Goal: Task Accomplishment & Management: Use online tool/utility

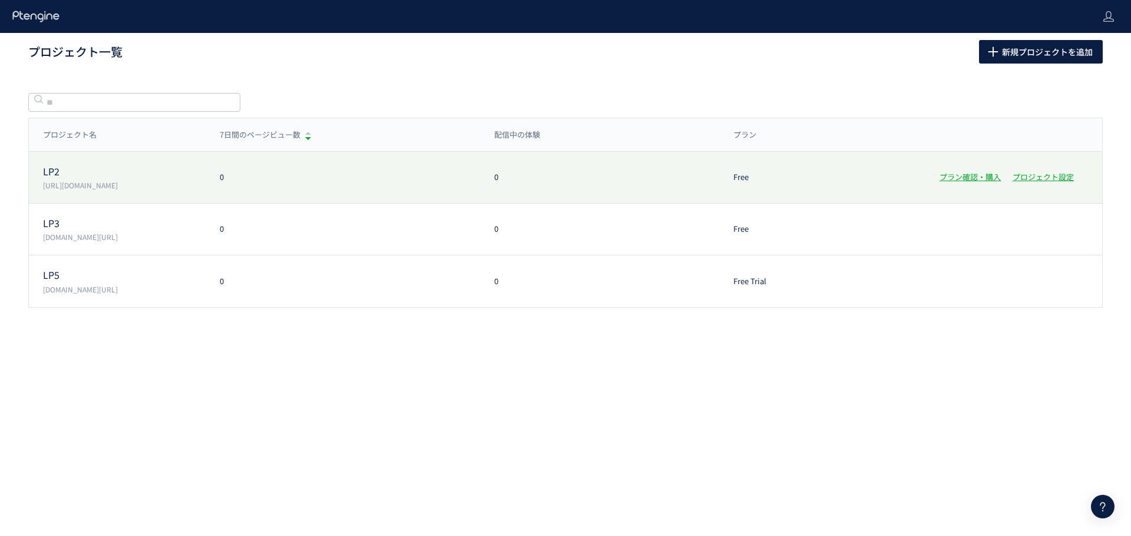
click at [228, 185] on div "LP2 [URL][DOMAIN_NAME] 0 0 Free プラン確認・購入 プロジェクト設定" at bounding box center [565, 178] width 1073 height 52
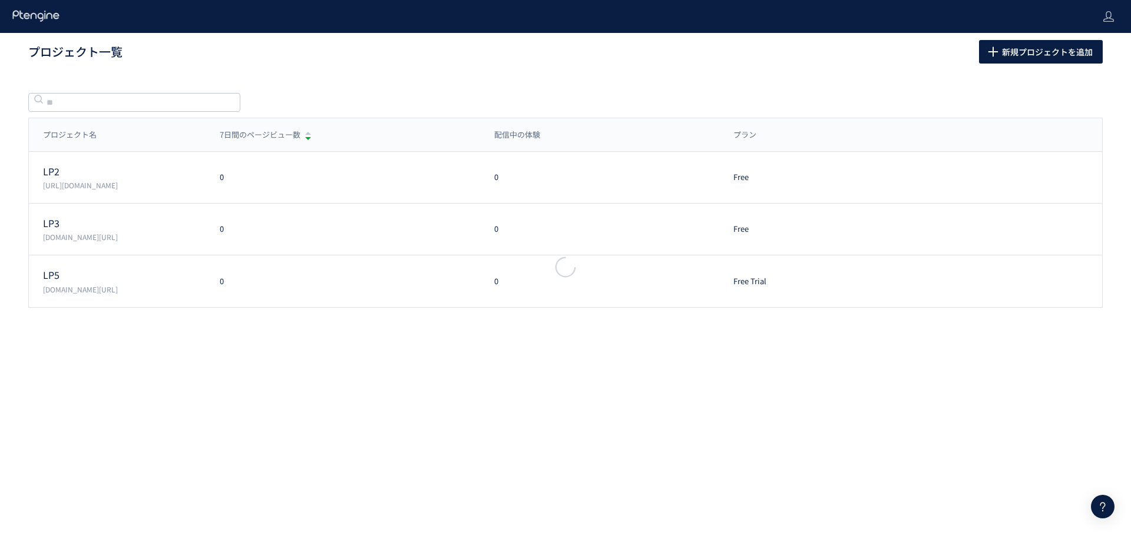
click at [224, 235] on div at bounding box center [565, 268] width 1131 height 536
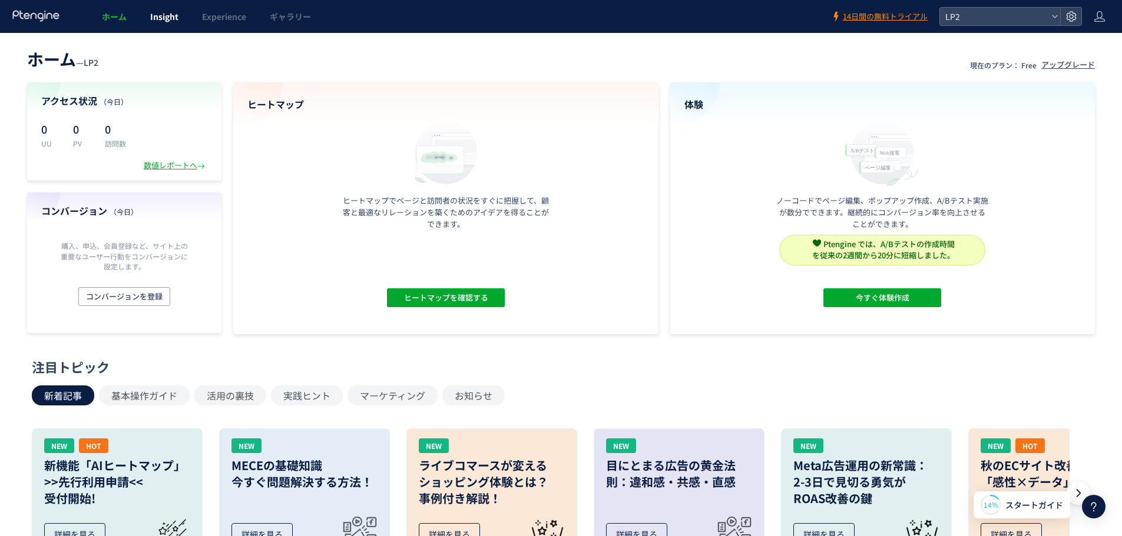
click at [164, 21] on span "Insight" at bounding box center [164, 17] width 28 height 12
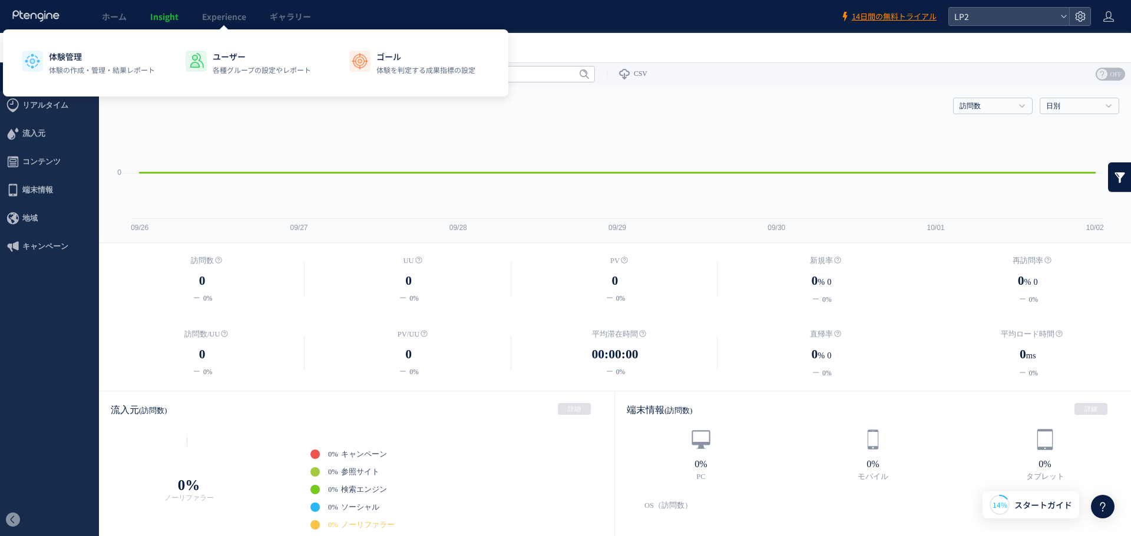
click at [167, 18] on span "Insight" at bounding box center [164, 17] width 28 height 12
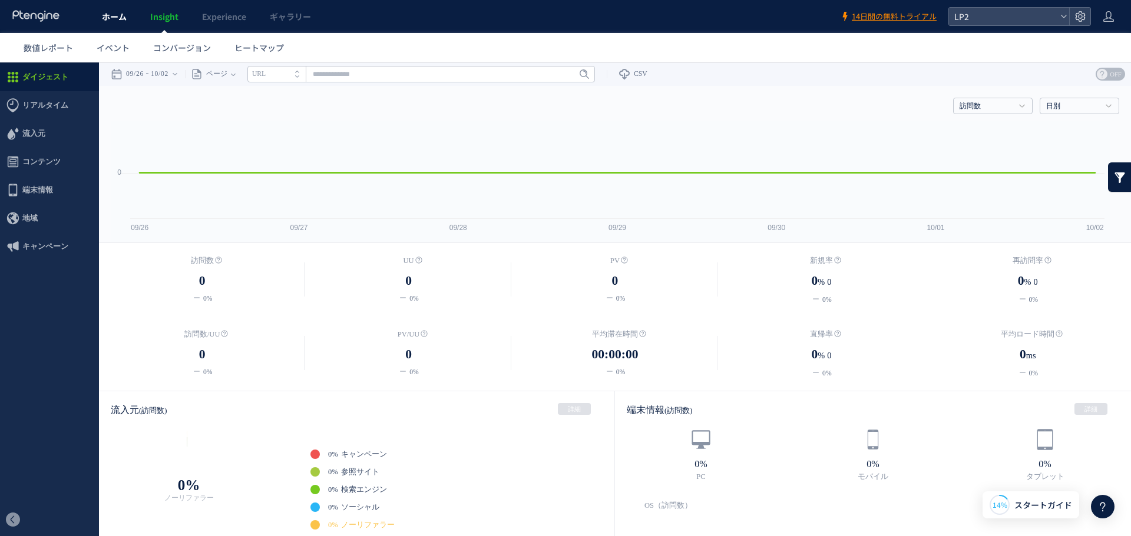
click at [110, 21] on span "ホーム" at bounding box center [114, 17] width 25 height 12
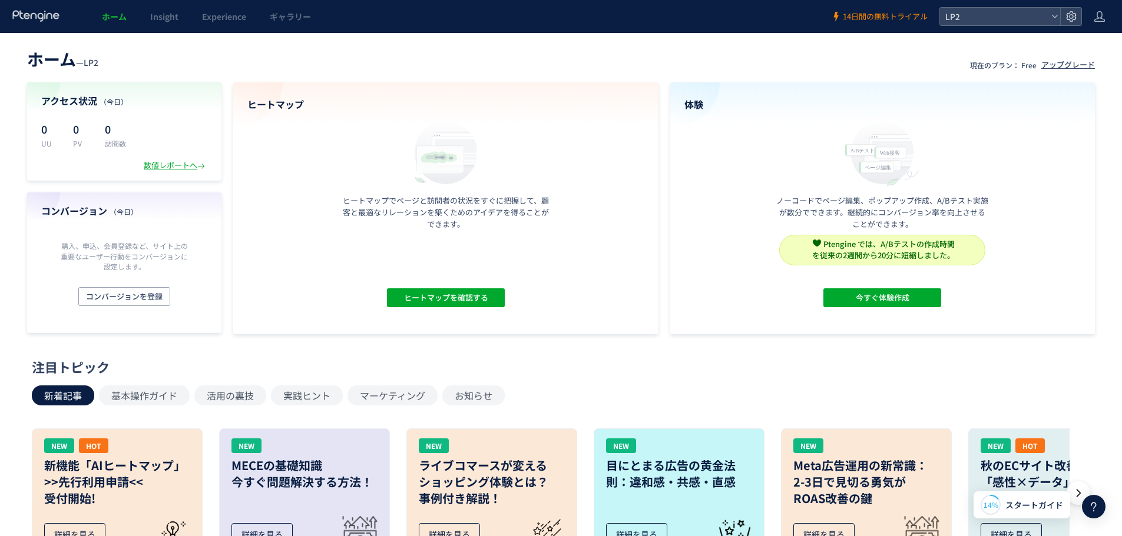
click at [879, 19] on span "14日間の無料トライアル" at bounding box center [885, 16] width 85 height 11
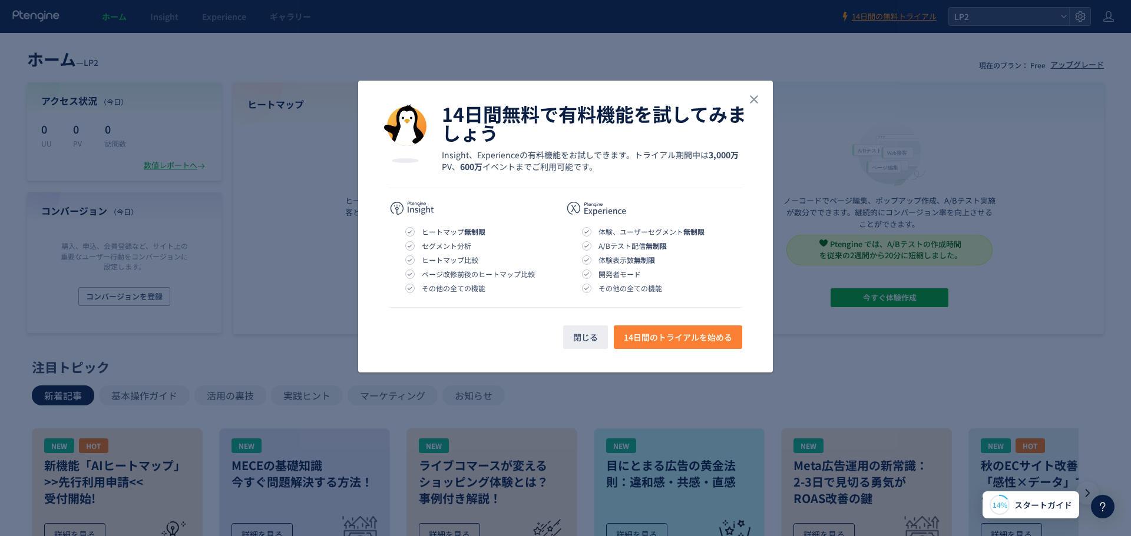
click at [660, 342] on span "14日間のトライアルを始める" at bounding box center [678, 338] width 108 height 24
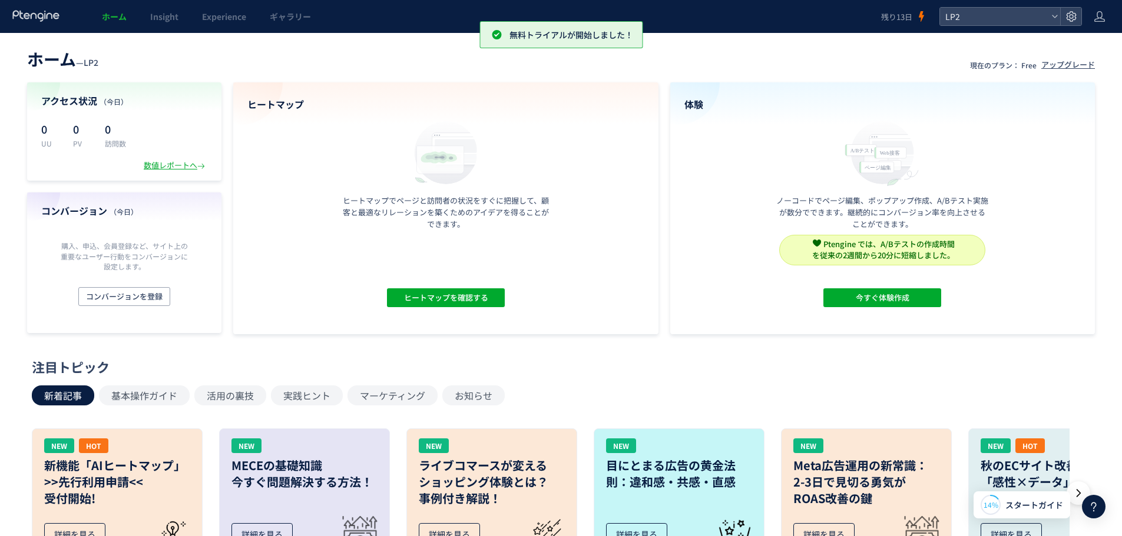
click at [838, 90] on div "体験 ノーコードでページ編集、ポップアップ作成、A/Bテスト実施が数分でできます。継続的にコンバージョン率を向上させることができます。 Ptengine では…" at bounding box center [882, 208] width 425 height 252
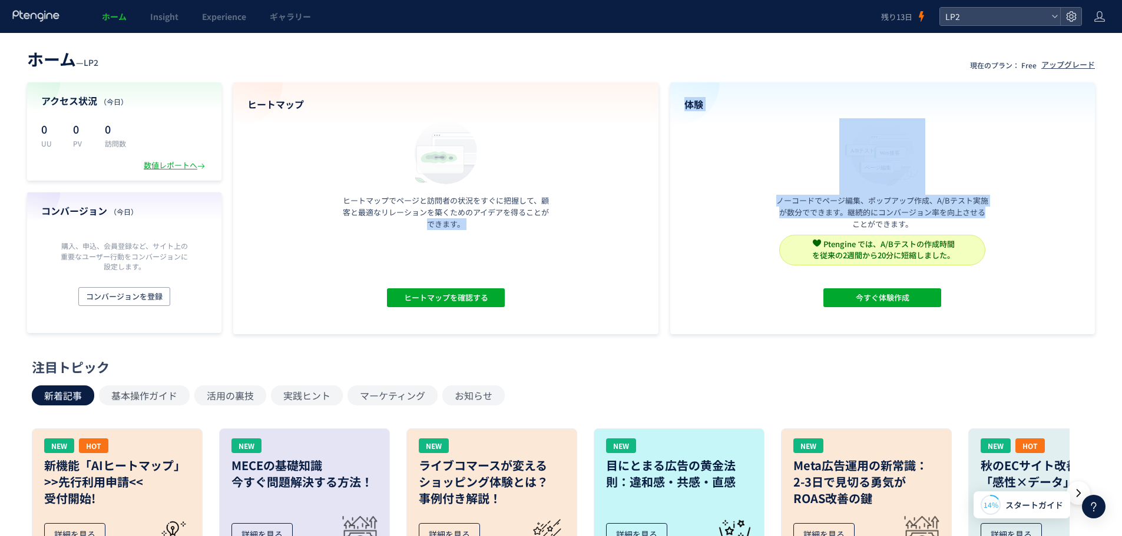
drag, startPoint x: 680, startPoint y: 222, endPoint x: 270, endPoint y: 242, distance: 409.7
click at [320, 275] on section "アクセス状況 （[DATE]） 0 UU 0 PV 0 訪問数 数値レポートへ コンバージョン （[DATE]） 購入、申込、会員登録など、サイト上の重要なユ…" at bounding box center [561, 208] width 1068 height 252
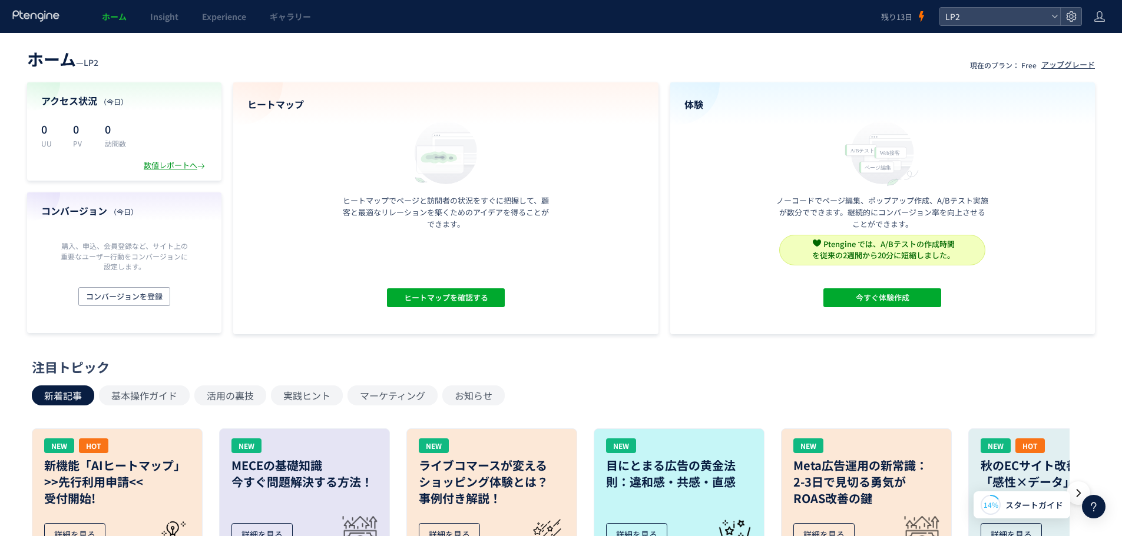
click at [162, 168] on div "数値レポートへ" at bounding box center [176, 165] width 64 height 11
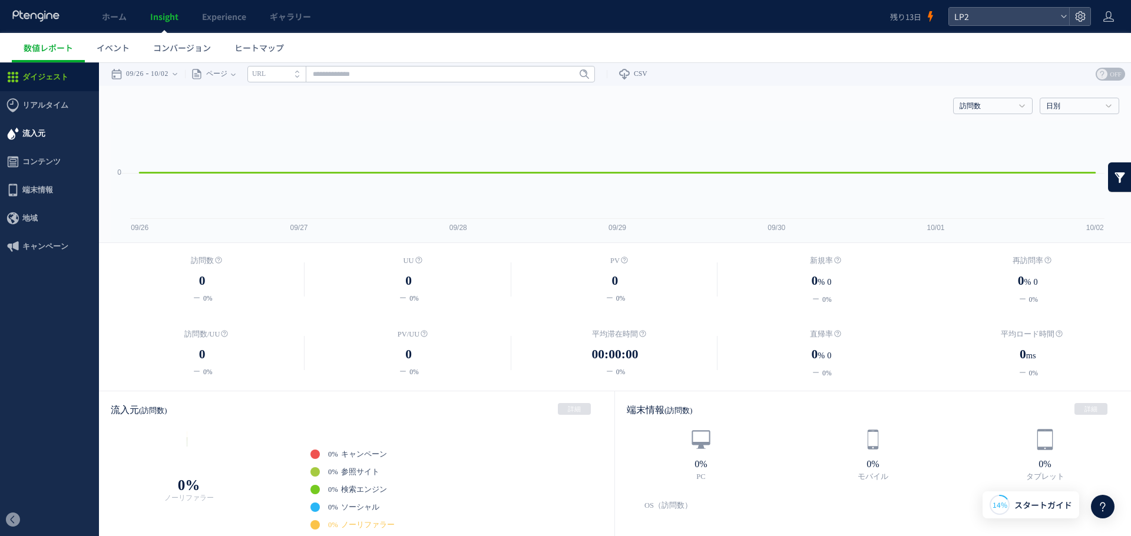
click at [44, 121] on span "流入元" at bounding box center [33, 134] width 23 height 28
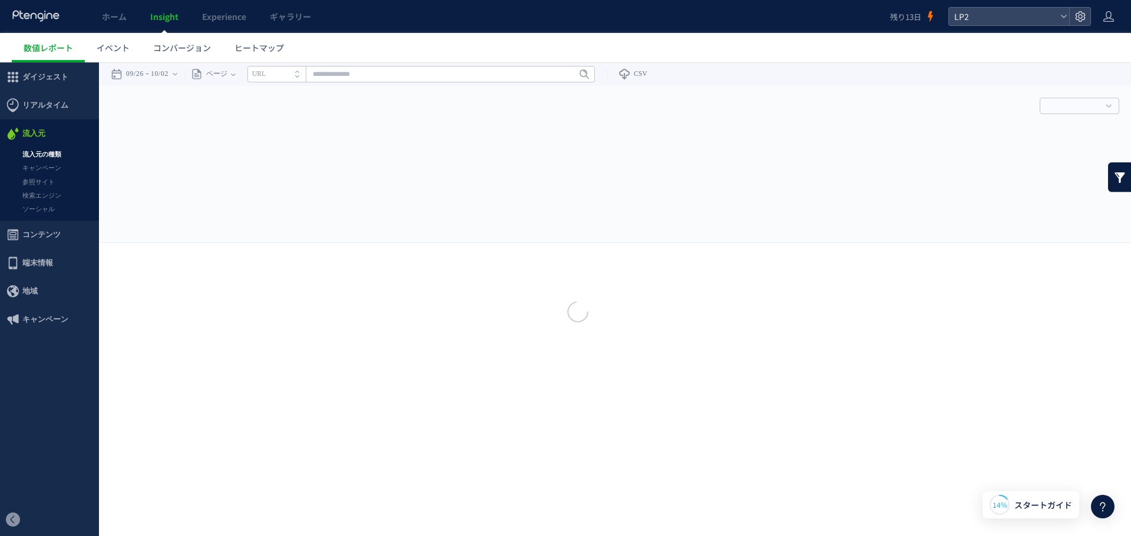
click at [57, 114] on div at bounding box center [565, 268] width 1131 height 536
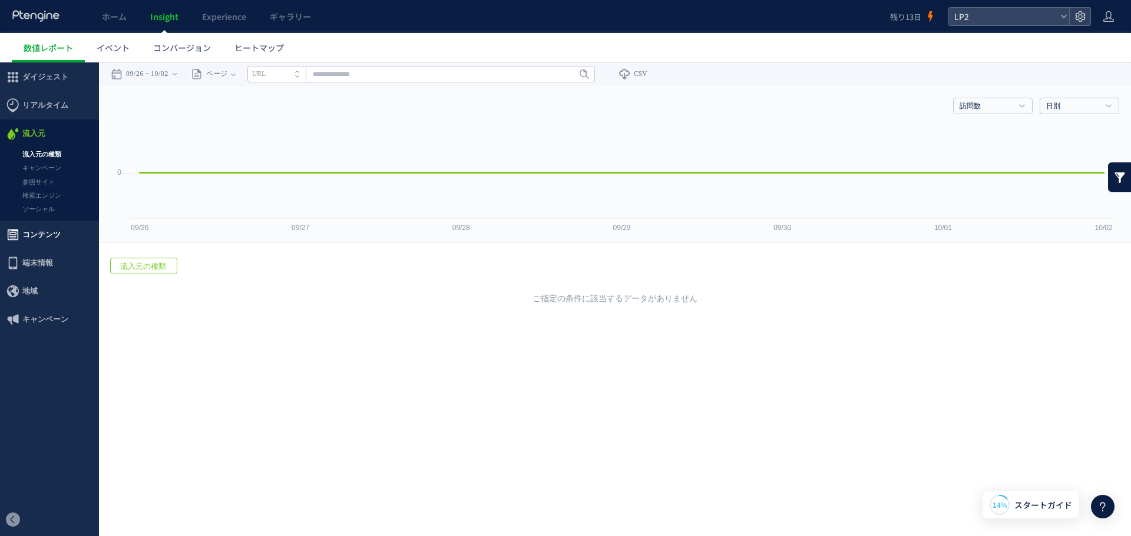
click at [49, 235] on span "コンテンツ" at bounding box center [41, 235] width 38 height 28
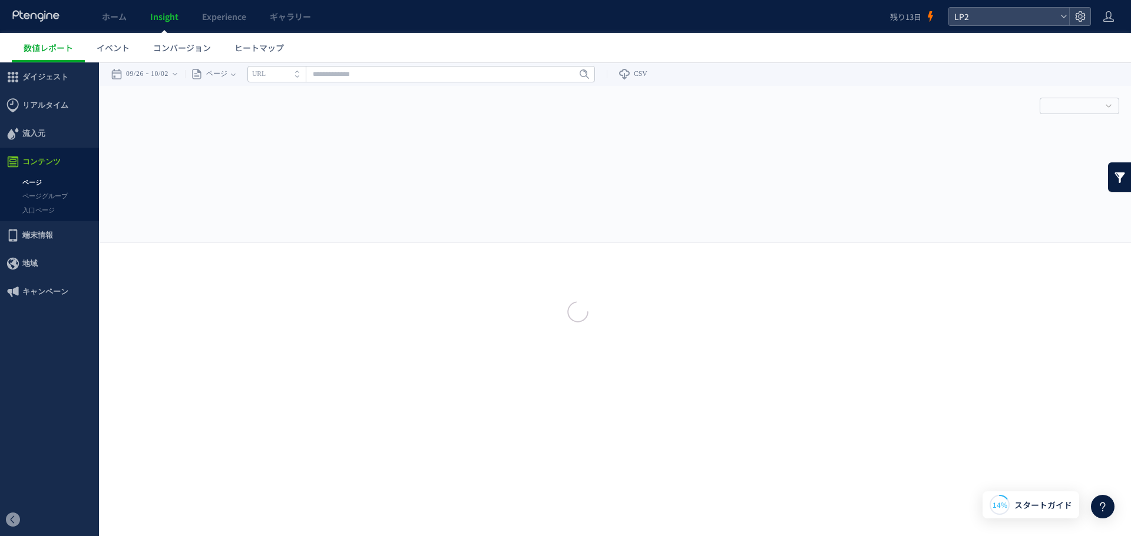
click at [45, 256] on span "地域" at bounding box center [49, 264] width 99 height 28
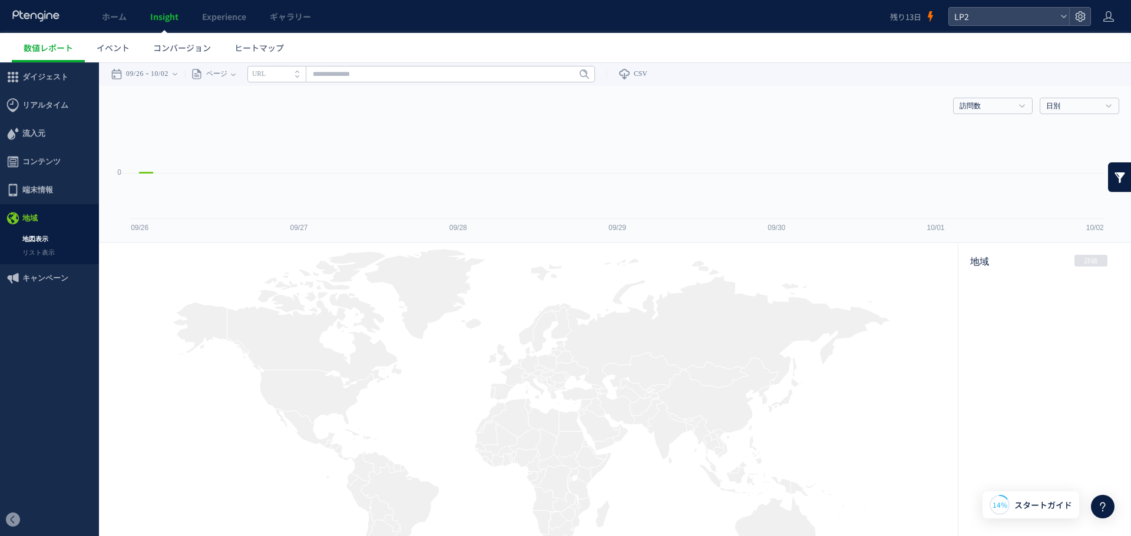
click at [45, 267] on div at bounding box center [565, 268] width 1131 height 37
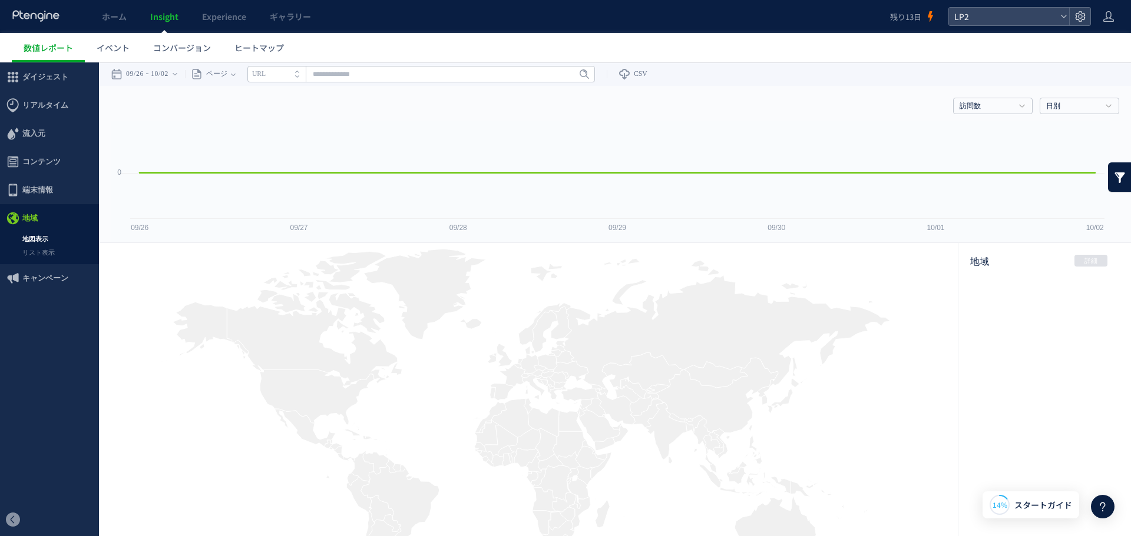
click at [52, 296] on ul "ダイジェスト リアルタイム ダイジェスト コンテンツ 地域" at bounding box center [49, 283] width 99 height 441
click at [49, 280] on span "キャンペーン" at bounding box center [45, 278] width 46 height 28
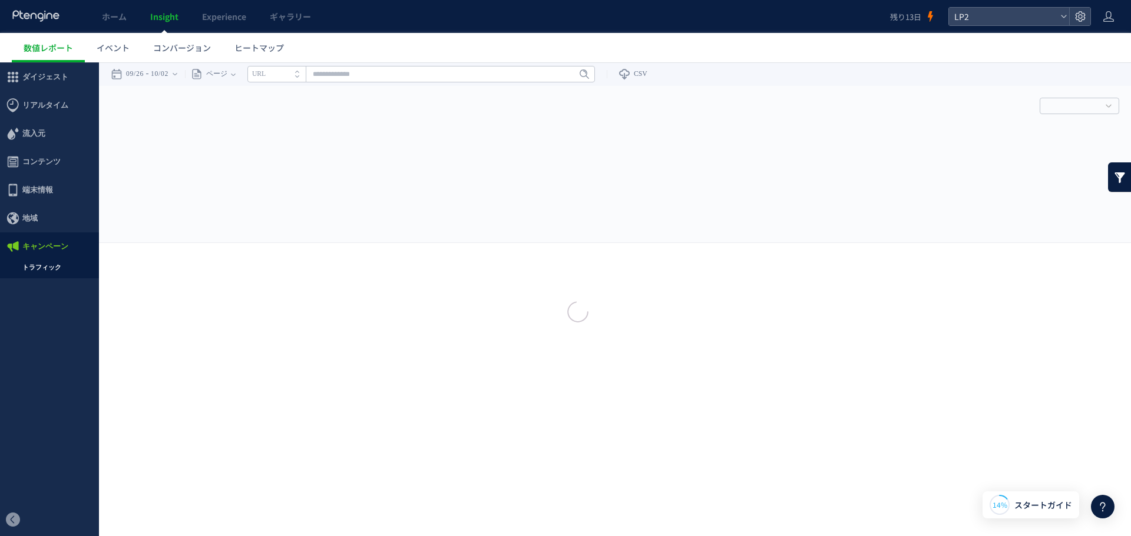
click at [58, 181] on div at bounding box center [565, 268] width 1131 height 536
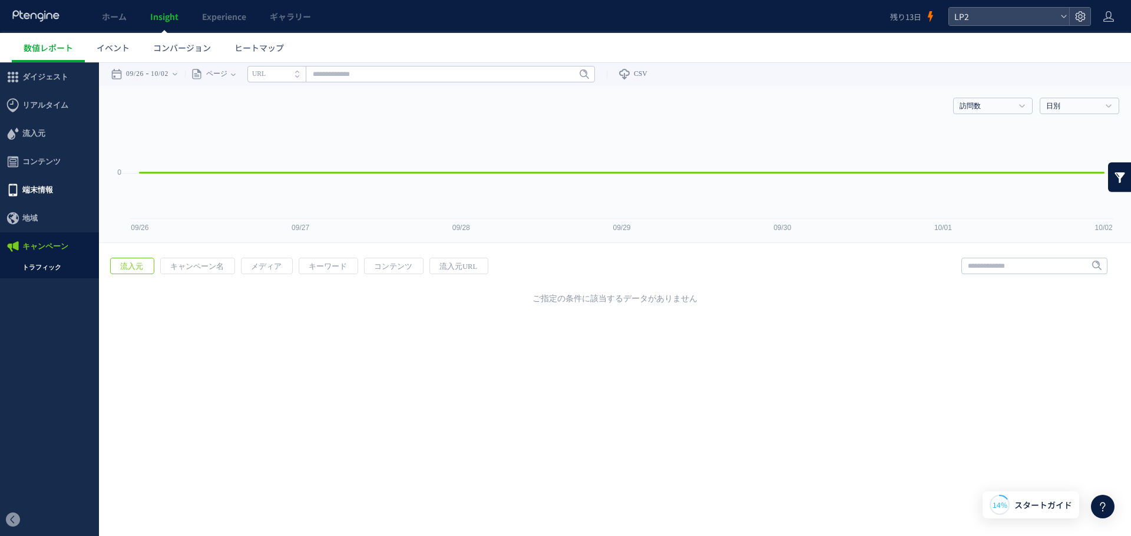
click at [51, 187] on span "端末情報" at bounding box center [37, 190] width 31 height 28
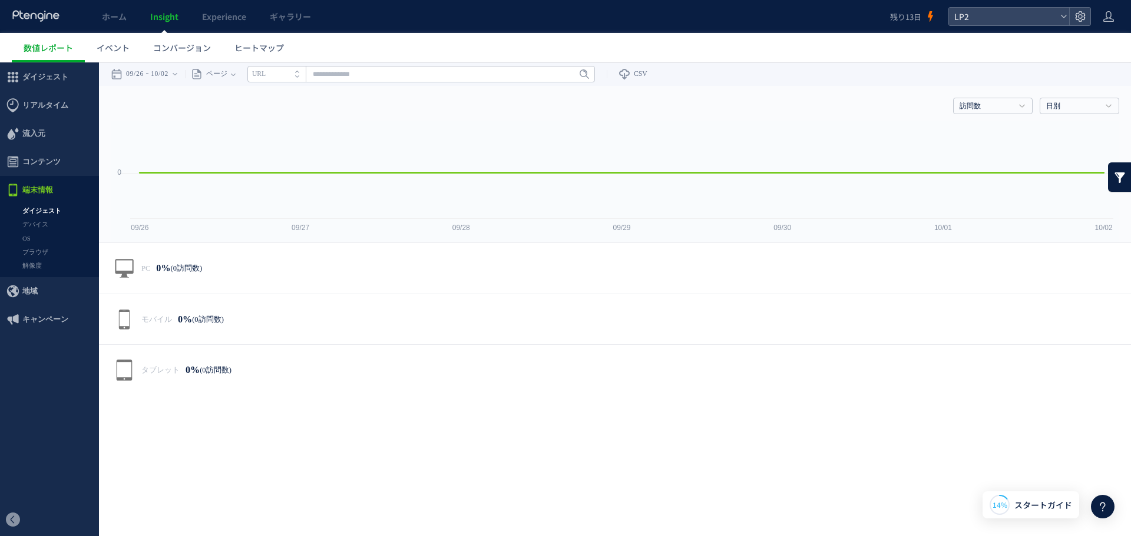
click at [30, 292] on span "地域" at bounding box center [29, 291] width 15 height 28
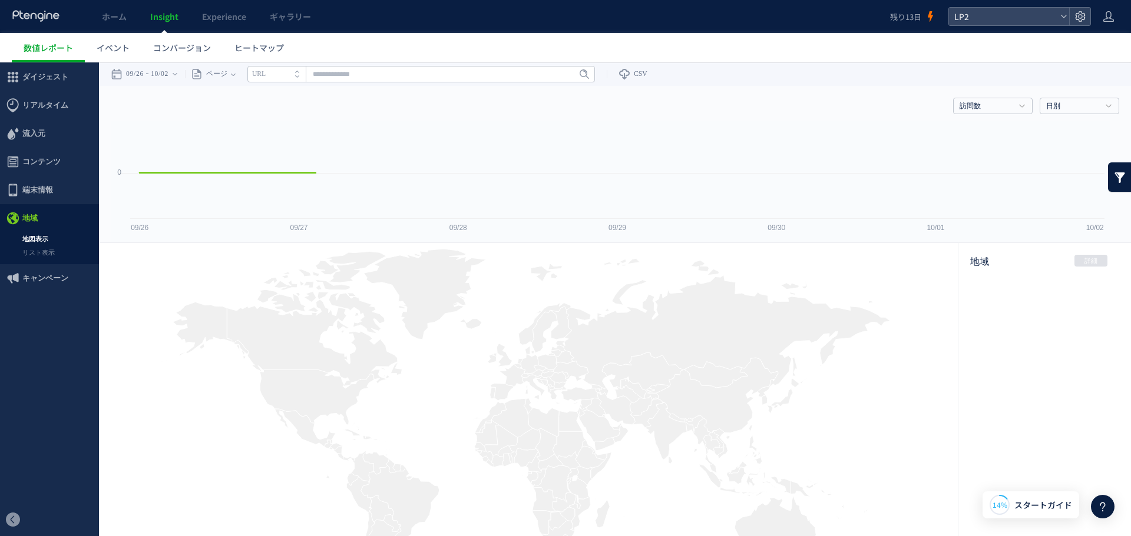
click at [24, 152] on span "コンテンツ" at bounding box center [41, 162] width 38 height 28
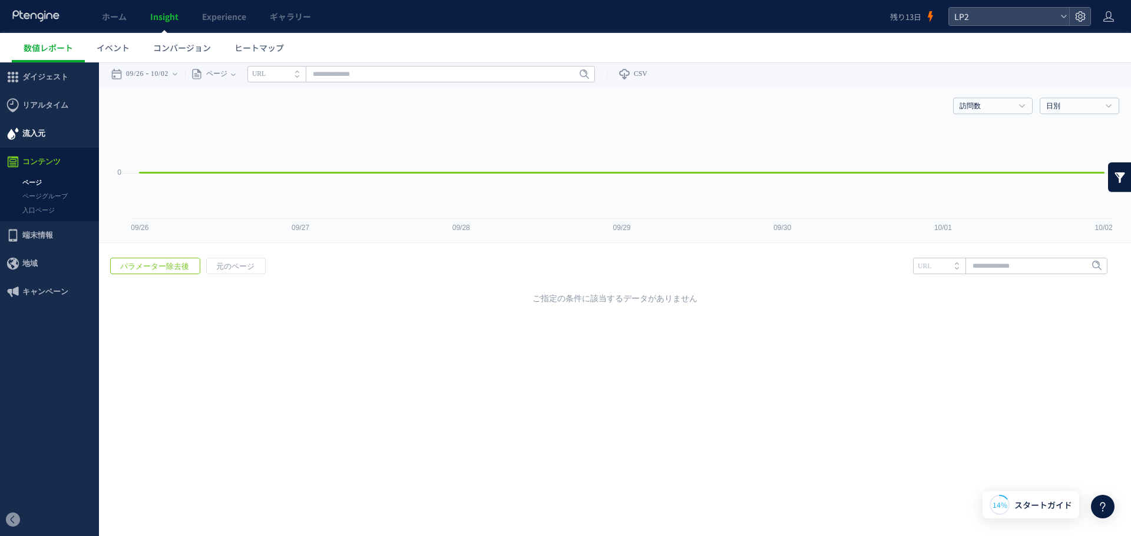
click at [40, 138] on span "流入元" at bounding box center [33, 134] width 23 height 28
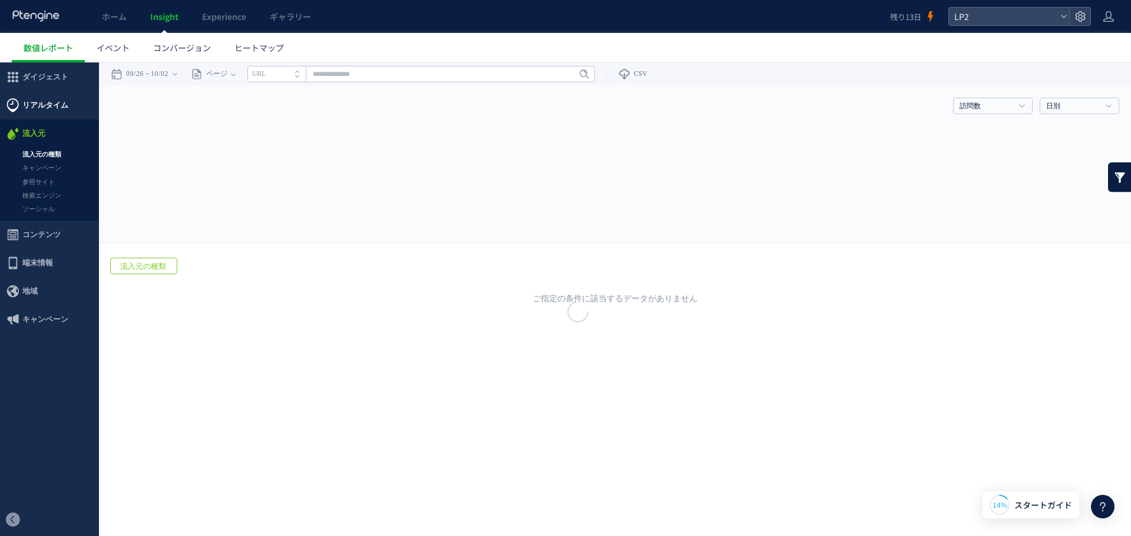
click at [65, 101] on div at bounding box center [565, 268] width 1131 height 536
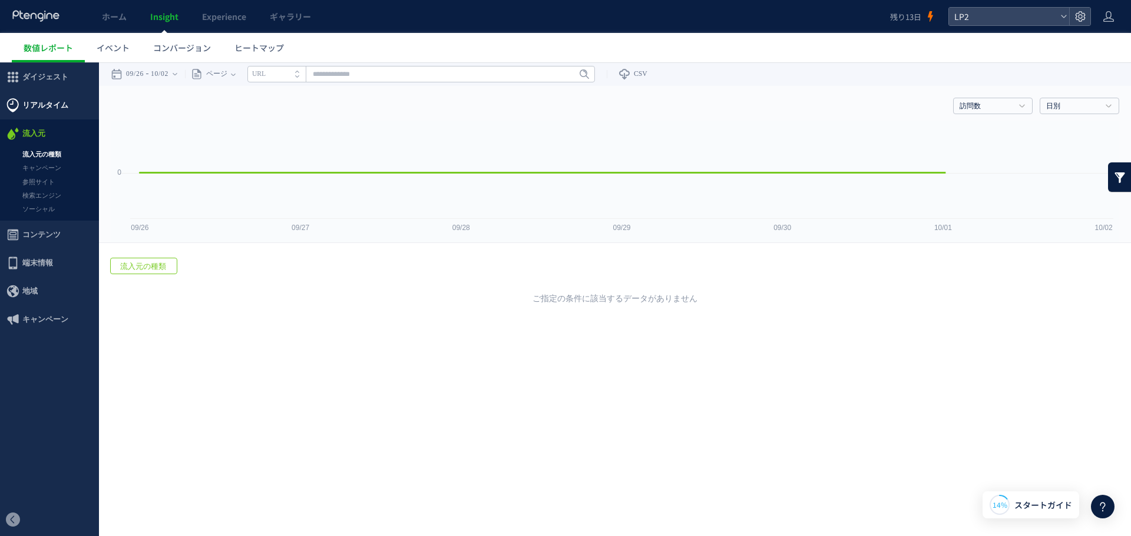
click at [75, 117] on span "リアルタイム" at bounding box center [49, 105] width 99 height 28
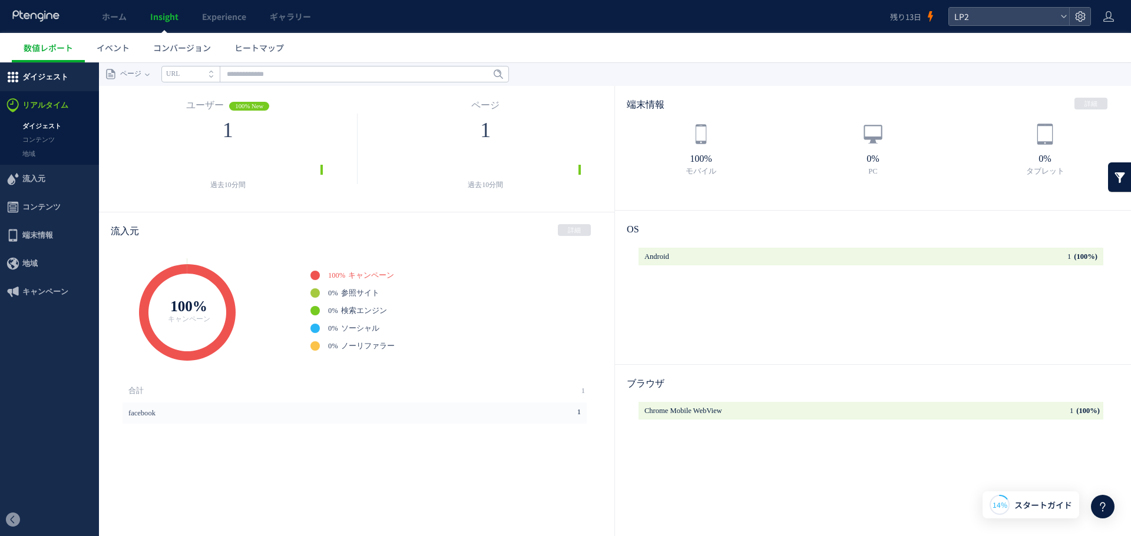
click at [62, 73] on span "ダイジェスト" at bounding box center [45, 77] width 46 height 28
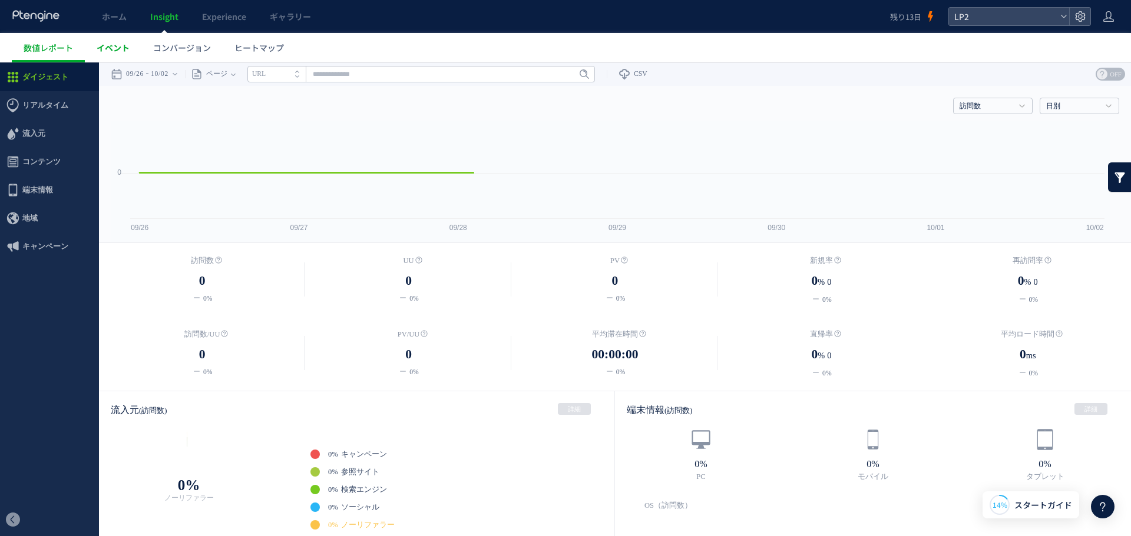
click at [122, 48] on span "イベント" at bounding box center [113, 48] width 33 height 12
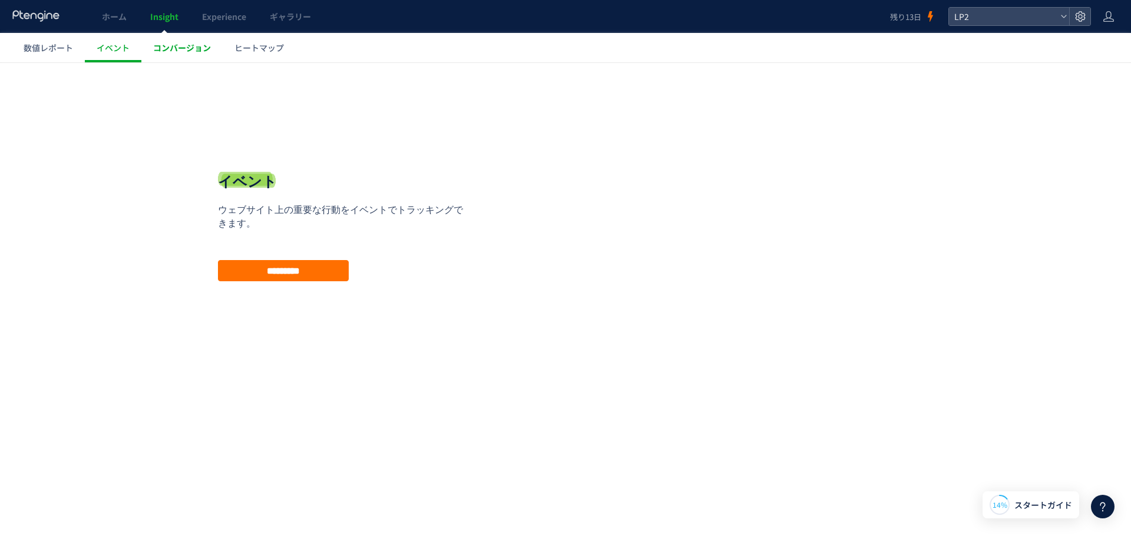
click at [192, 48] on span "コンバージョン" at bounding box center [182, 48] width 58 height 12
click at [259, 64] on div "戻る デフォルト設定では本日のデータを表示しています。 カレンダーでご覧になりたい期間を指定することができます。 09/26 10/02 [DATE] [DA…" at bounding box center [565, 235] width 1131 height 347
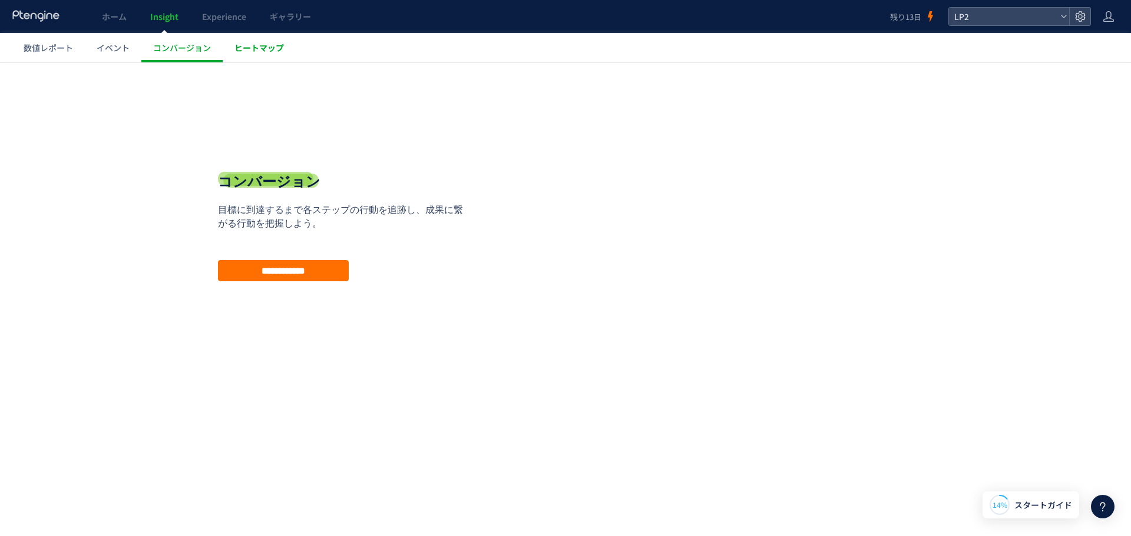
click at [225, 45] on link "ヒートマップ" at bounding box center [259, 47] width 73 height 29
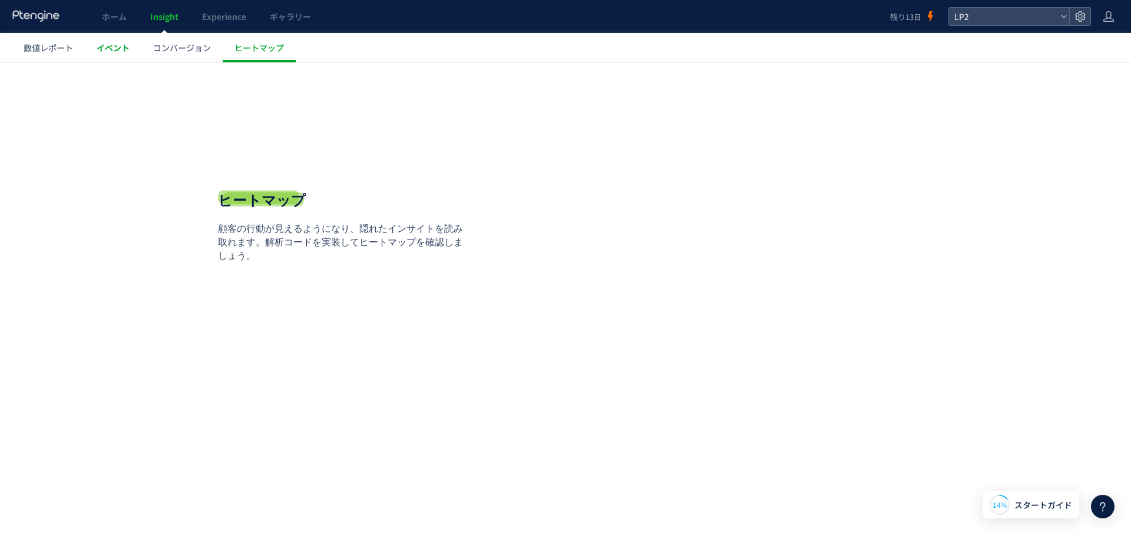
click at [98, 52] on span "イベント" at bounding box center [113, 48] width 33 height 12
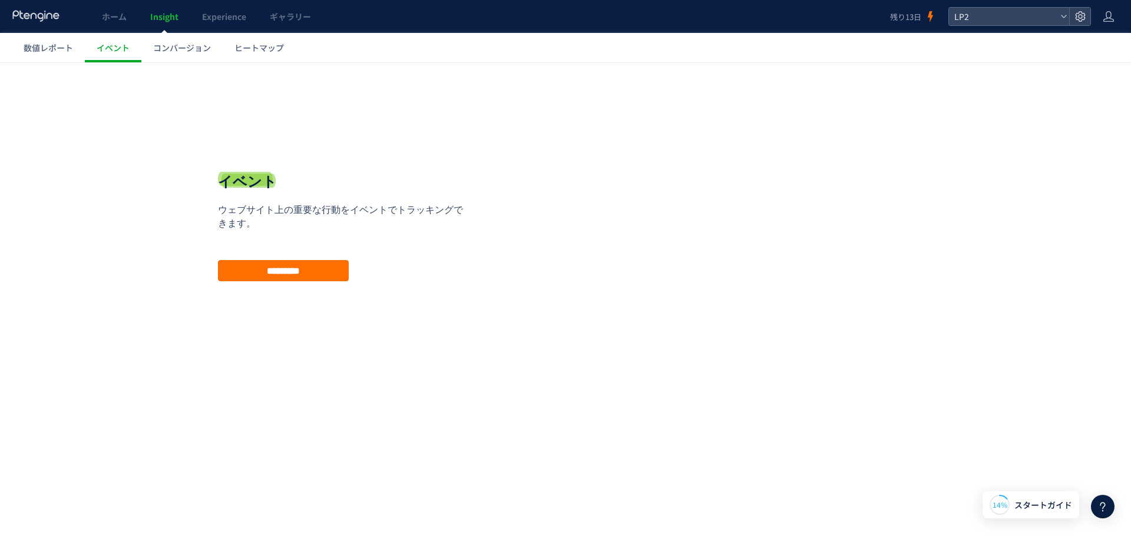
click at [247, 259] on div "イベント ウェブサイト上の重要な行動をイベントでトラッキングできます。プランをアップグレードしてからご利用ください。 ウェブサイト上の重要な行動をイベントでト…" at bounding box center [344, 227] width 253 height 110
click at [247, 271] on input "*********" at bounding box center [283, 270] width 131 height 21
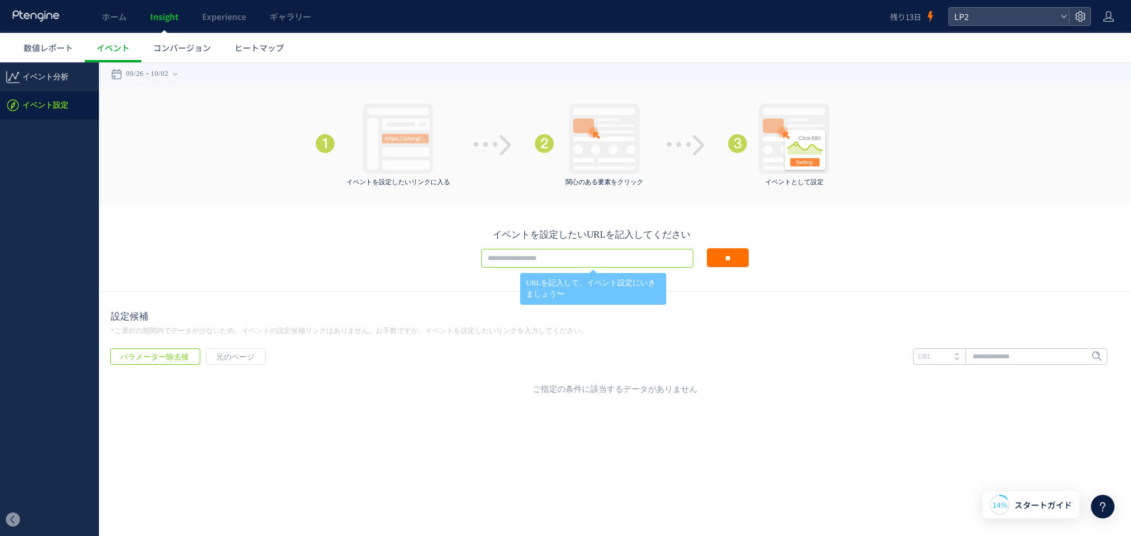
click at [535, 256] on input "text" at bounding box center [587, 258] width 212 height 19
drag, startPoint x: 359, startPoint y: 277, endPoint x: 312, endPoint y: 283, distance: 46.9
click at [353, 279] on div "イベントを設定したいURLを記入してください URLを記入して、イベント設定にいきましょう〜 **" at bounding box center [615, 248] width 1032 height 88
click at [54, 75] on span "イベント分析" at bounding box center [45, 77] width 46 height 28
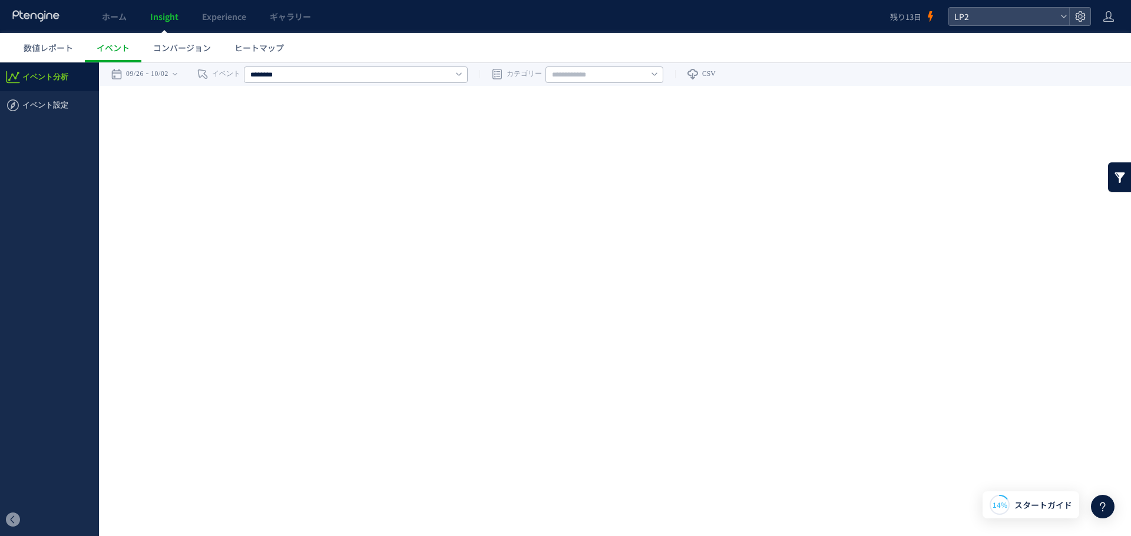
drag, startPoint x: 54, startPoint y: 39, endPoint x: 58, endPoint y: 115, distance: 76.1
click at [58, 115] on div at bounding box center [565, 268] width 1131 height 536
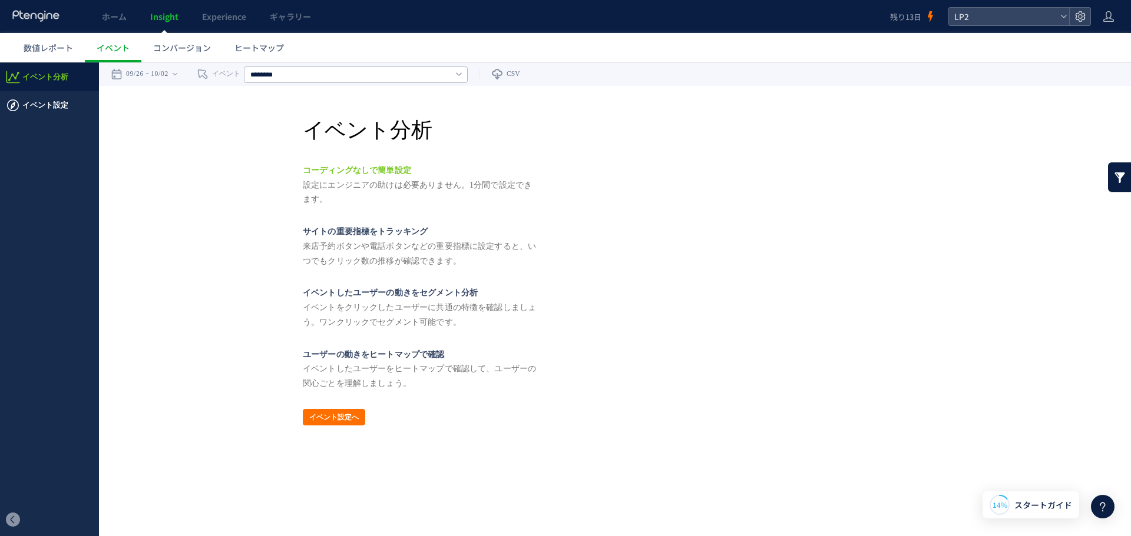
drag, startPoint x: 58, startPoint y: 165, endPoint x: 58, endPoint y: 101, distance: 64.8
click at [58, 101] on span "イベント設定" at bounding box center [45, 105] width 46 height 28
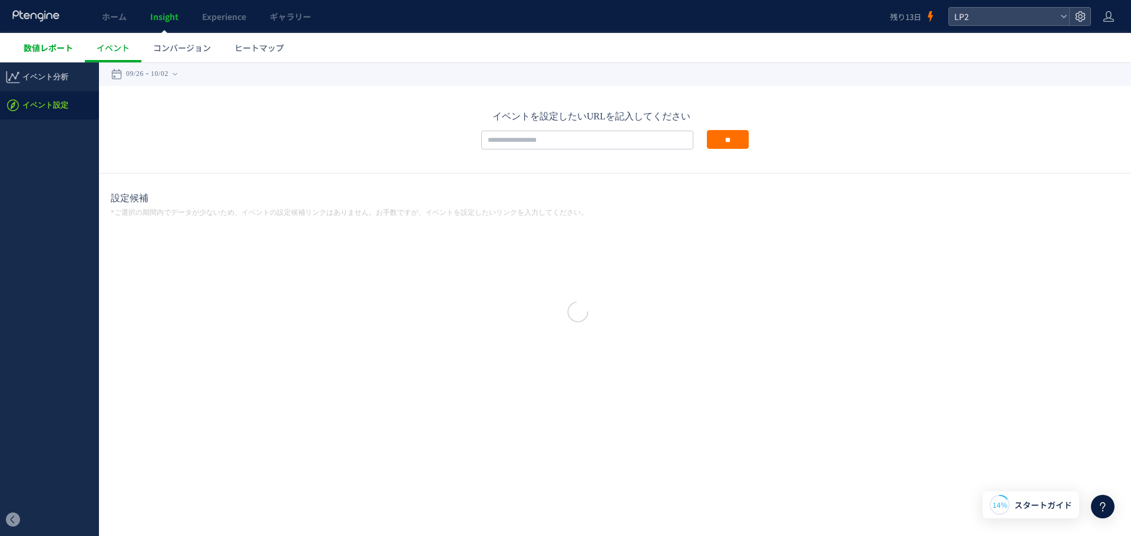
drag, startPoint x: 38, startPoint y: 48, endPoint x: 58, endPoint y: 9, distance: 44.2
click at [38, 48] on body "ホーム Insight Experience ギャラリー 残り13日 LP2 数値レポート イベント コンバージョン ヒートマップ スキップ タグ設置を他の人…" at bounding box center [565, 268] width 1131 height 536
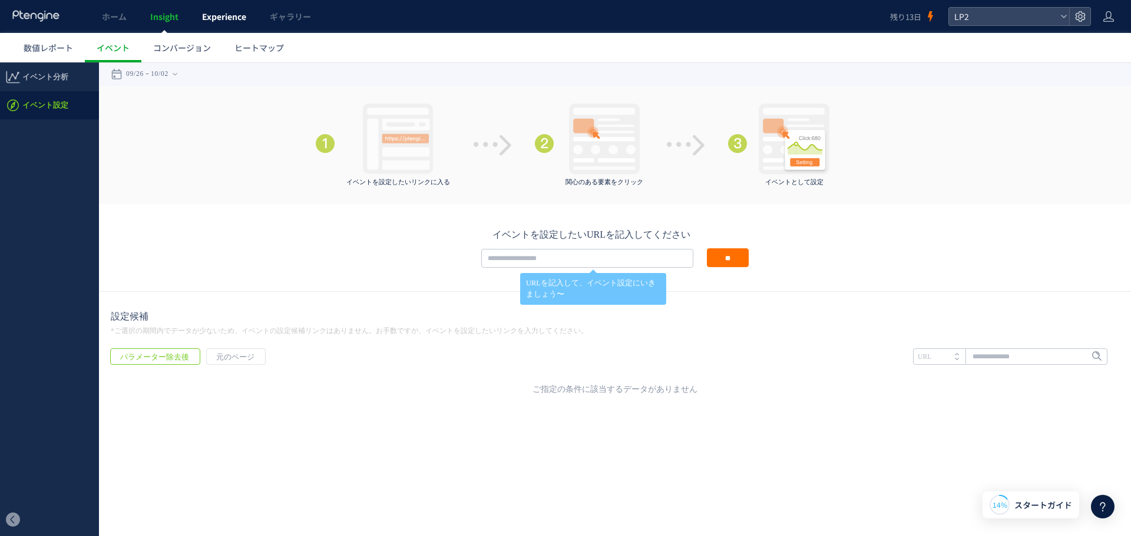
click at [226, 19] on span "Experience" at bounding box center [224, 17] width 44 height 12
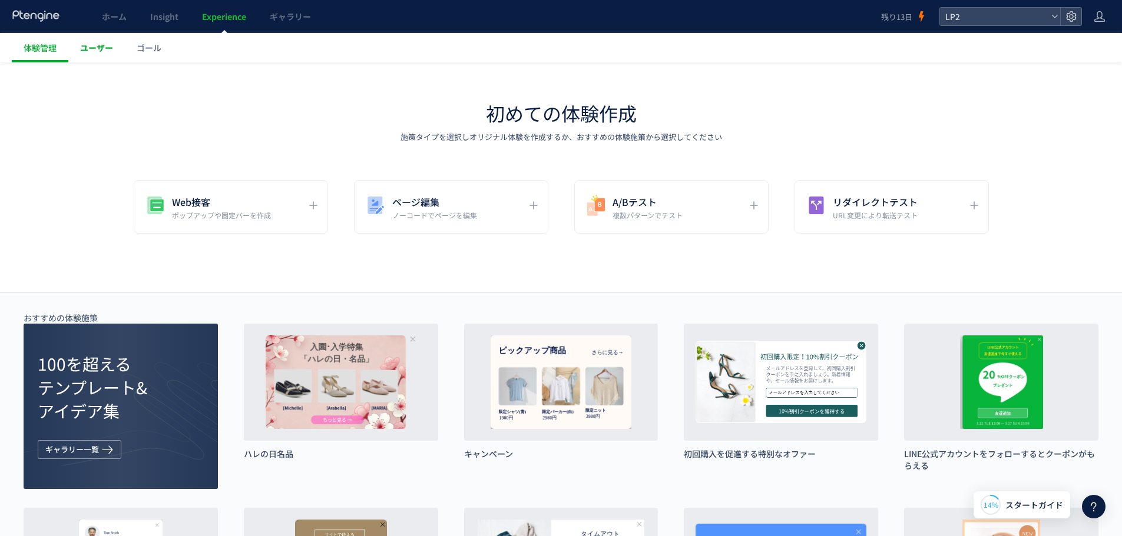
click at [95, 48] on span "ユーザー" at bounding box center [96, 48] width 33 height 12
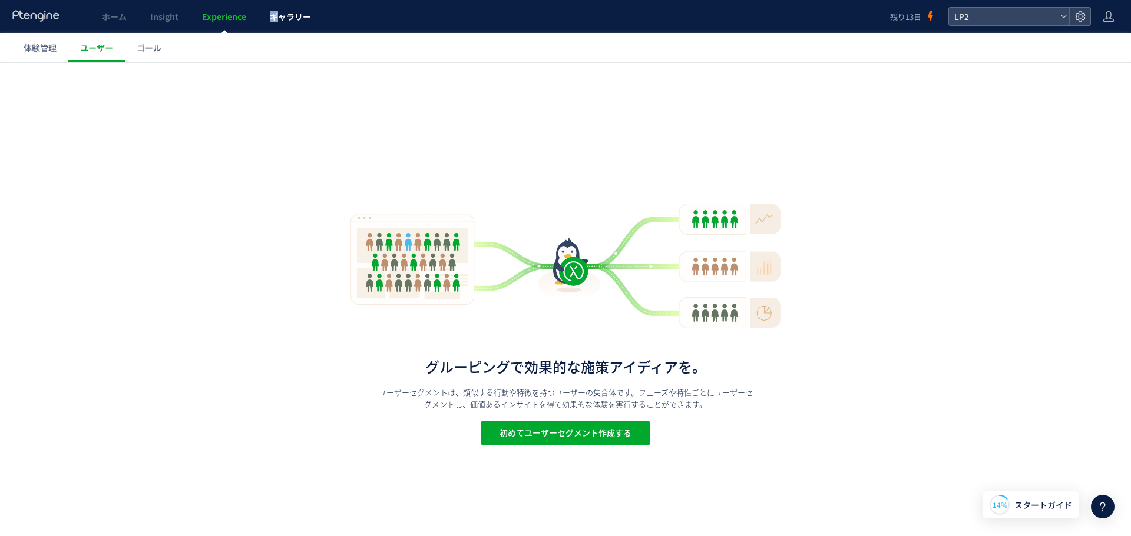
click at [276, 17] on span "ギャラリー" at bounding box center [290, 17] width 41 height 12
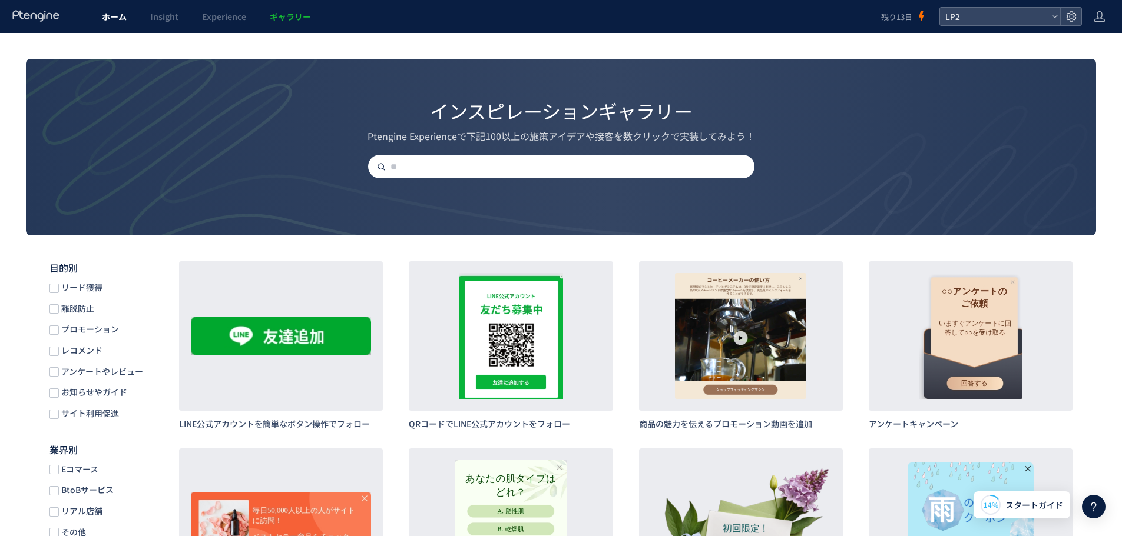
click at [112, 13] on span "ホーム" at bounding box center [114, 17] width 25 height 12
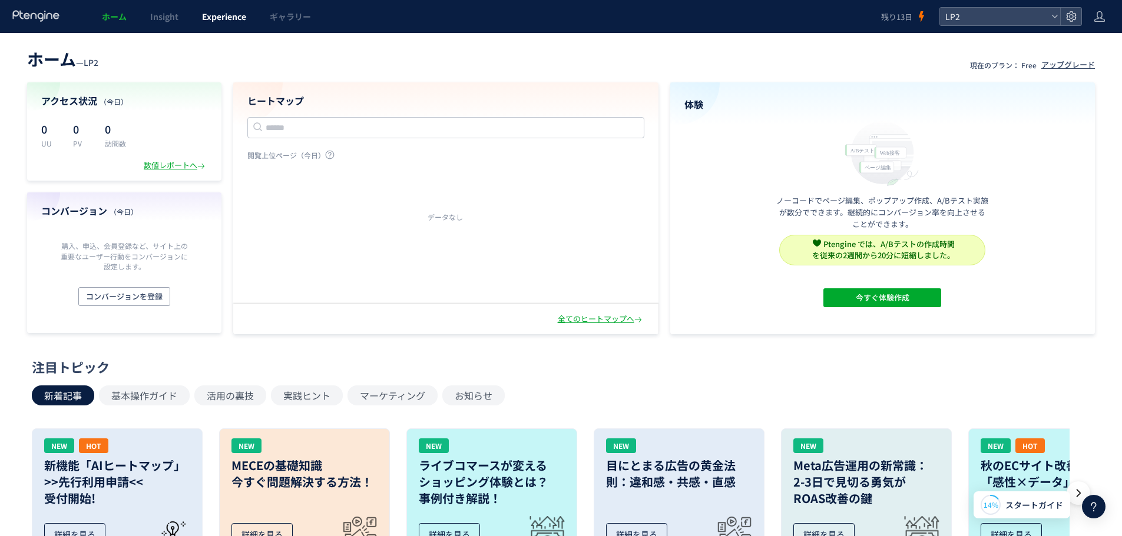
click at [211, 19] on span "Experience" at bounding box center [224, 17] width 44 height 12
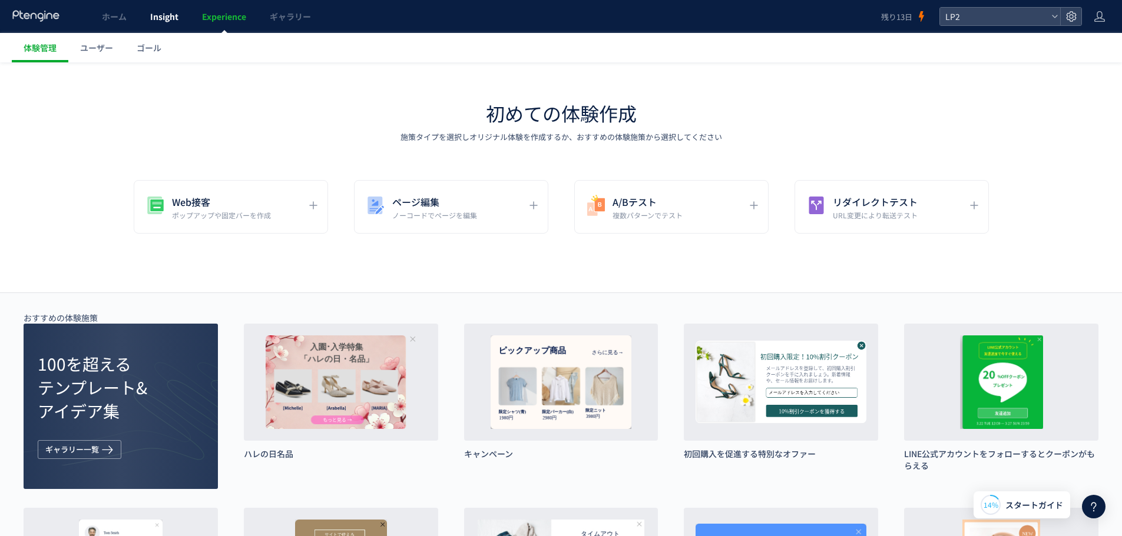
click at [170, 17] on span "Insight" at bounding box center [164, 17] width 28 height 12
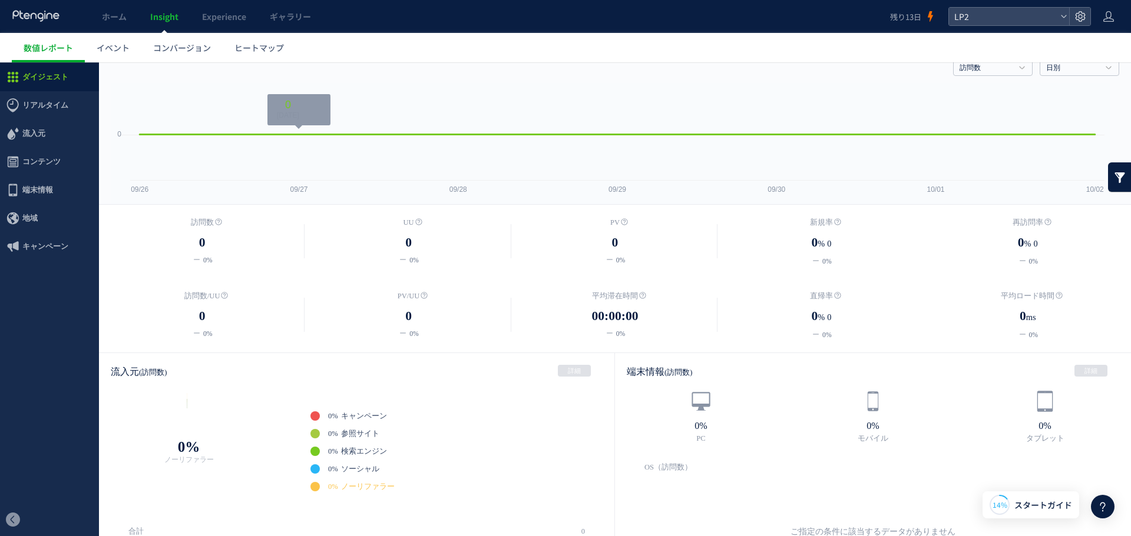
scroll to position [59, 0]
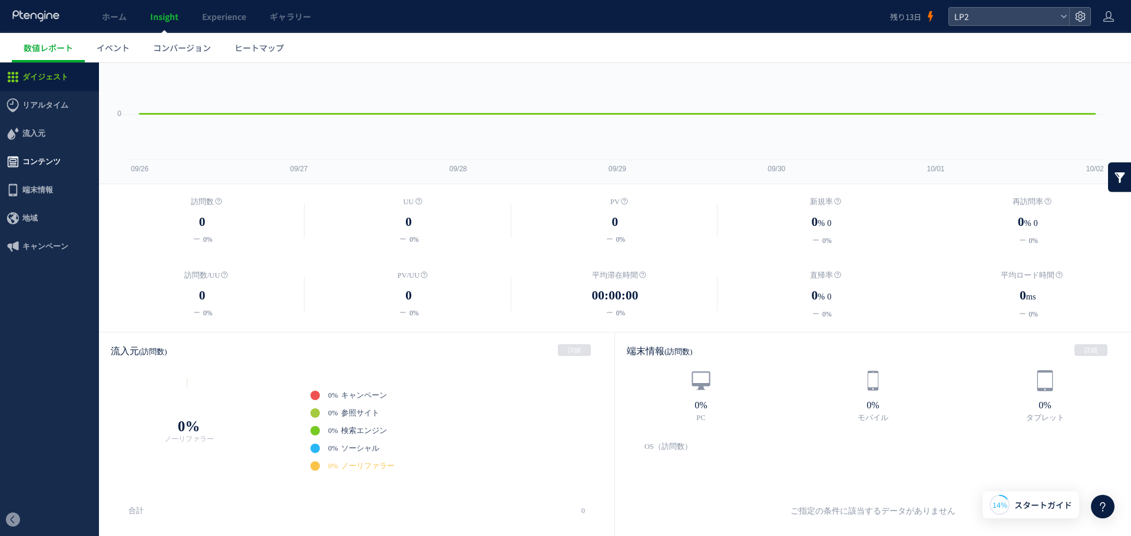
drag, startPoint x: 33, startPoint y: 150, endPoint x: 23, endPoint y: 155, distance: 11.3
click at [28, 150] on span "コンテンツ" at bounding box center [41, 162] width 38 height 28
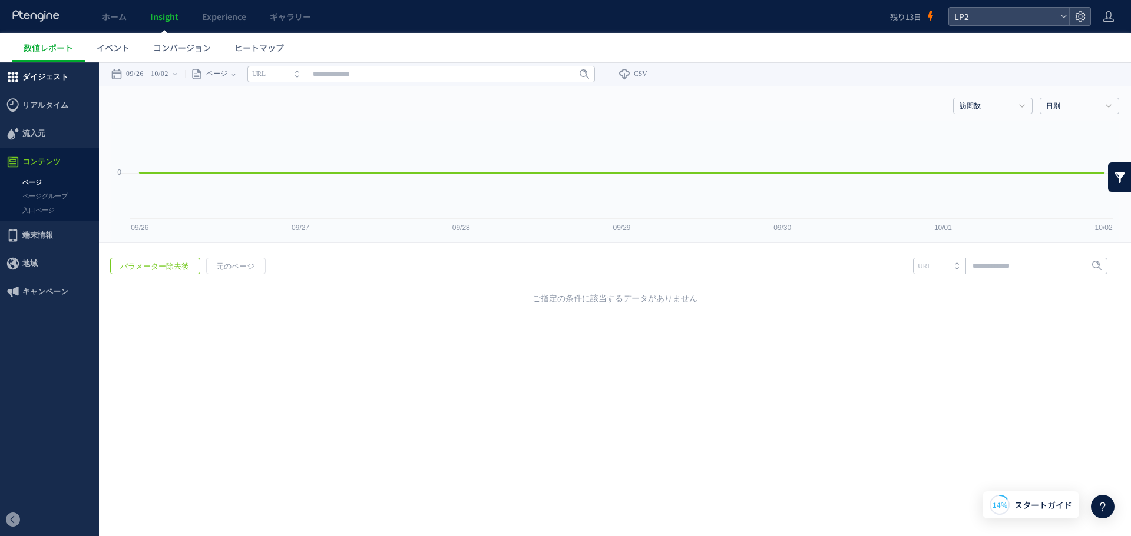
click at [55, 80] on span "ダイジェスト" at bounding box center [45, 77] width 46 height 28
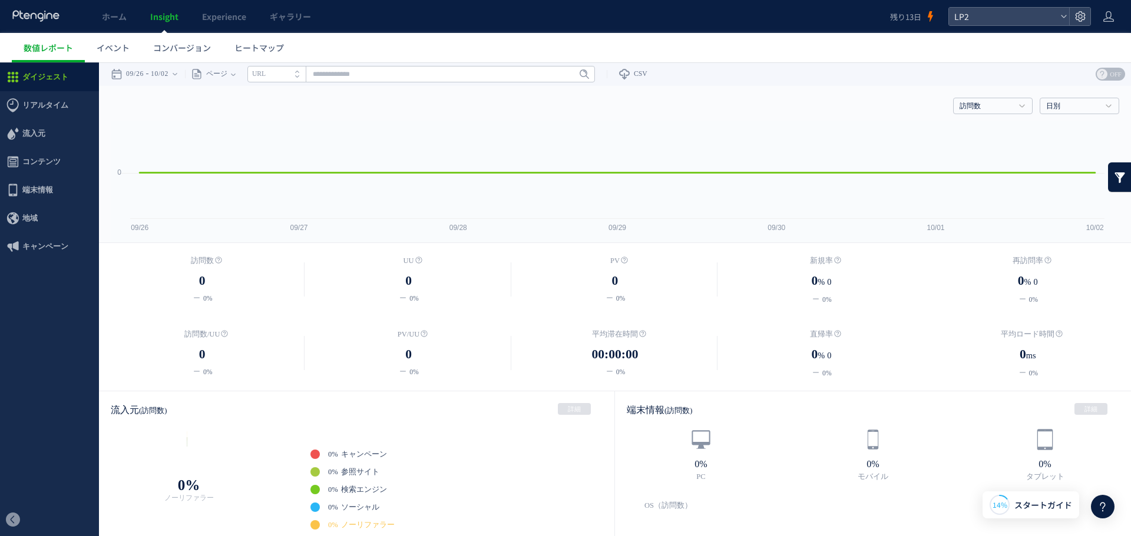
click at [140, 100] on div "訪問数 訪問数 [GEOGRAPHIC_DATA] PV 新規率 再訪問率 訪問数/UU PV/UU 平均滞在時間 直帰率 平均ロード時間 日別" at bounding box center [615, 103] width 1008 height 35
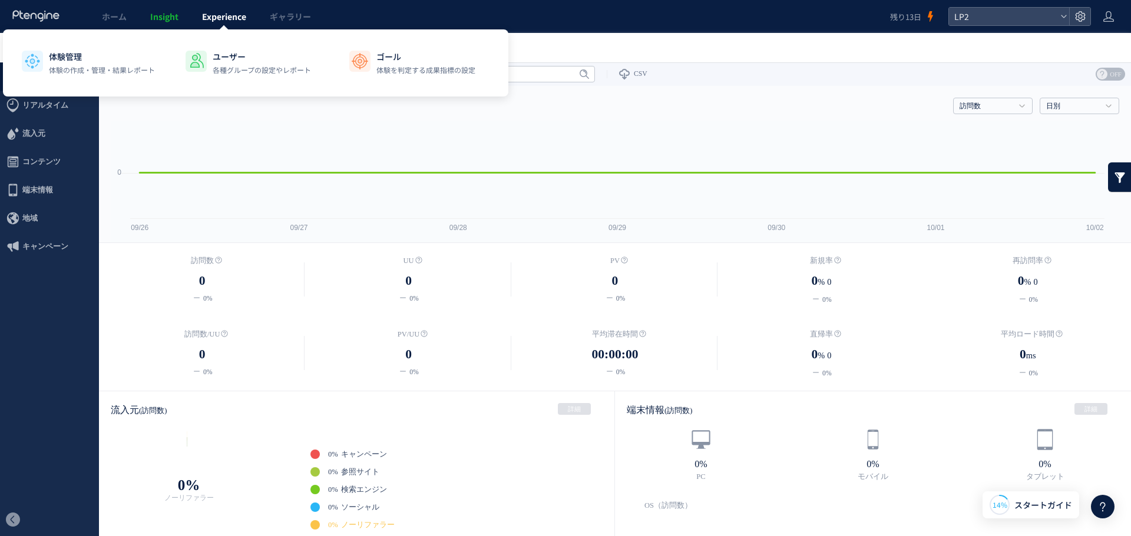
click at [220, 18] on span "Experience" at bounding box center [224, 17] width 44 height 12
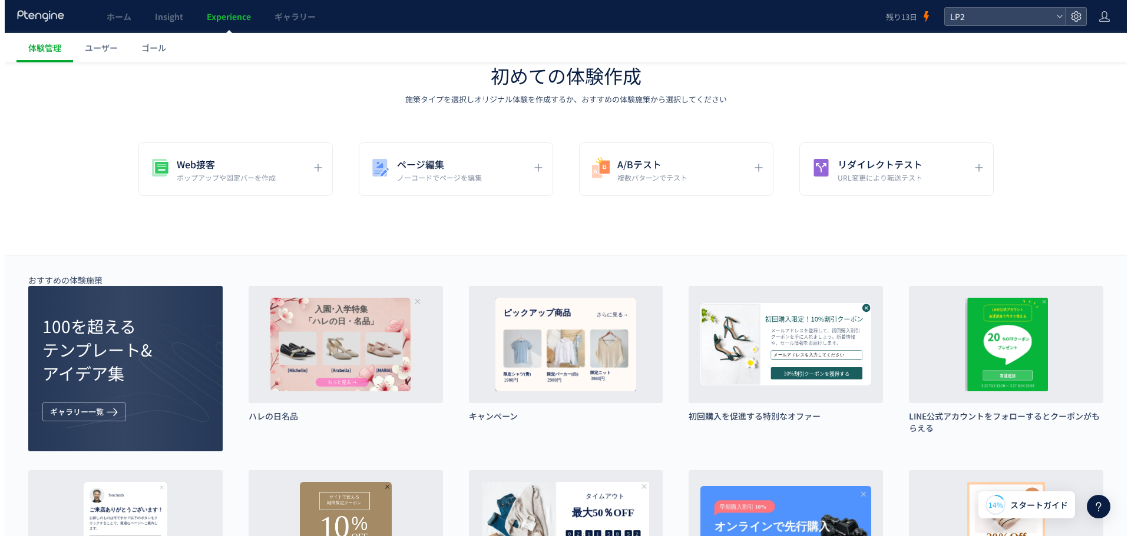
scroll to position [59, 0]
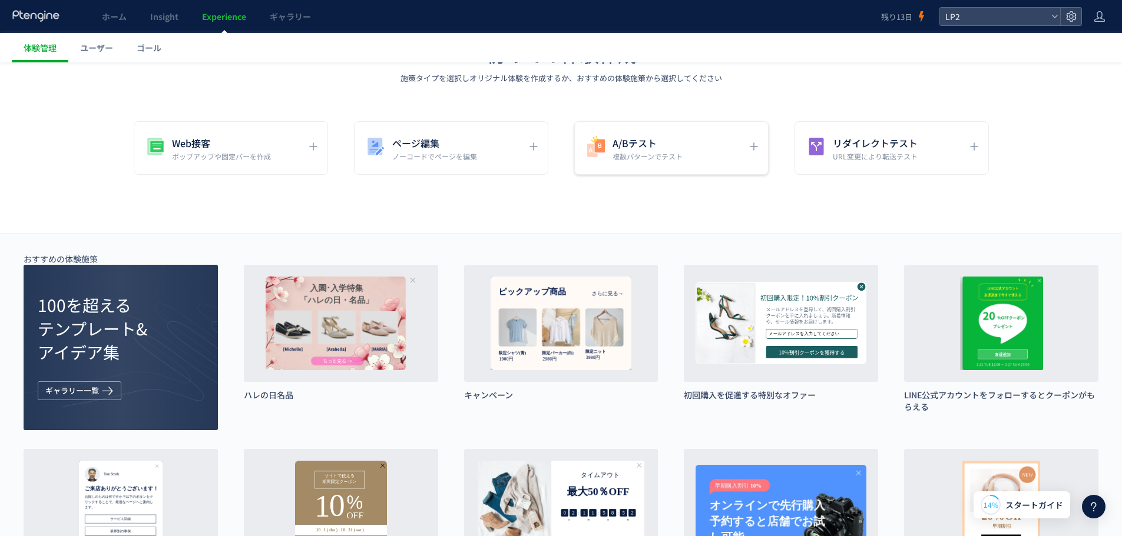
click at [652, 148] on h5 "A/Bテスト" at bounding box center [647, 143] width 70 height 16
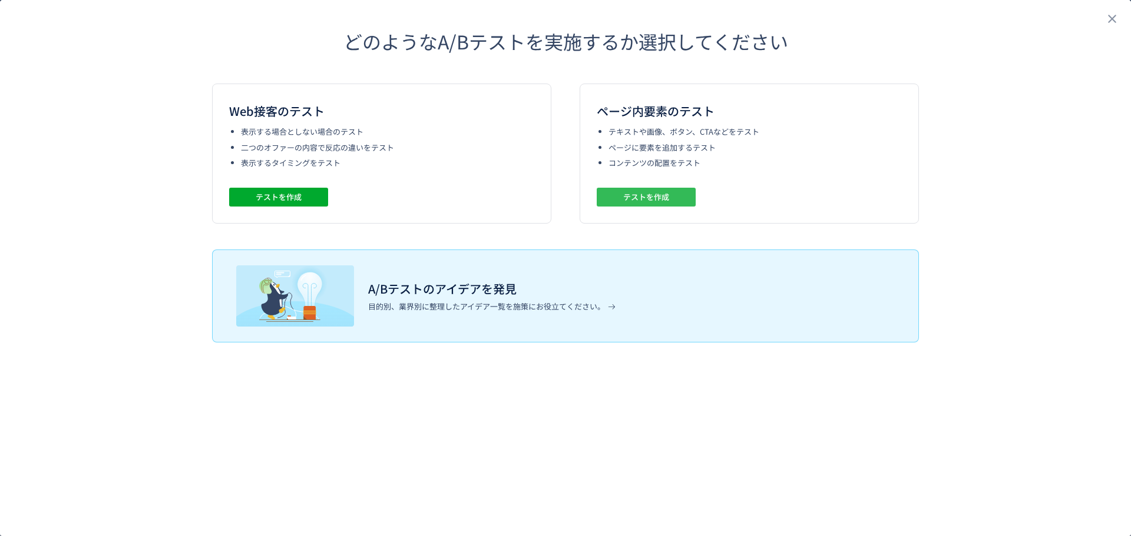
drag, startPoint x: 623, startPoint y: 191, endPoint x: 342, endPoint y: 163, distance: 282.9
click at [344, 163] on div "Web接客のテスト 表示する場合としない場合のテスト 二つのオファーの内容で反応の違いをテスト 表示するタイミングをテスト テストを作成 ページ内要素のテスト…" at bounding box center [565, 154] width 707 height 140
click at [303, 192] on button "テストを作成" at bounding box center [278, 197] width 99 height 19
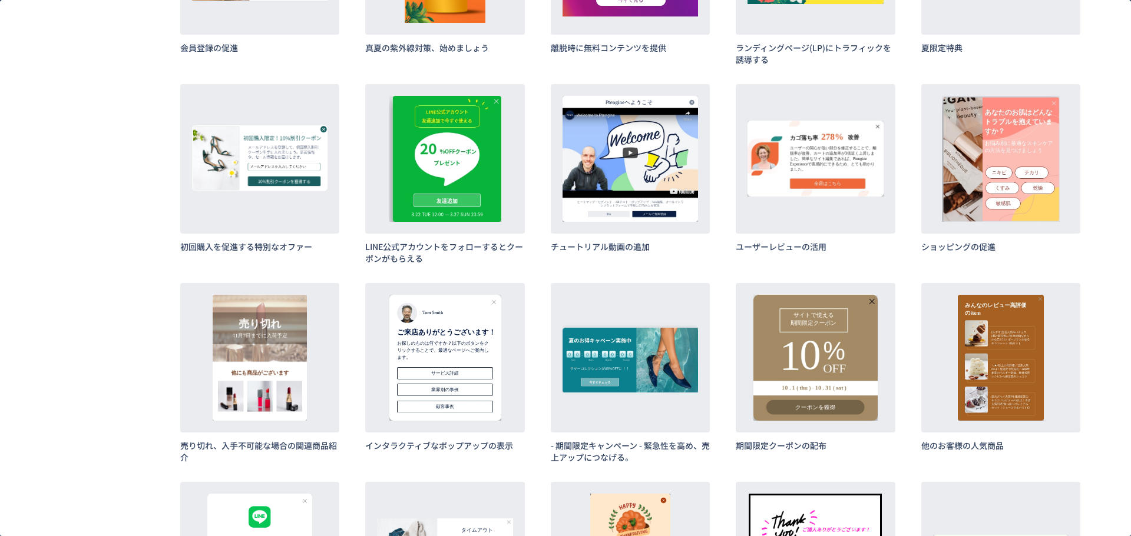
scroll to position [707, 0]
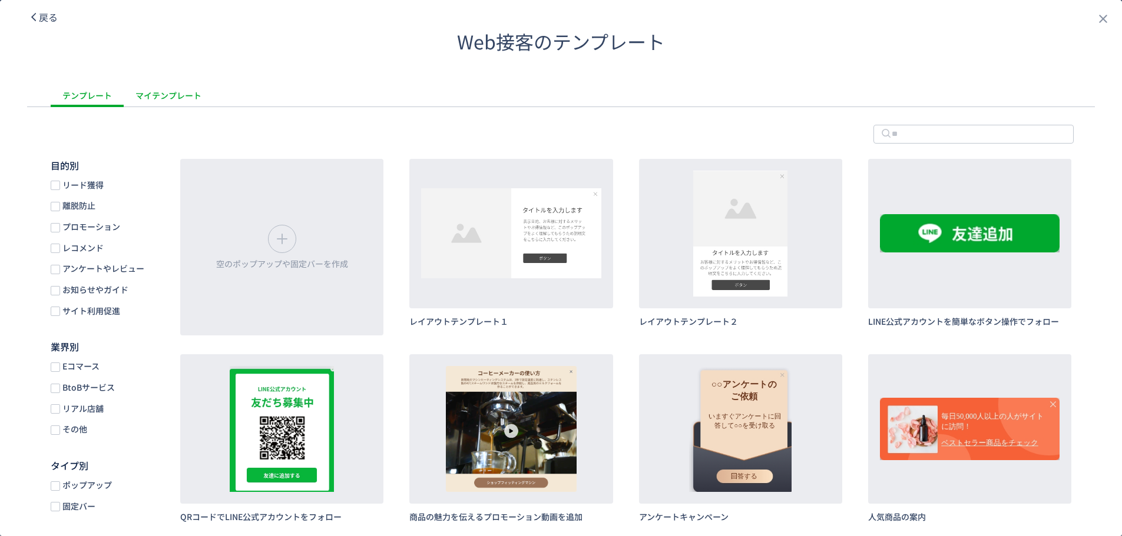
click at [154, 105] on div "マイテンプレート" at bounding box center [169, 96] width 90 height 24
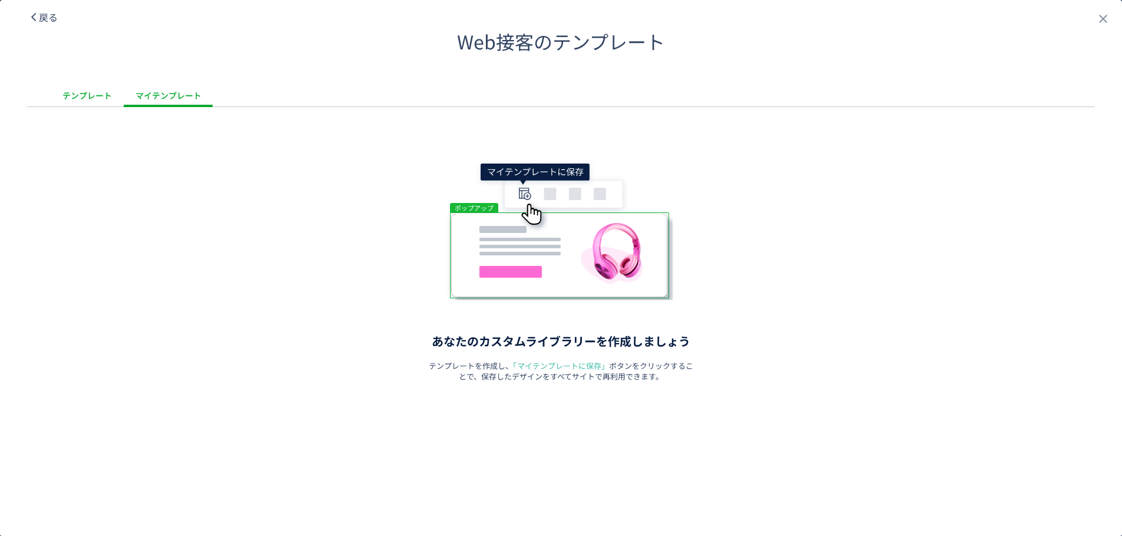
click at [98, 100] on div "テンプレート" at bounding box center [87, 96] width 73 height 24
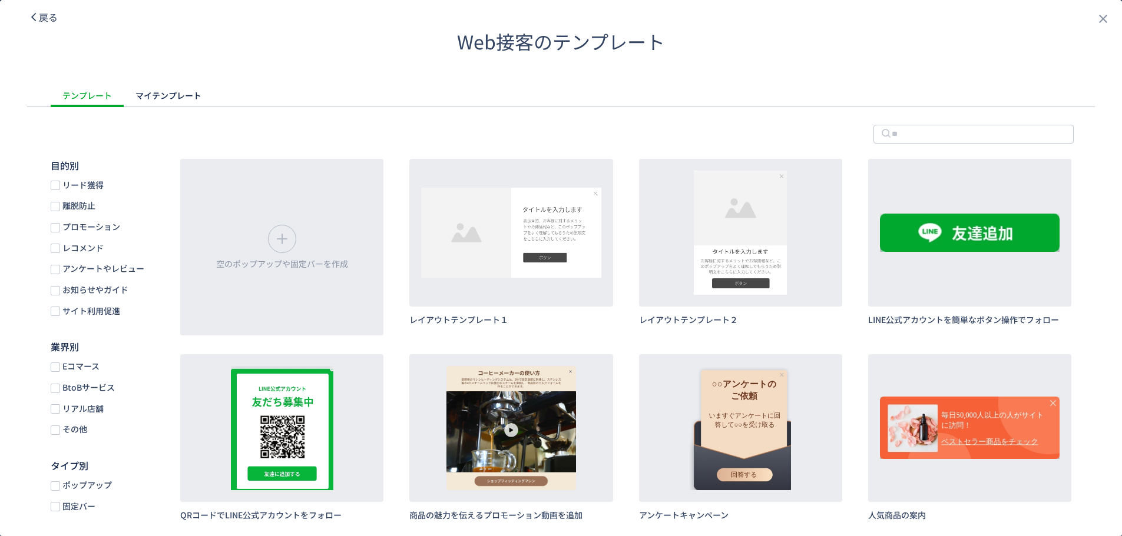
click at [83, 216] on div "リード獲得 離脱防止 プロモーション レコメンド アンケートやレビュー お知らせやガイド サイト利用促進" at bounding box center [104, 249] width 106 height 138
click at [65, 208] on span "離脱防止" at bounding box center [77, 205] width 35 height 11
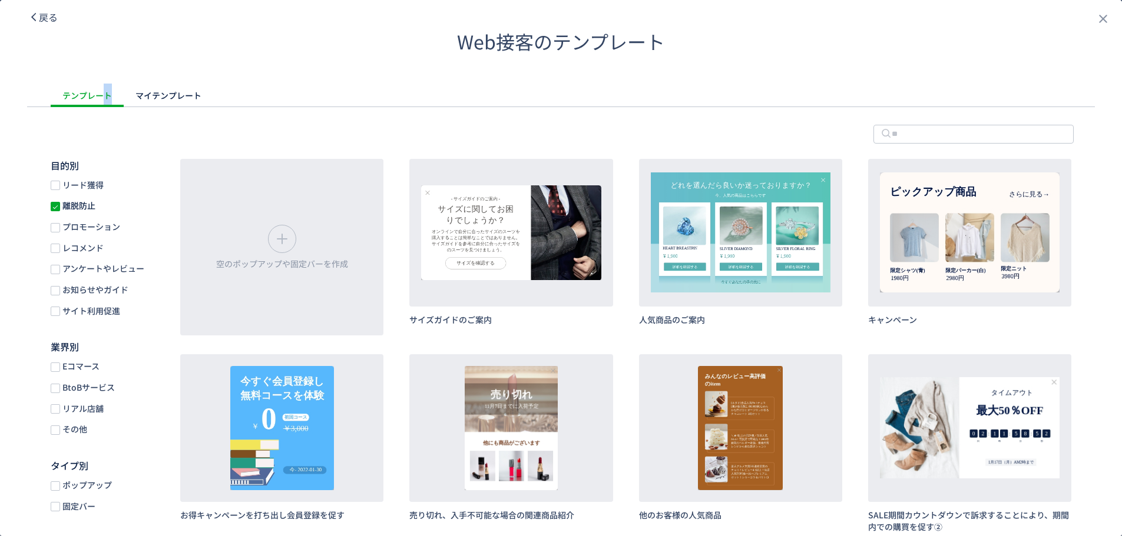
drag, startPoint x: 134, startPoint y: 98, endPoint x: 129, endPoint y: 178, distance: 79.7
click at [43, 9] on div "戻る" at bounding box center [42, 16] width 29 height 33
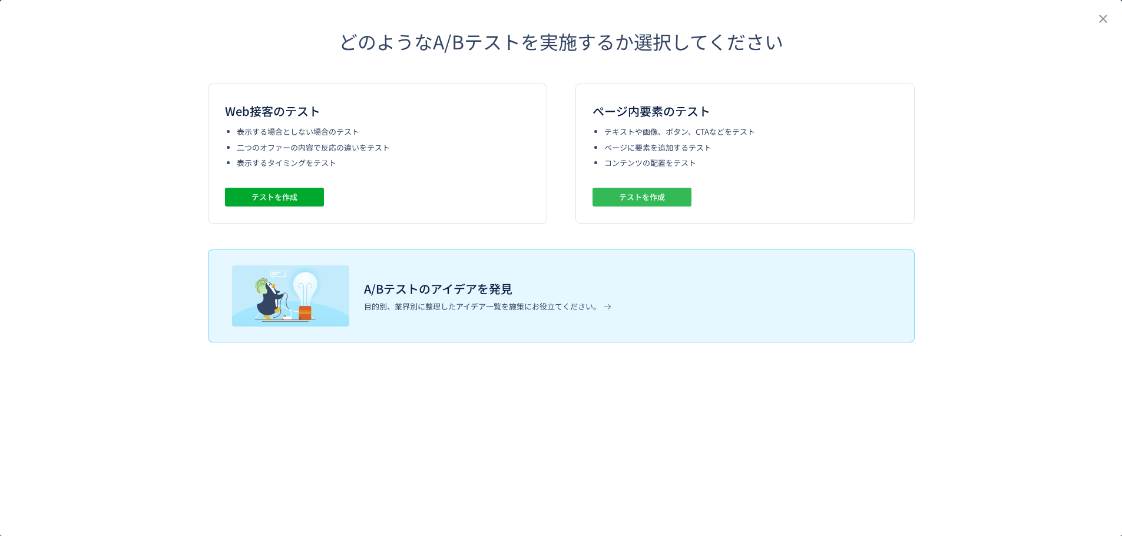
click at [671, 206] on button "テストを作成" at bounding box center [641, 197] width 99 height 19
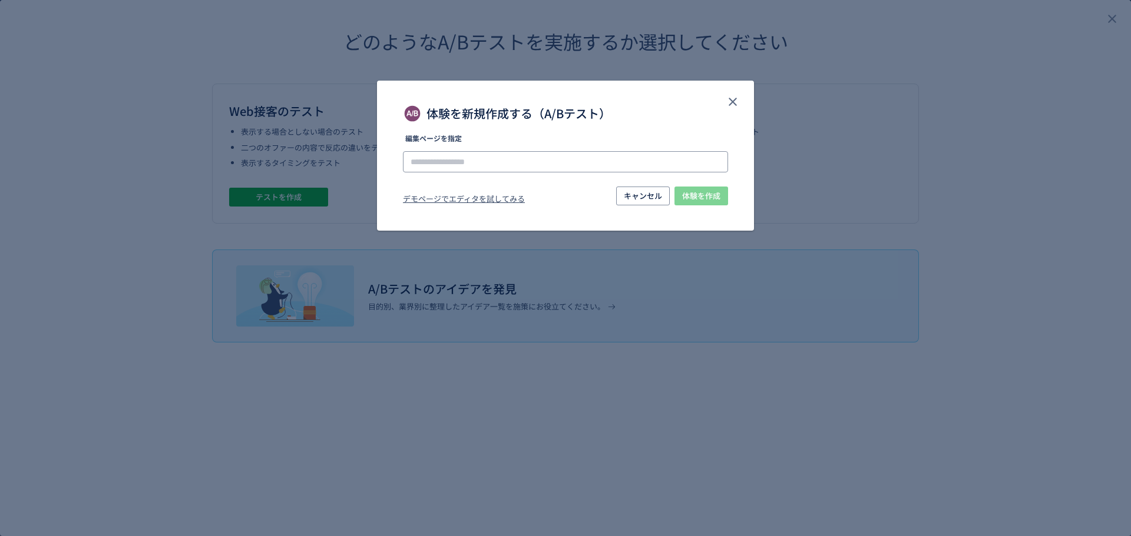
click at [617, 165] on input "体験を新規作成する（A/Bテスト）" at bounding box center [565, 161] width 325 height 21
paste input "**********"
type input "**********"
drag, startPoint x: 504, startPoint y: 156, endPoint x: 504, endPoint y: 173, distance: 16.5
click at [504, 161] on input "体験を新規作成する（A/Bテスト）" at bounding box center [565, 161] width 325 height 21
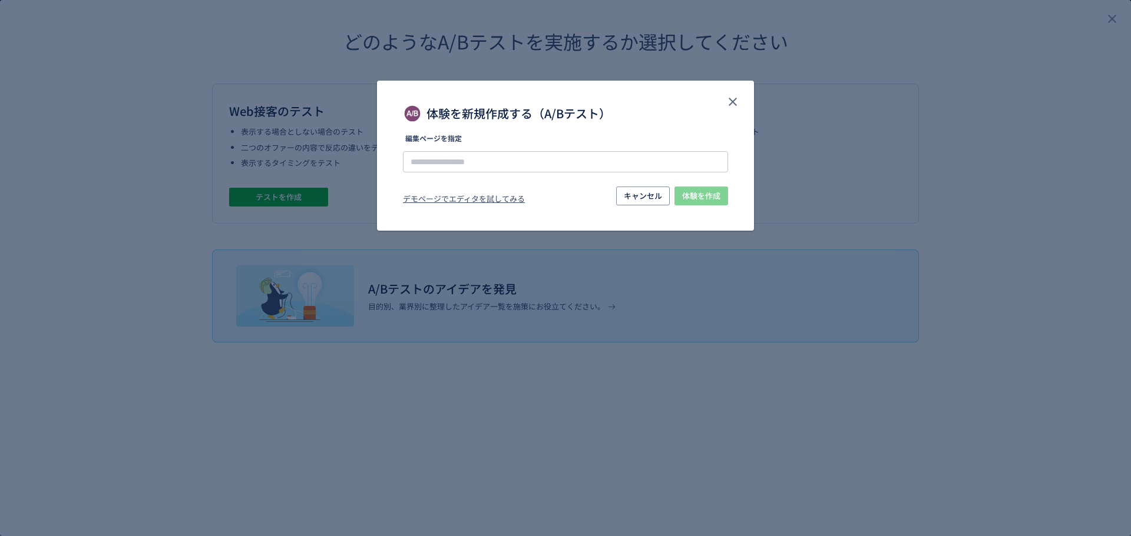
click at [584, 203] on div "デモページでエディタを試してみる キャンセル 体験を作成" at bounding box center [565, 197] width 325 height 21
click at [519, 161] on input "体験を新規作成する（A/Bテスト）" at bounding box center [565, 161] width 325 height 21
type input "*"
click at [487, 163] on input "体験を新規作成する（A/Bテスト）" at bounding box center [565, 161] width 325 height 21
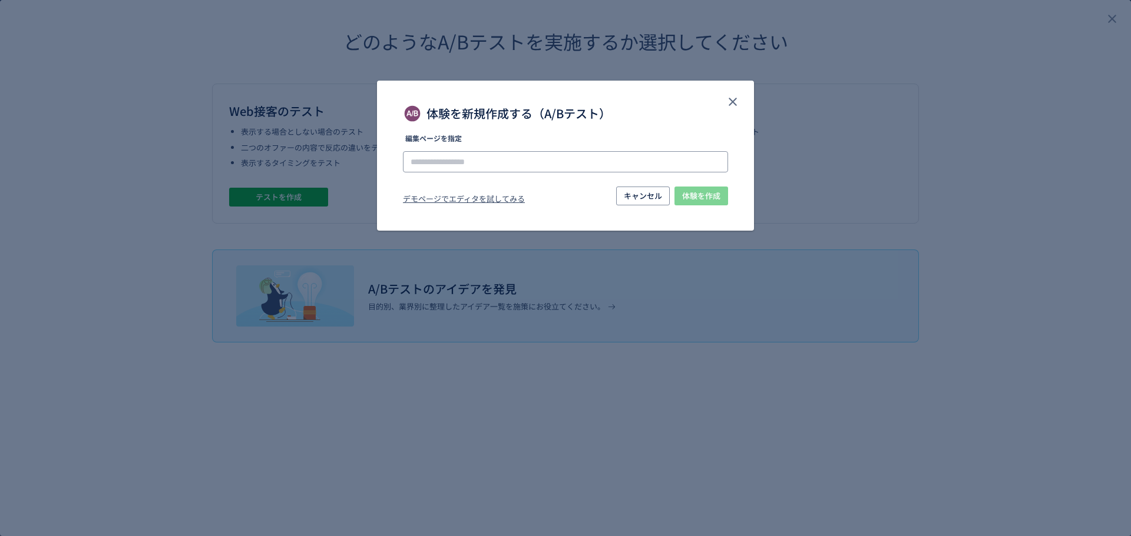
paste input "**********"
type input "**********"
click at [684, 197] on span "体験を作成" at bounding box center [701, 196] width 38 height 19
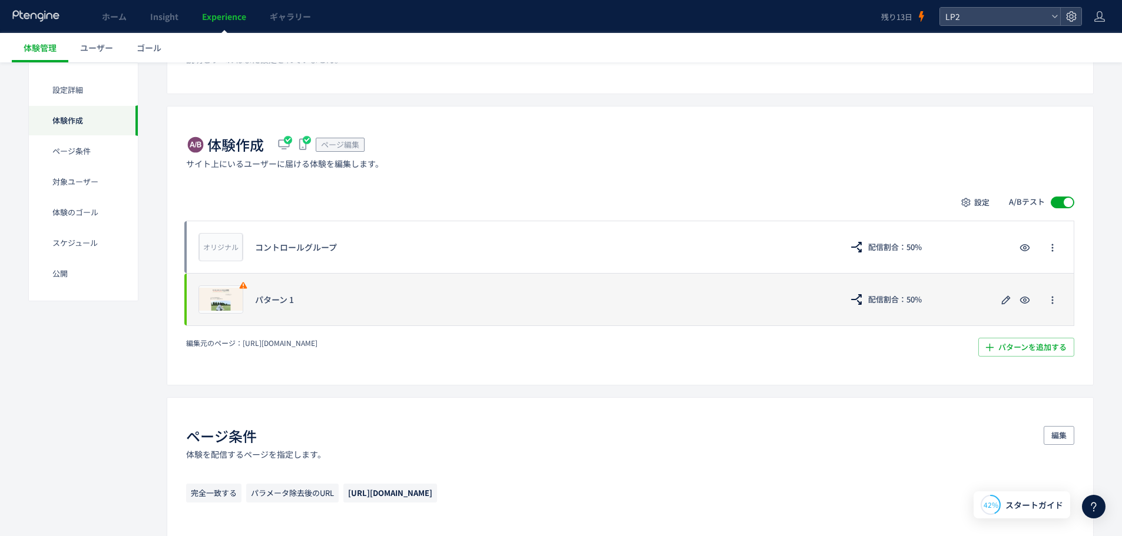
scroll to position [177, 0]
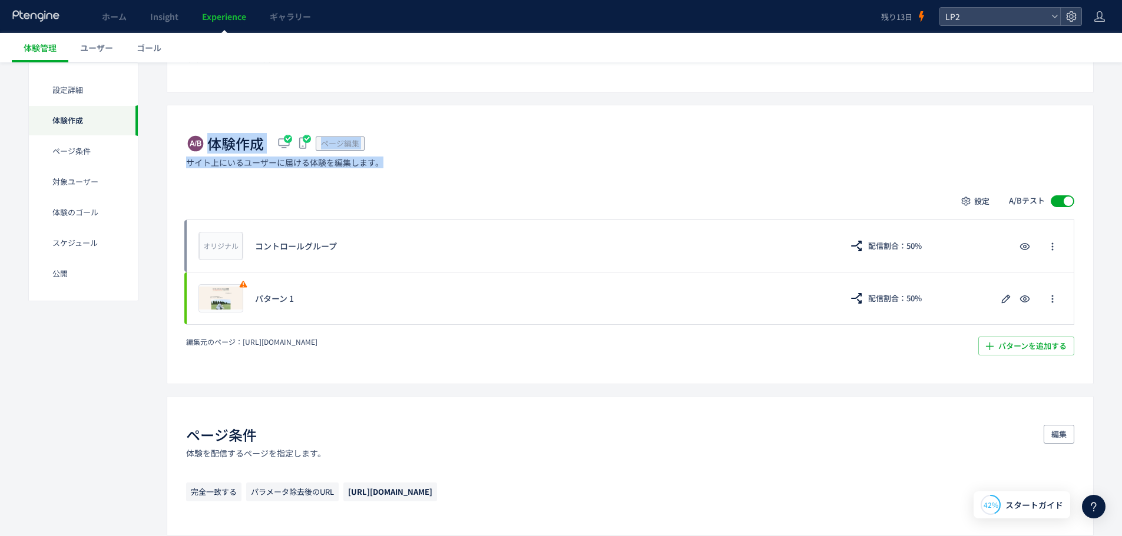
drag, startPoint x: 203, startPoint y: 150, endPoint x: 542, endPoint y: 157, distance: 339.9
click at [542, 157] on div "体験作成 ページ編集 サイト上にいるユーザーに届ける体験を編集します。" at bounding box center [630, 151] width 888 height 34
click at [530, 170] on div "体験作成 ページ編集 サイト上にいるユーザーに届ける体験を編集します。 設定 A/Bテスト オリジナル プレビュー コントロールグループ 配信割合：50% プ…" at bounding box center [630, 244] width 927 height 279
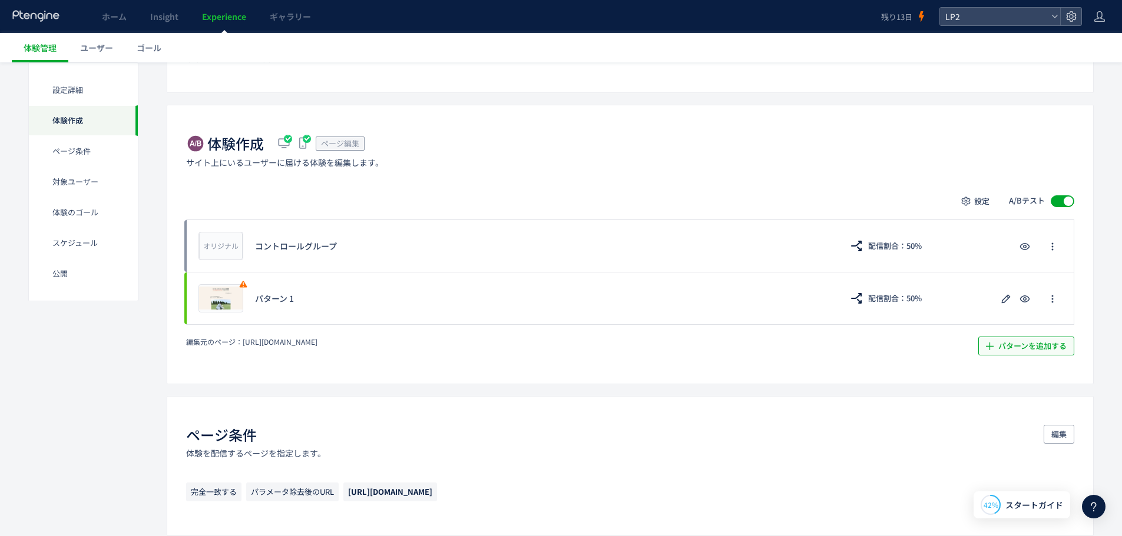
click at [990, 341] on icon "button" at bounding box center [989, 346] width 12 height 12
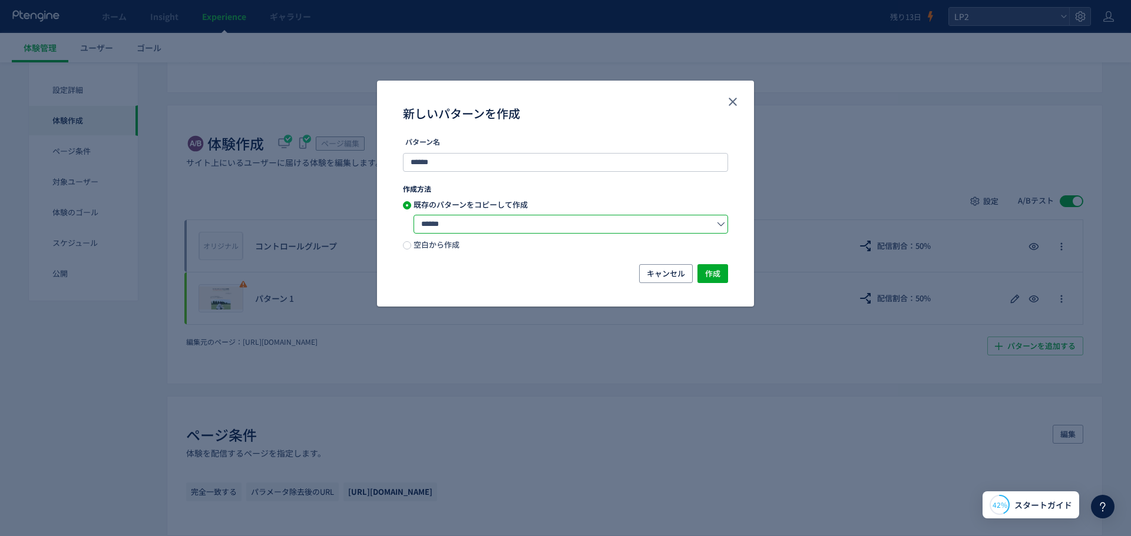
drag, startPoint x: 507, startPoint y: 220, endPoint x: 497, endPoint y: 194, distance: 27.8
click at [499, 207] on div "既存のパターンをコピーして作成 ****** 空白から作成" at bounding box center [565, 225] width 325 height 49
drag, startPoint x: 483, startPoint y: 155, endPoint x: 399, endPoint y: 157, distance: 84.8
click at [399, 157] on div "パターン名 ****** 作成方法 既存のパターンをコピーして作成 ****** 空白から作成" at bounding box center [565, 200] width 377 height 130
click at [746, 99] on div "新しいパターンを作成" at bounding box center [565, 108] width 377 height 54
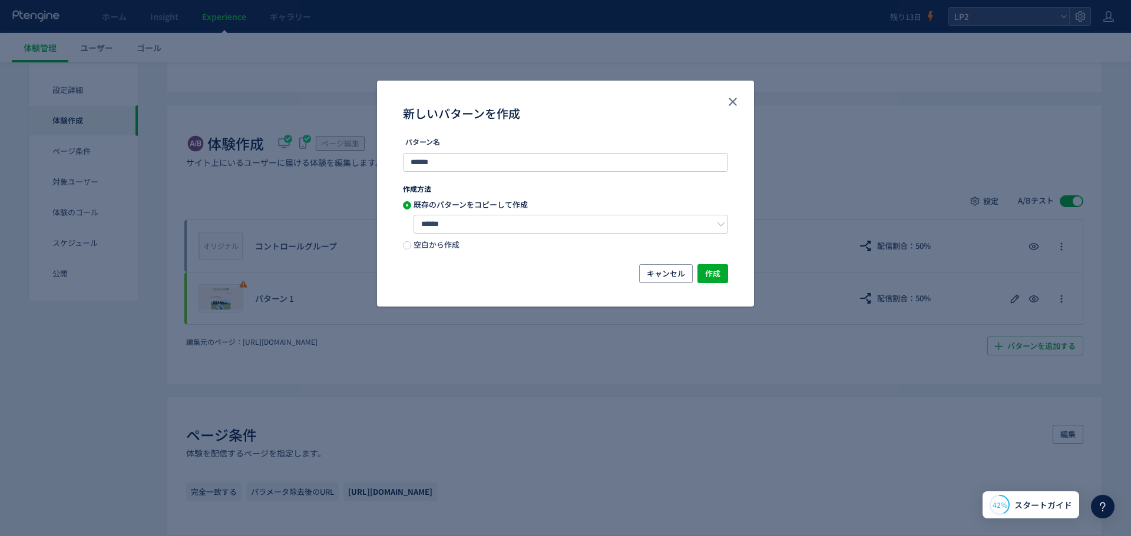
click at [711, 112] on div "新しいパターンを作成" at bounding box center [565, 113] width 325 height 19
click at [728, 102] on icon "close" at bounding box center [732, 102] width 14 height 14
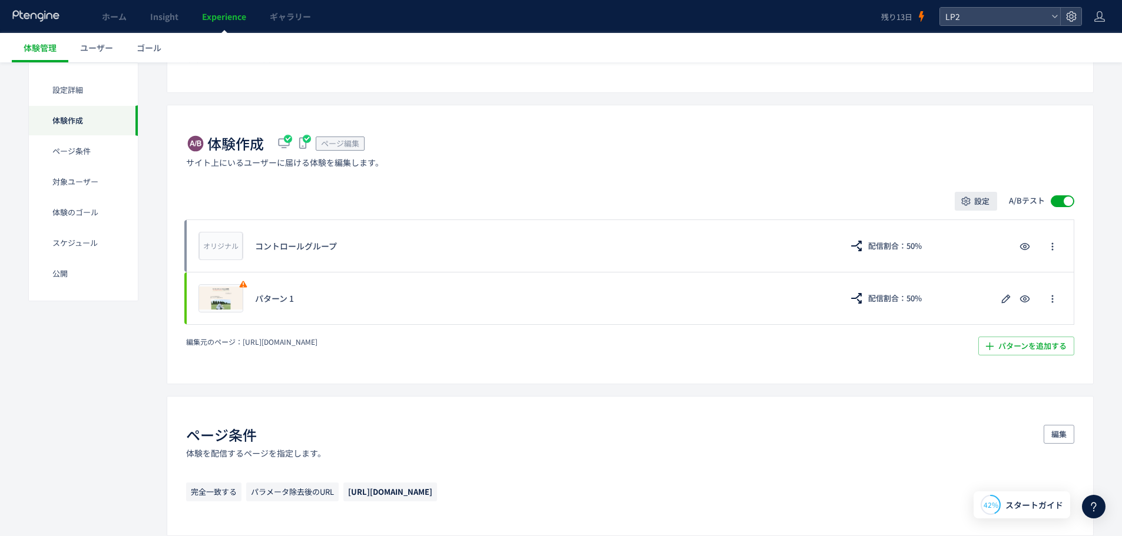
click at [978, 205] on span "設定" at bounding box center [981, 201] width 15 height 19
click at [866, 160] on div "体験作成 ページ編集 サイト上にいるユーザーに届ける体験を編集します。" at bounding box center [630, 151] width 888 height 34
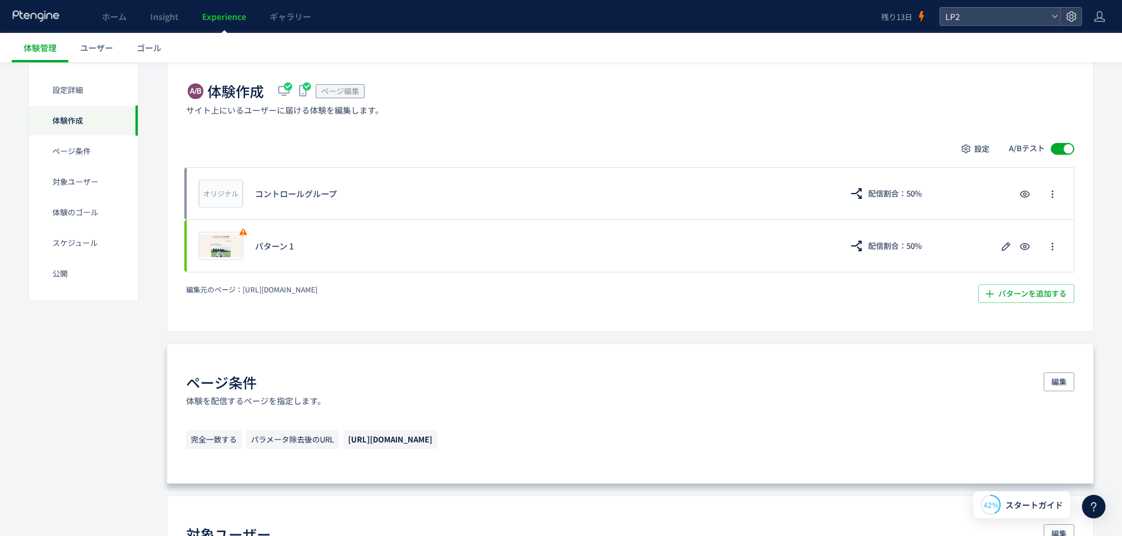
scroll to position [294, 0]
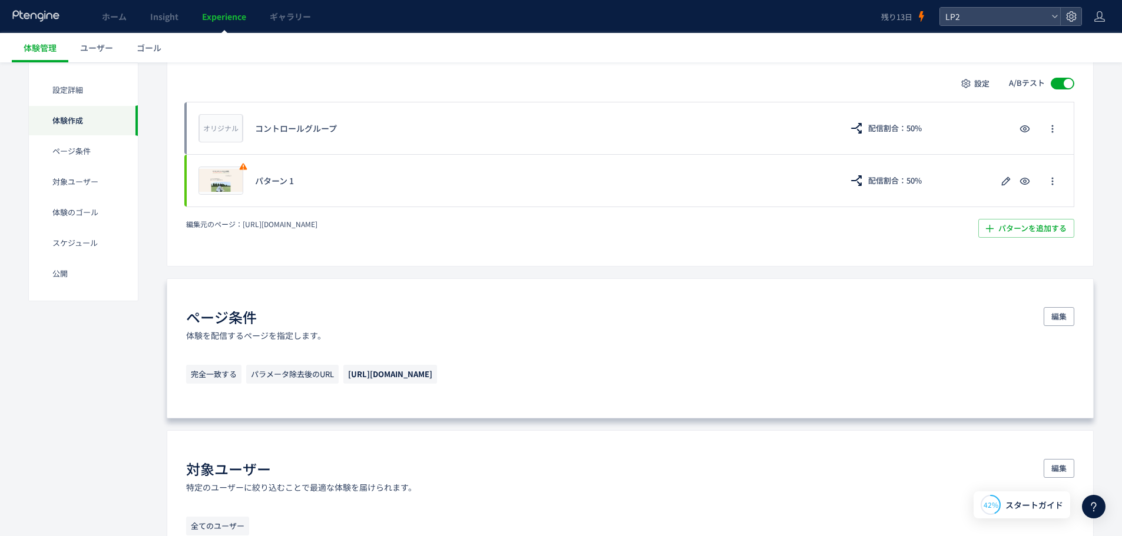
click at [641, 358] on div "ページ条件 体験を配信するページを指定します。 編集 完全一致する パラメータ除去後のURL [URL][DOMAIN_NAME]" at bounding box center [630, 349] width 927 height 140
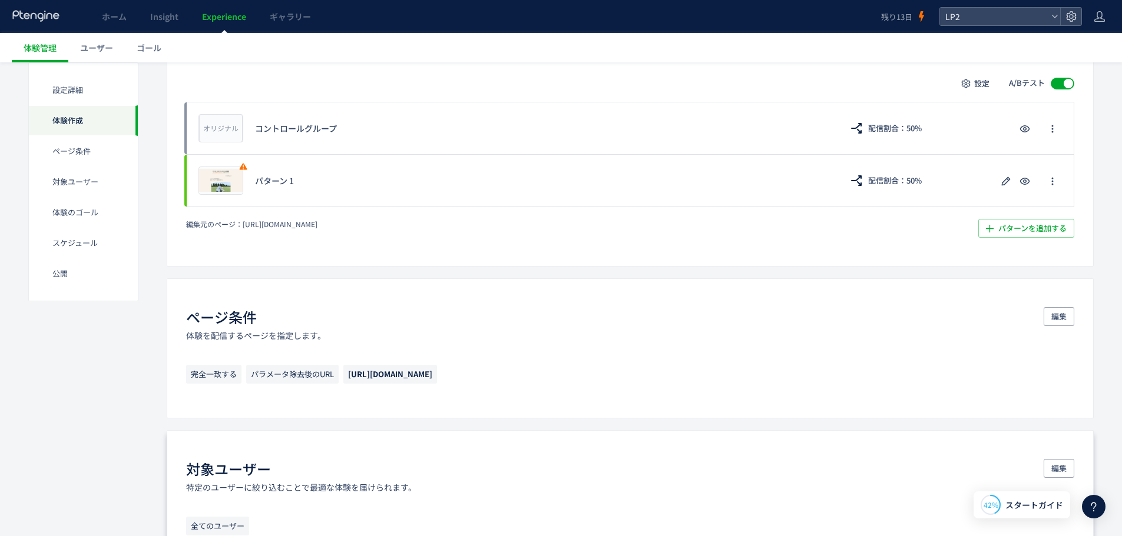
scroll to position [353, 0]
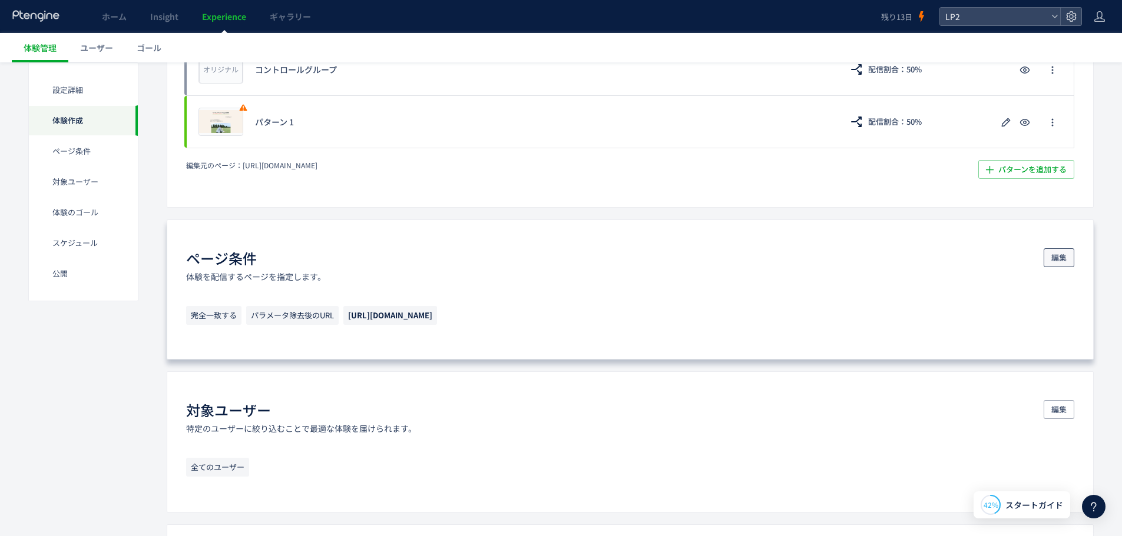
click at [1063, 256] on span "編集" at bounding box center [1058, 258] width 15 height 19
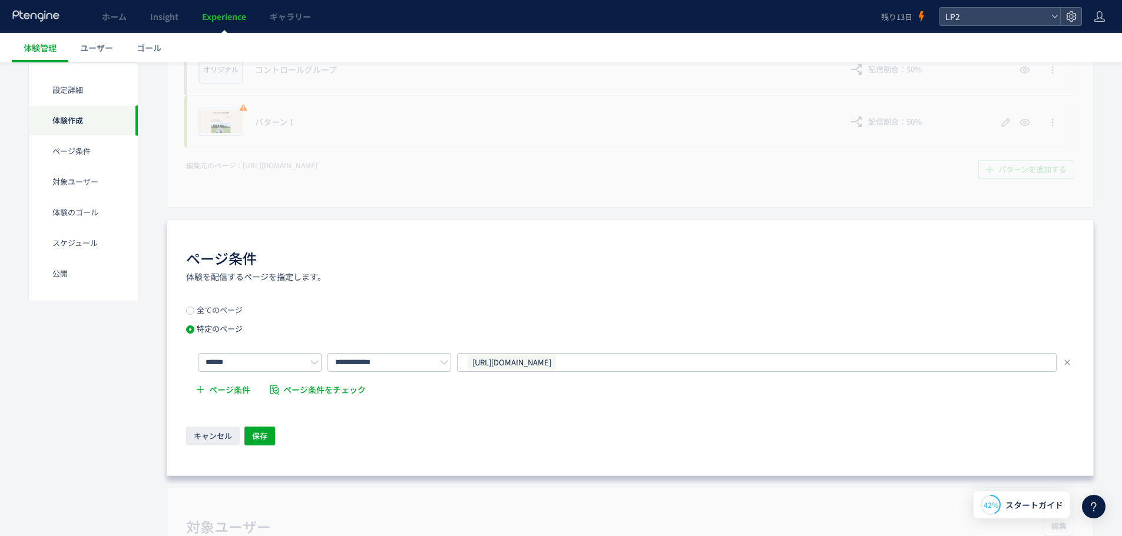
click at [488, 416] on div "**********" at bounding box center [630, 376] width 888 height 141
drag, startPoint x: 220, startPoint y: 395, endPoint x: 220, endPoint y: 387, distance: 7.7
click at [220, 390] on span "ページ条件" at bounding box center [229, 390] width 41 height 24
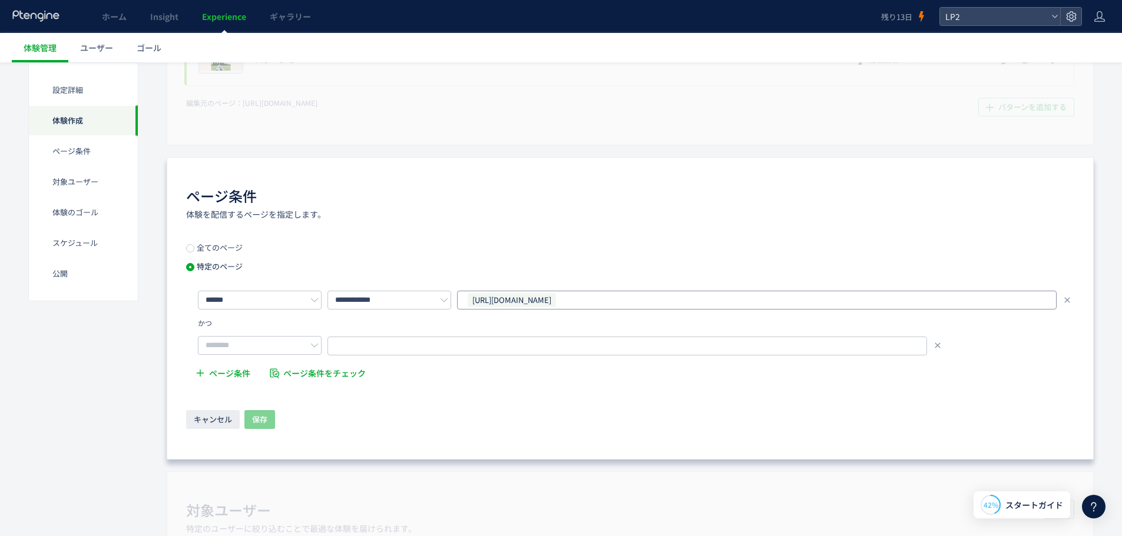
scroll to position [412, 0]
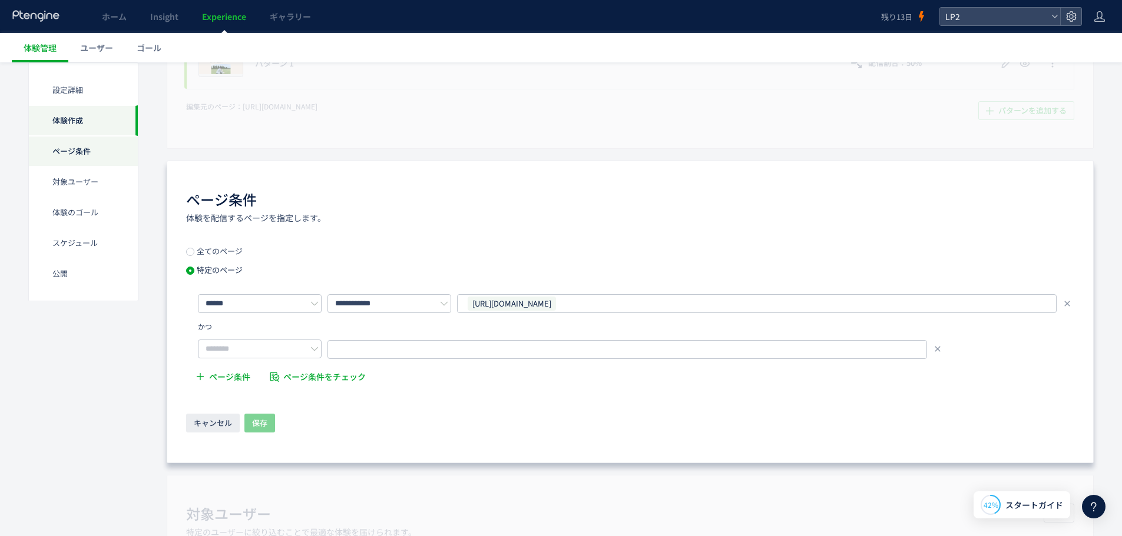
click at [105, 140] on div "ページ条件" at bounding box center [83, 151] width 109 height 31
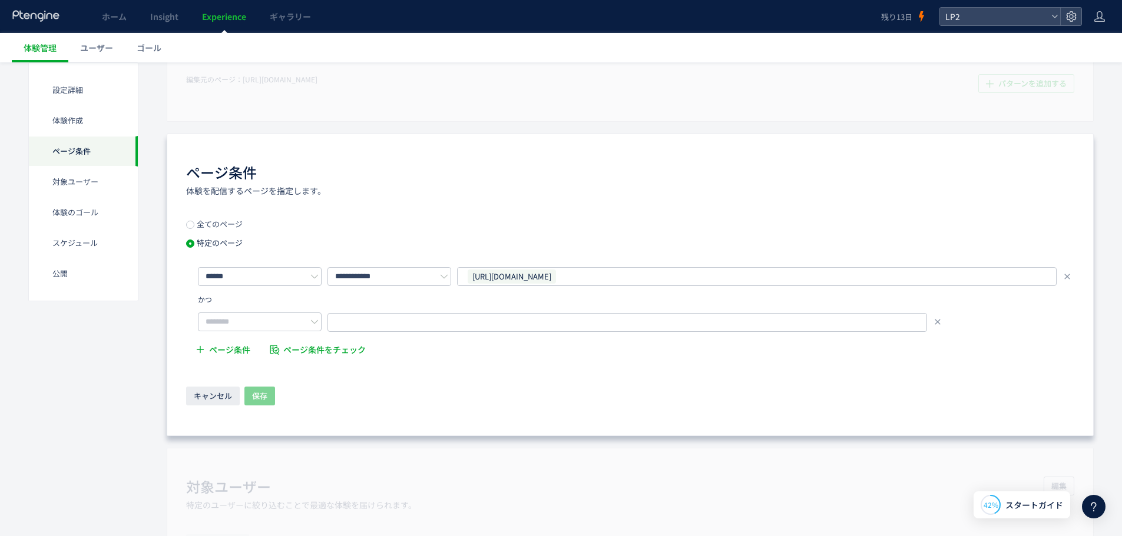
scroll to position [469, 0]
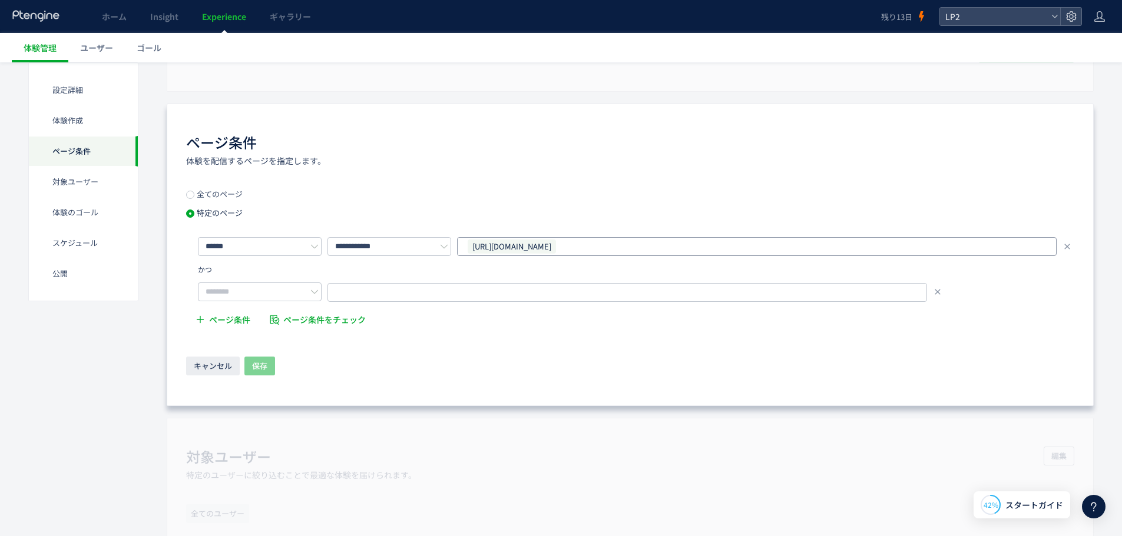
drag, startPoint x: 608, startPoint y: 240, endPoint x: 583, endPoint y: 253, distance: 28.4
click at [583, 253] on div "[URL][DOMAIN_NAME]" at bounding box center [752, 247] width 572 height 18
click at [409, 249] on div "**********" at bounding box center [636, 246] width 876 height 19
copy div "[URL][DOMAIN_NAME] [URL][DOMAIN_NAME]"
click at [385, 283] on input "text" at bounding box center [626, 292] width 599 height 19
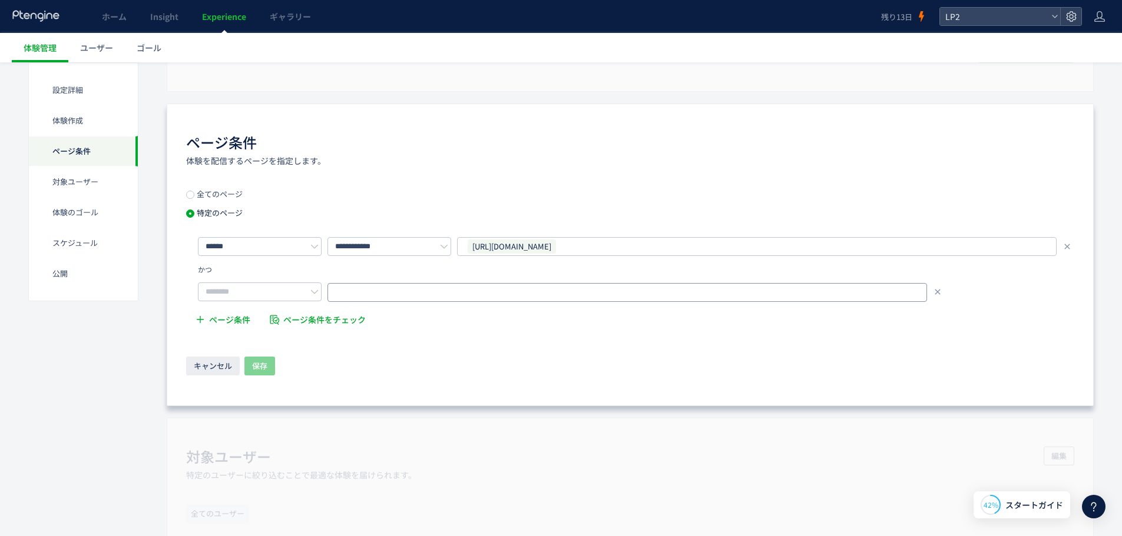
click at [385, 289] on input "text" at bounding box center [626, 292] width 599 height 19
paste input "**********"
drag, startPoint x: 430, startPoint y: 296, endPoint x: 639, endPoint y: 297, distance: 208.5
click at [636, 297] on input "**********" at bounding box center [626, 292] width 599 height 19
type input "**********"
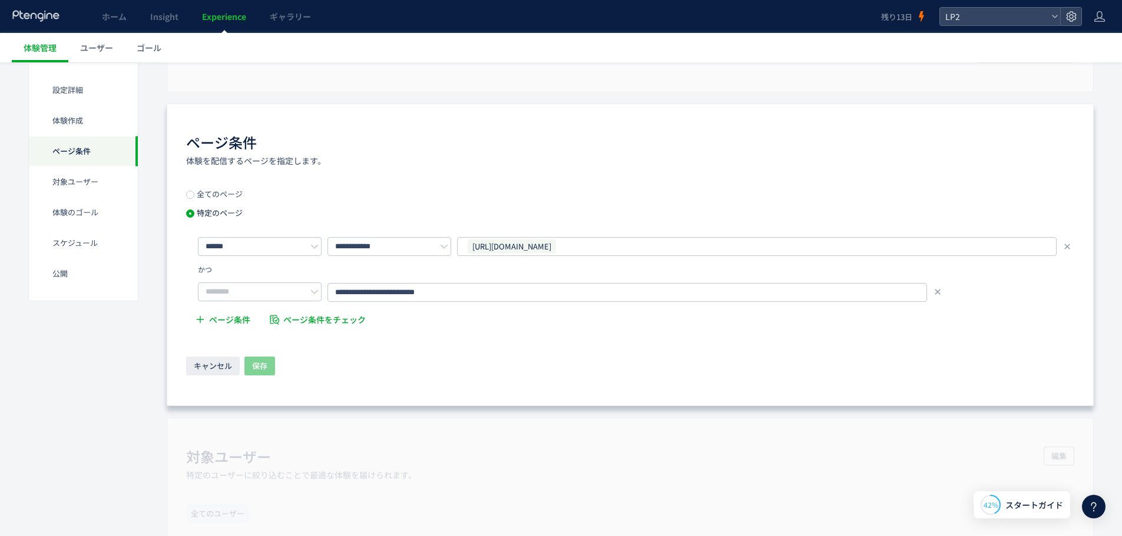
click at [283, 301] on div "**********" at bounding box center [630, 285] width 888 height 96
click at [287, 289] on input "text" at bounding box center [260, 292] width 124 height 19
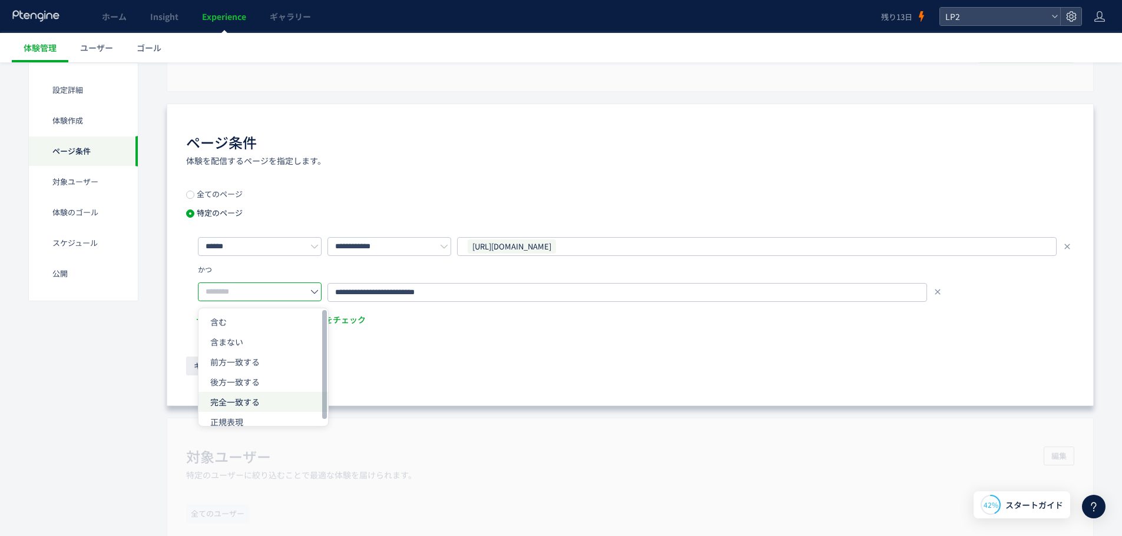
click at [250, 410] on li "完全一致する" at bounding box center [263, 402] width 130 height 20
type input "******"
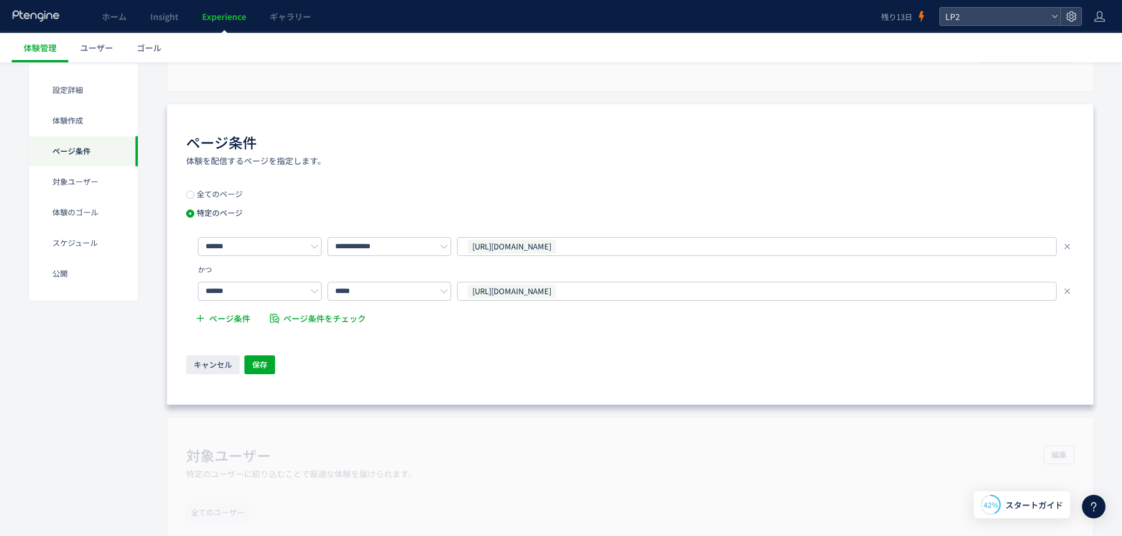
click at [483, 359] on div "キャンセル 保存" at bounding box center [630, 366] width 888 height 21
click at [266, 359] on span "保存" at bounding box center [259, 365] width 15 height 19
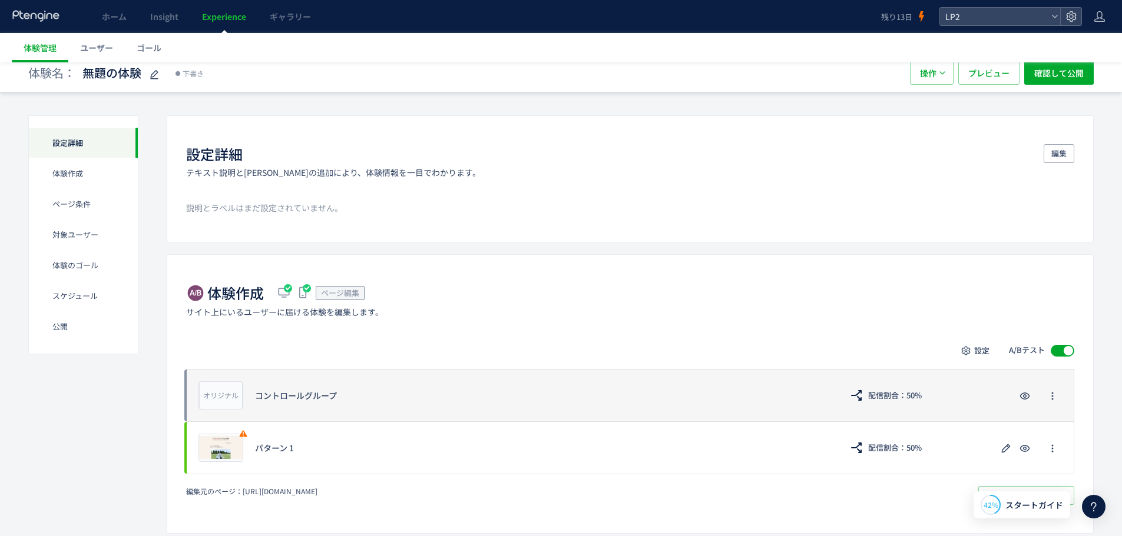
scroll to position [0, 0]
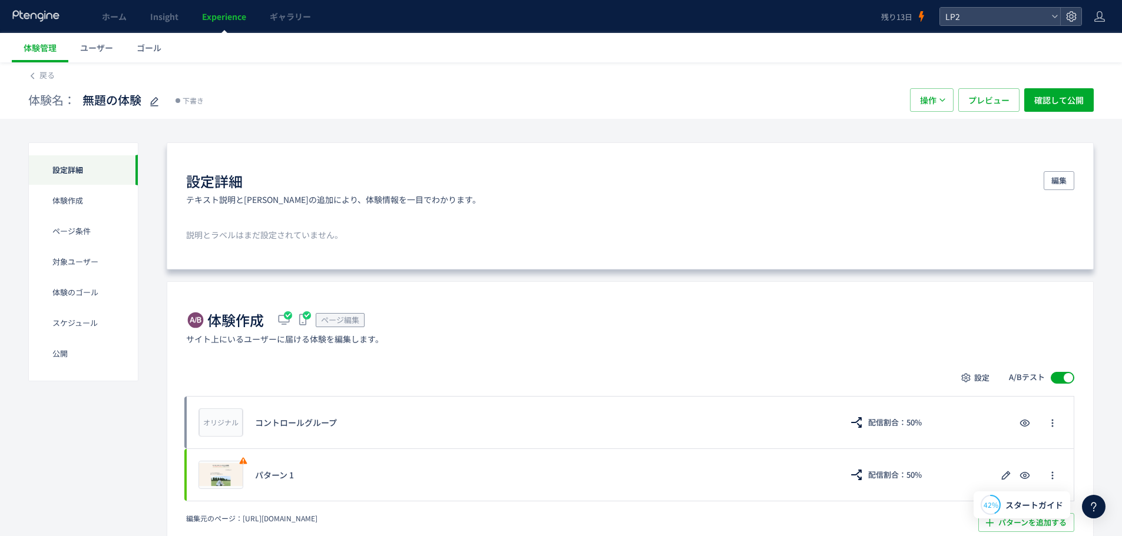
click at [475, 259] on div "設定詳細 テキスト説明と[PERSON_NAME]の追加により、体験情報を一目でわかります。 編集 説明とラベルはまだ設定されていません。" at bounding box center [630, 206] width 927 height 127
click at [523, 234] on p "説明とラベルはまだ設定されていません。" at bounding box center [630, 235] width 888 height 12
click at [1069, 180] on button "編集" at bounding box center [1058, 180] width 31 height 19
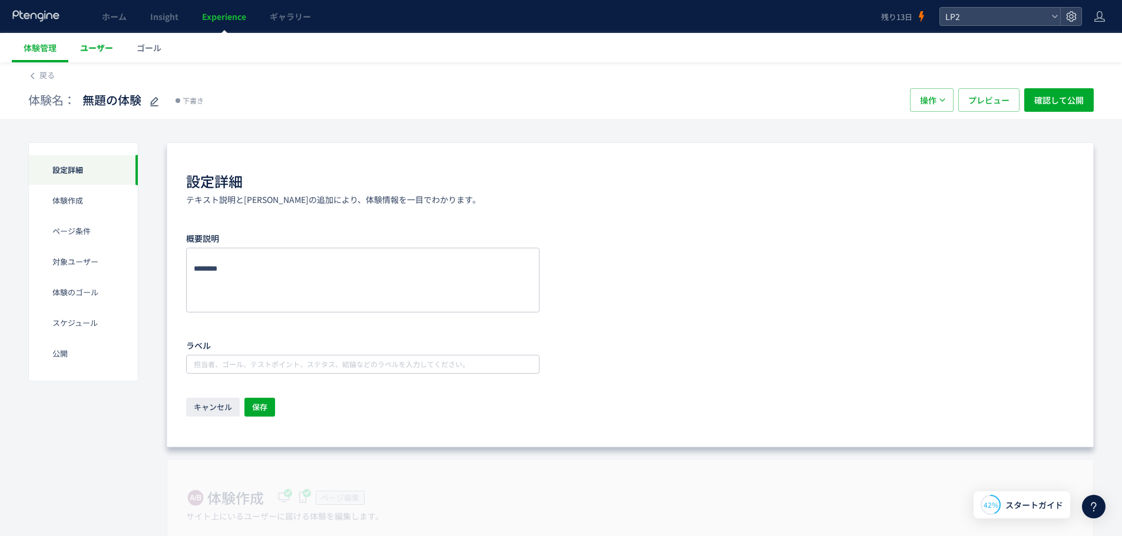
click at [109, 48] on span "ユーザー" at bounding box center [96, 48] width 33 height 12
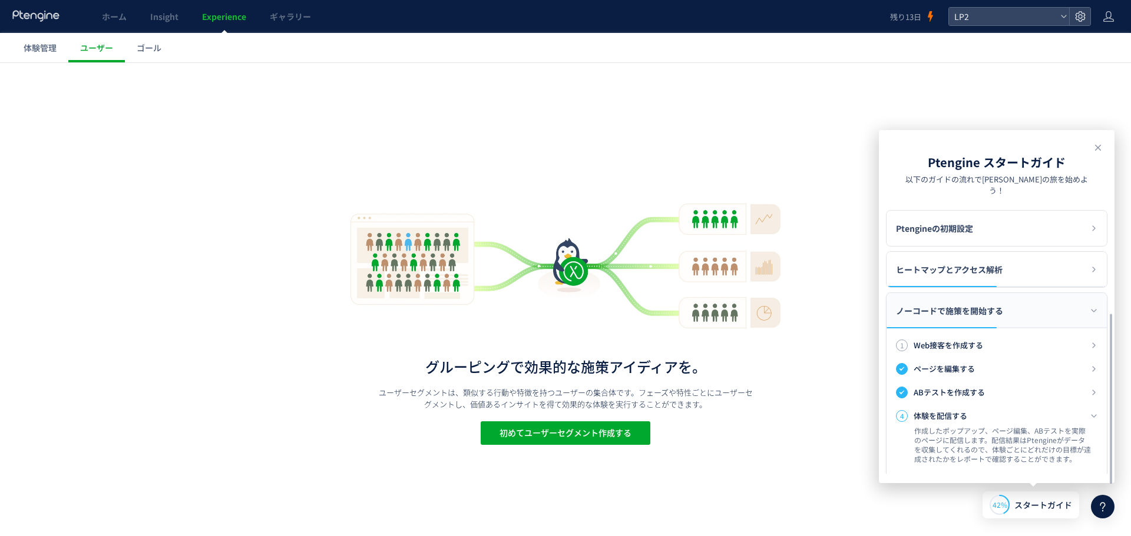
scroll to position [170, 0]
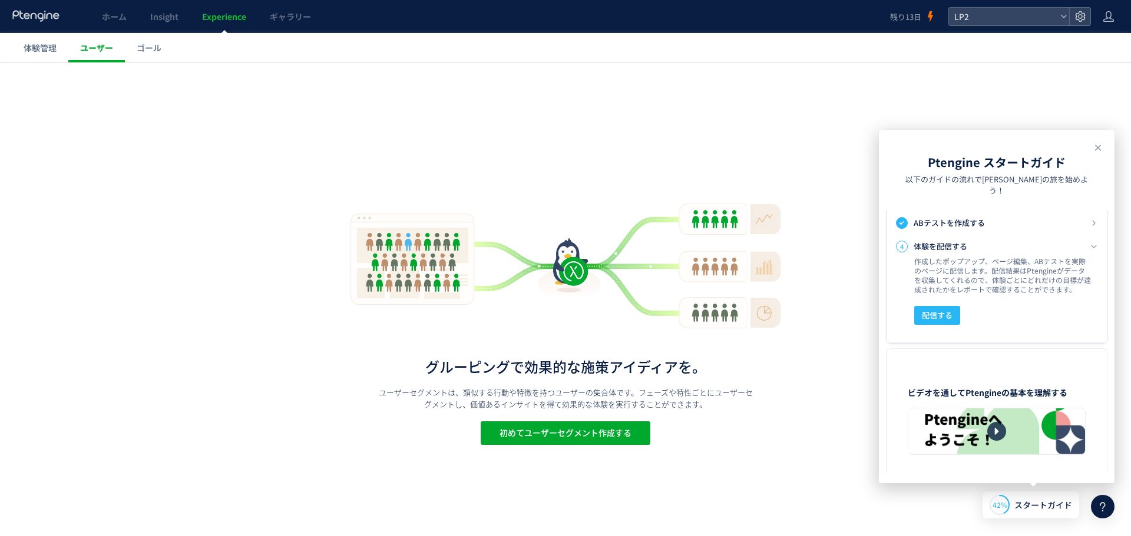
click at [122, 55] on link "ユーザー" at bounding box center [96, 47] width 57 height 29
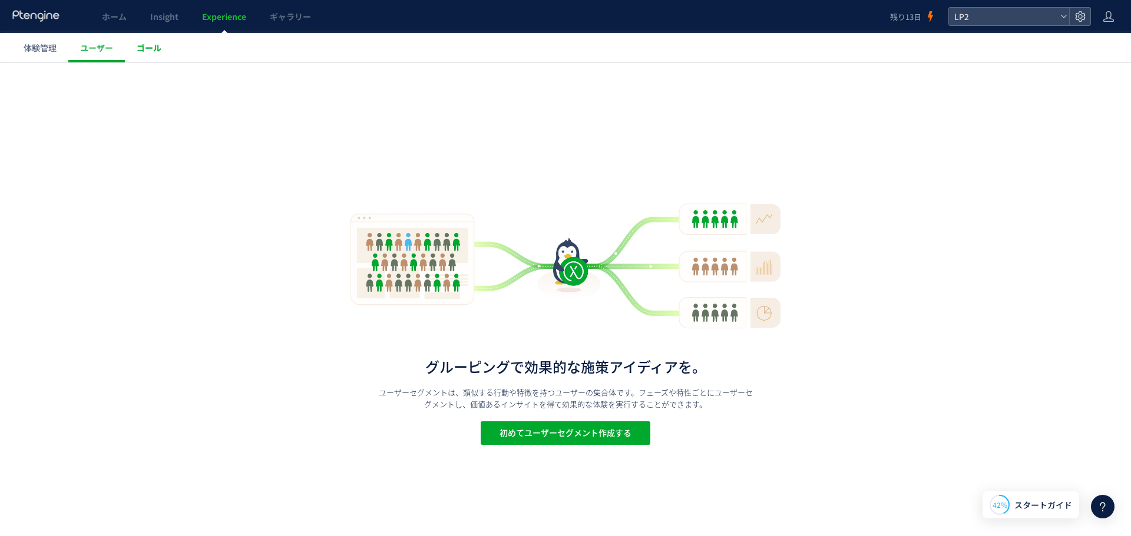
click at [158, 55] on link "ゴール" at bounding box center [149, 47] width 48 height 29
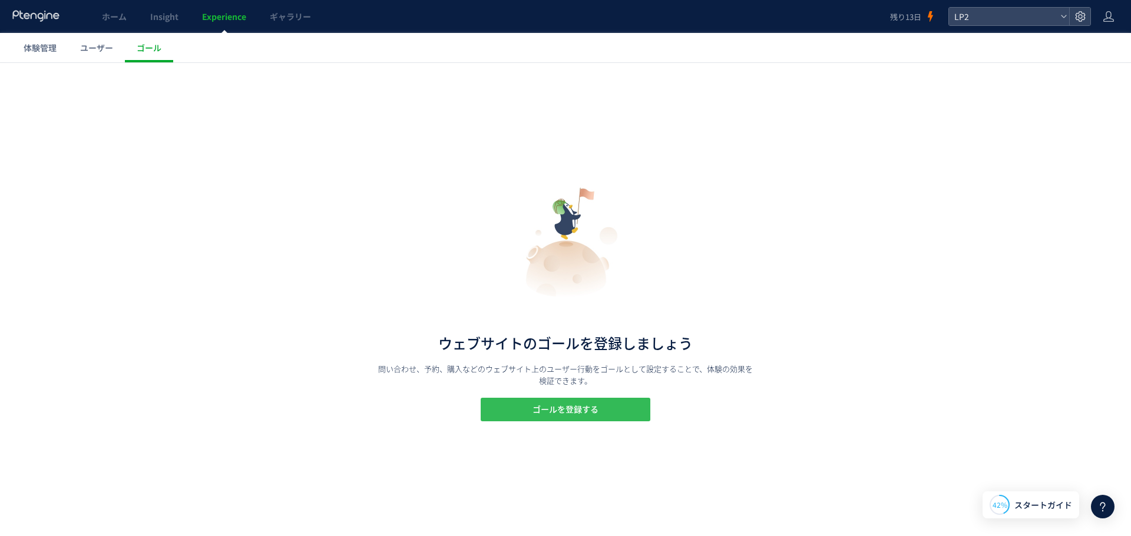
click at [550, 405] on span "ゴールを登録する" at bounding box center [565, 410] width 66 height 24
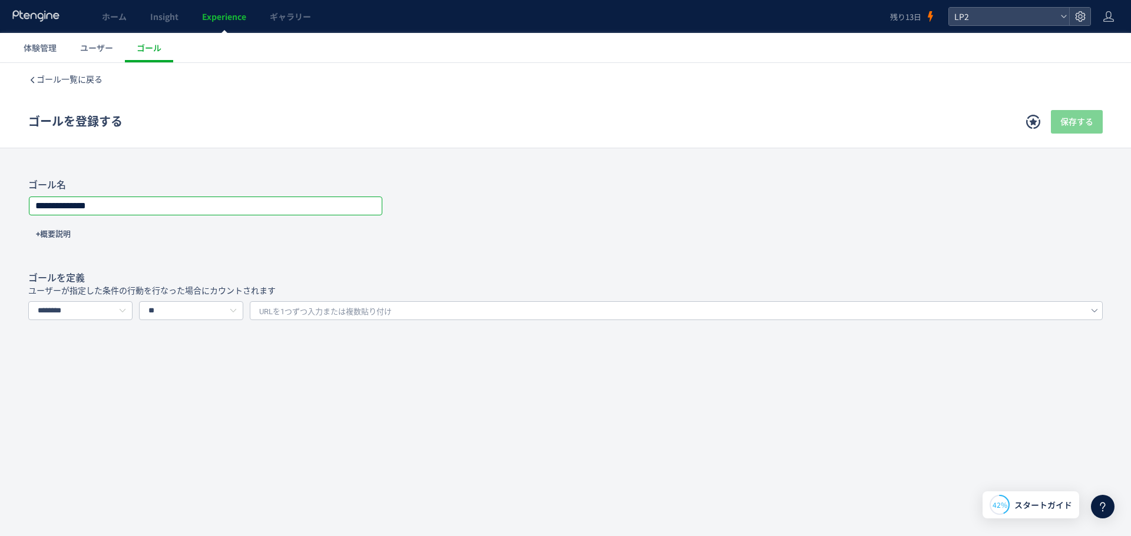
click at [216, 205] on input "**********" at bounding box center [205, 206] width 352 height 16
click at [210, 421] on div "**********" at bounding box center [565, 274] width 1131 height 422
click at [49, 51] on span "体験管理" at bounding box center [40, 48] width 33 height 12
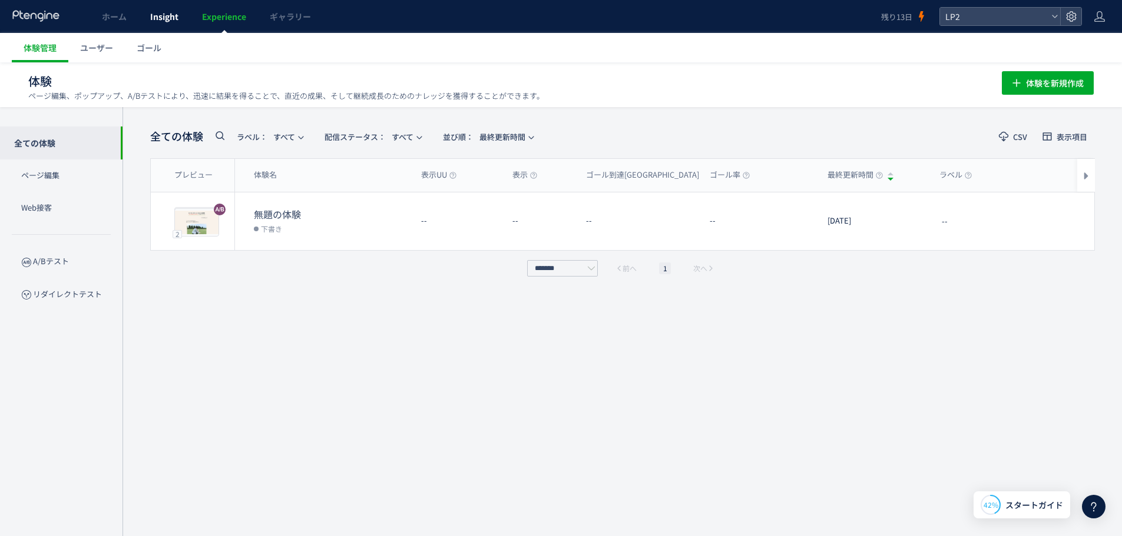
click at [175, 24] on link "Insight" at bounding box center [164, 16] width 52 height 33
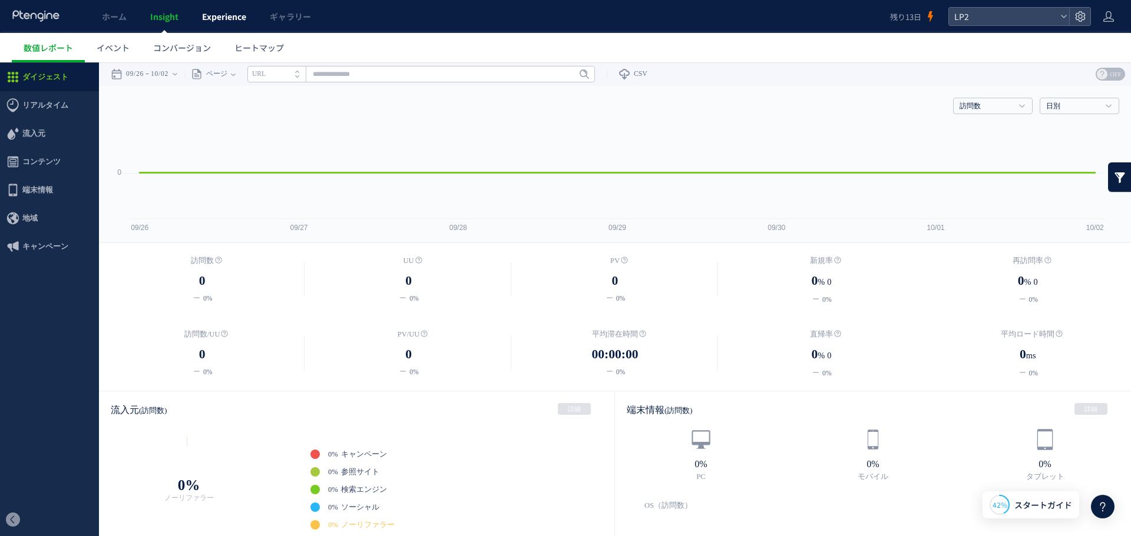
click at [228, 12] on span "Experience" at bounding box center [224, 17] width 44 height 12
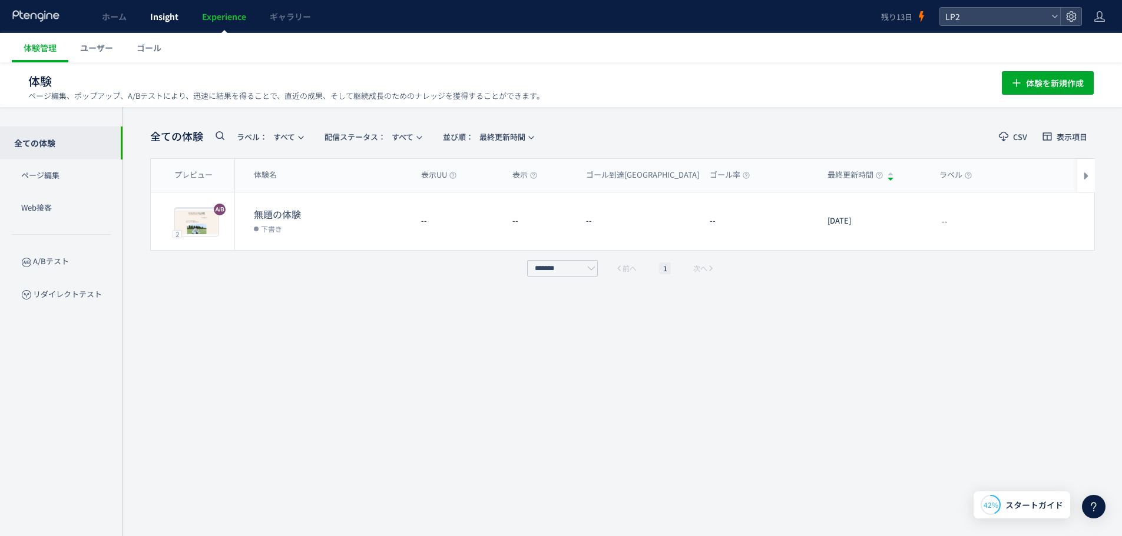
click at [168, 17] on span "Insight" at bounding box center [164, 17] width 28 height 12
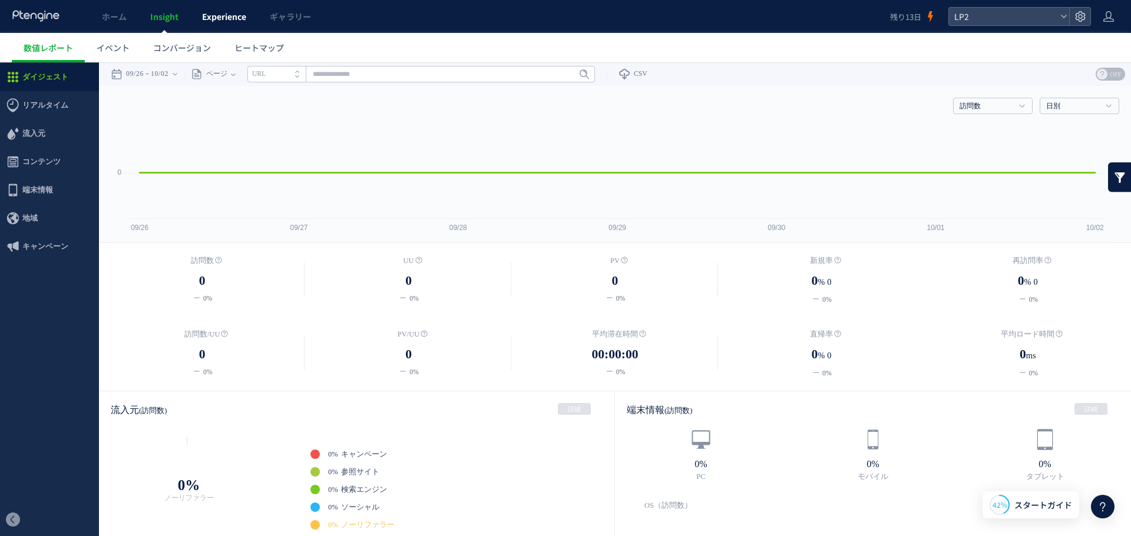
click at [242, 15] on span "Experience" at bounding box center [224, 17] width 44 height 12
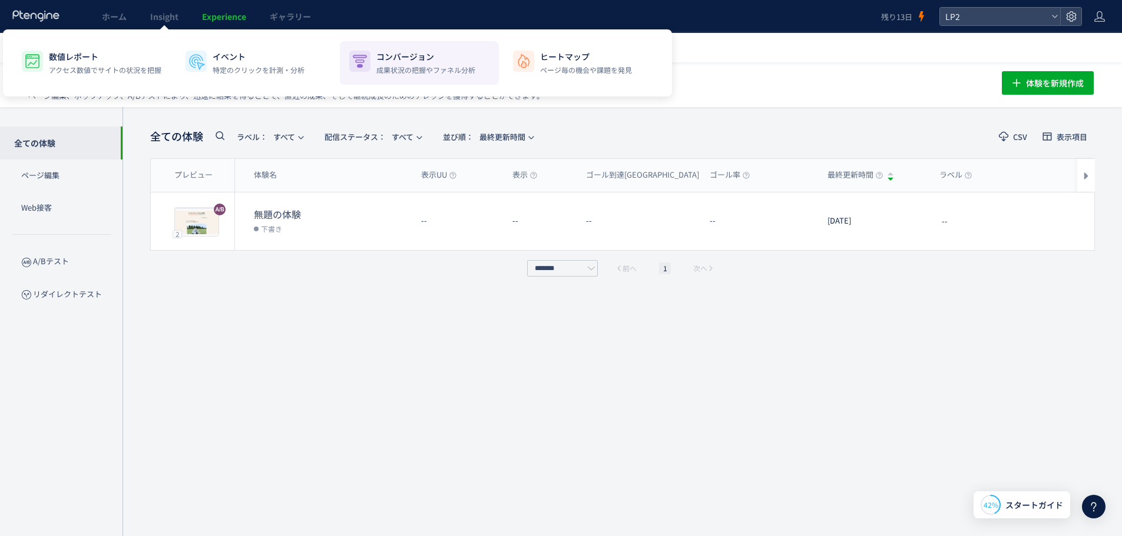
click at [363, 69] on img at bounding box center [359, 61] width 19 height 19
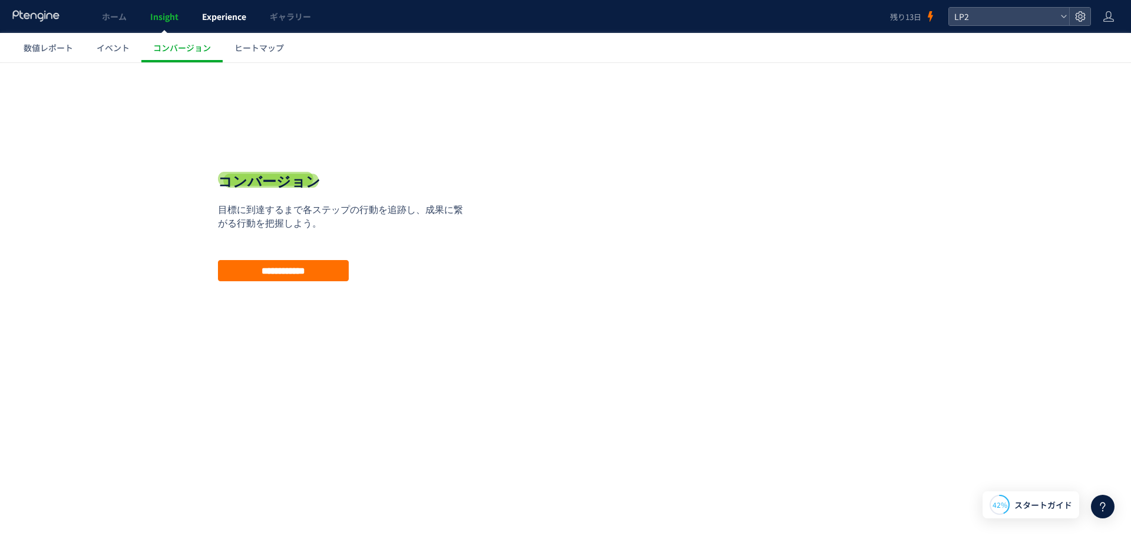
click at [217, 15] on span "Experience" at bounding box center [224, 17] width 44 height 12
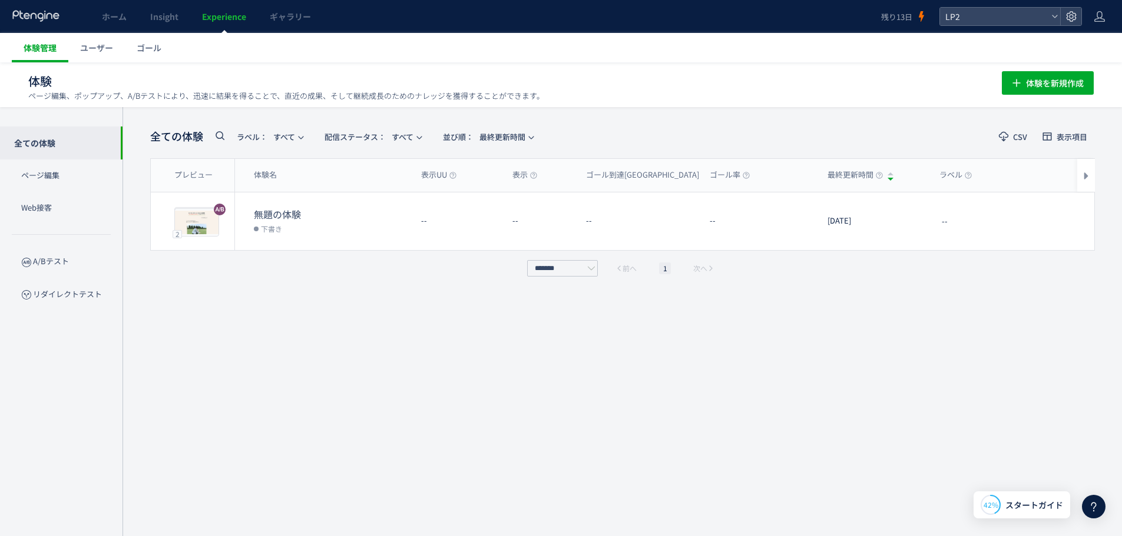
click at [51, 44] on span "体験管理" at bounding box center [40, 48] width 33 height 12
click at [65, 168] on p "ページ編集" at bounding box center [61, 176] width 122 height 32
click at [58, 218] on p "Web接客" at bounding box center [61, 208] width 122 height 32
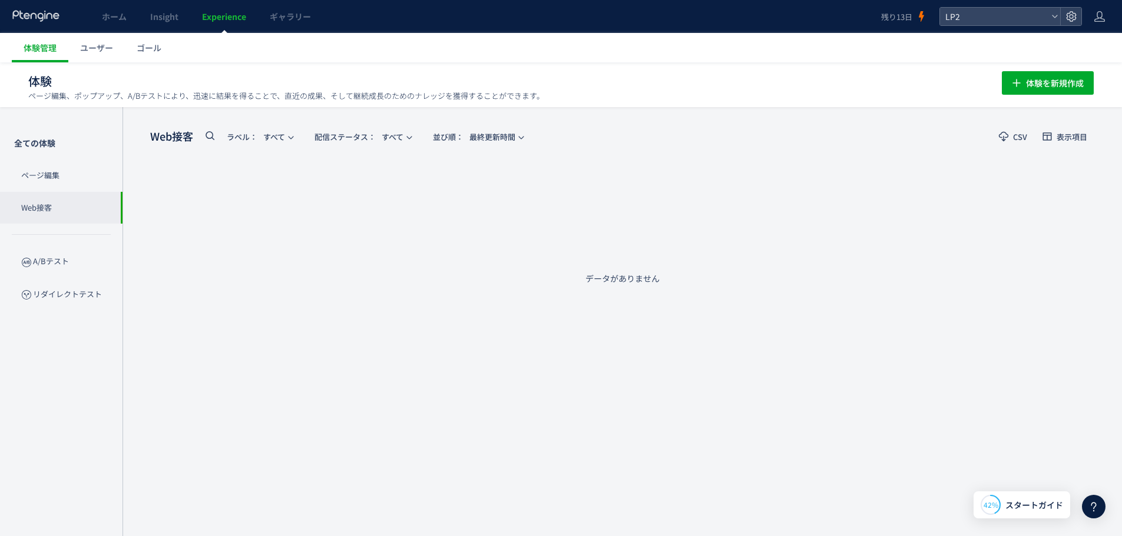
click at [58, 188] on p "ページ編集" at bounding box center [61, 176] width 122 height 32
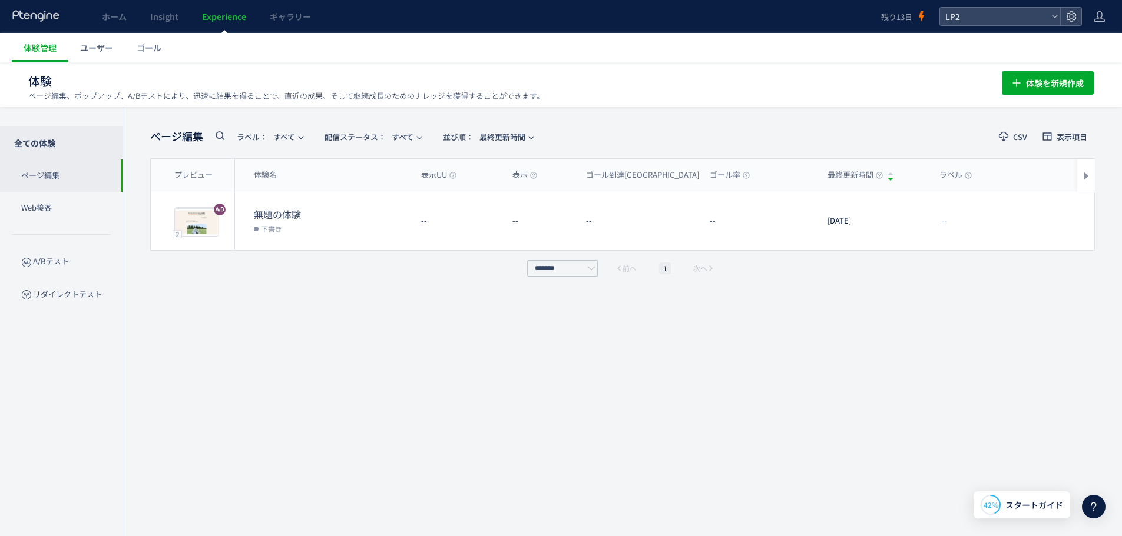
click at [59, 155] on p "全ての体験" at bounding box center [61, 143] width 122 height 33
click at [67, 219] on p "Web接客" at bounding box center [61, 208] width 122 height 32
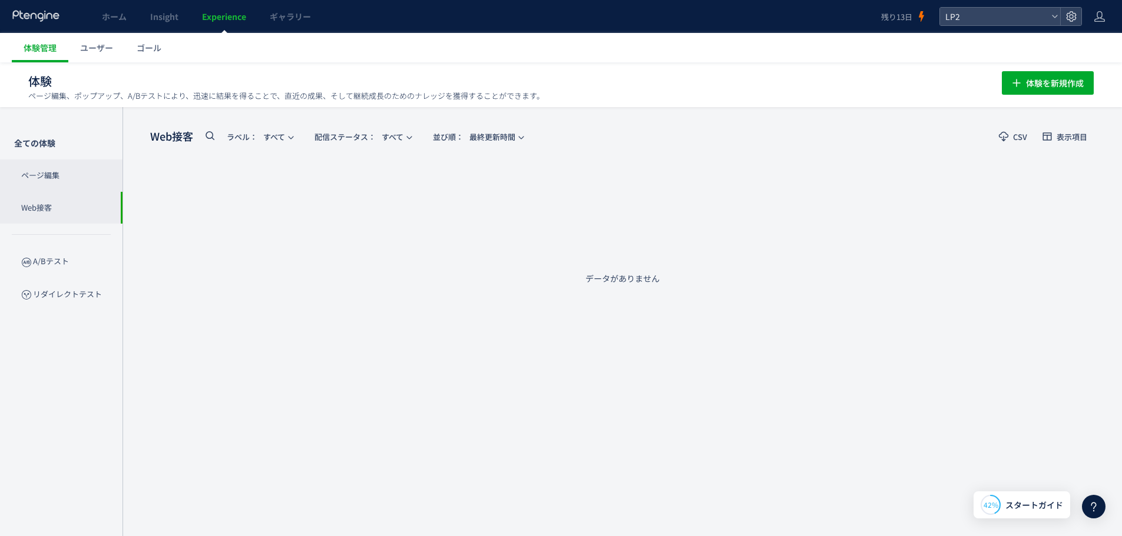
click at [70, 181] on p "ページ編集" at bounding box center [61, 176] width 122 height 32
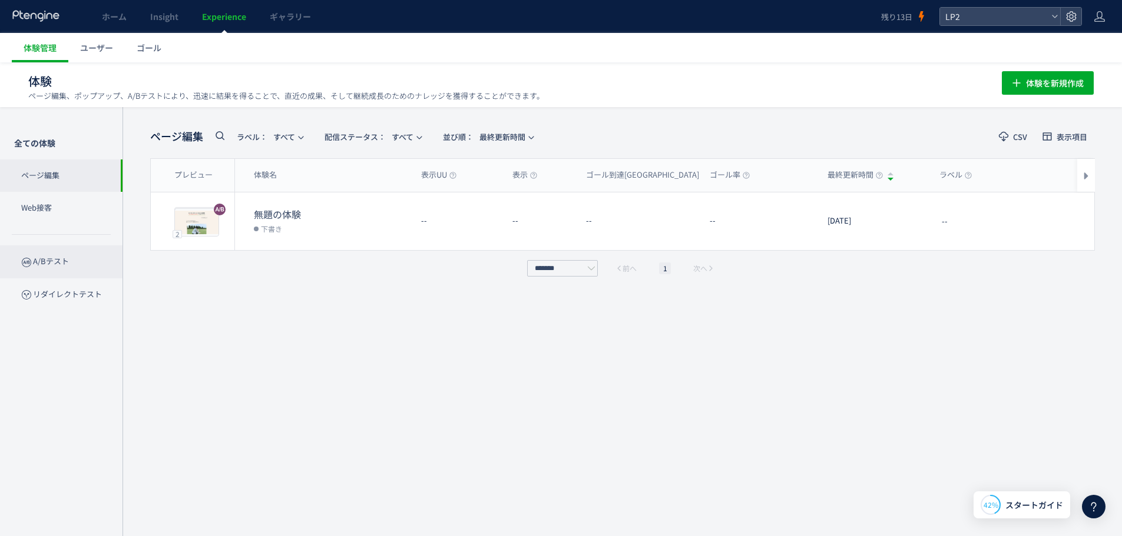
click at [72, 257] on p "A/Bテスト" at bounding box center [61, 262] width 122 height 32
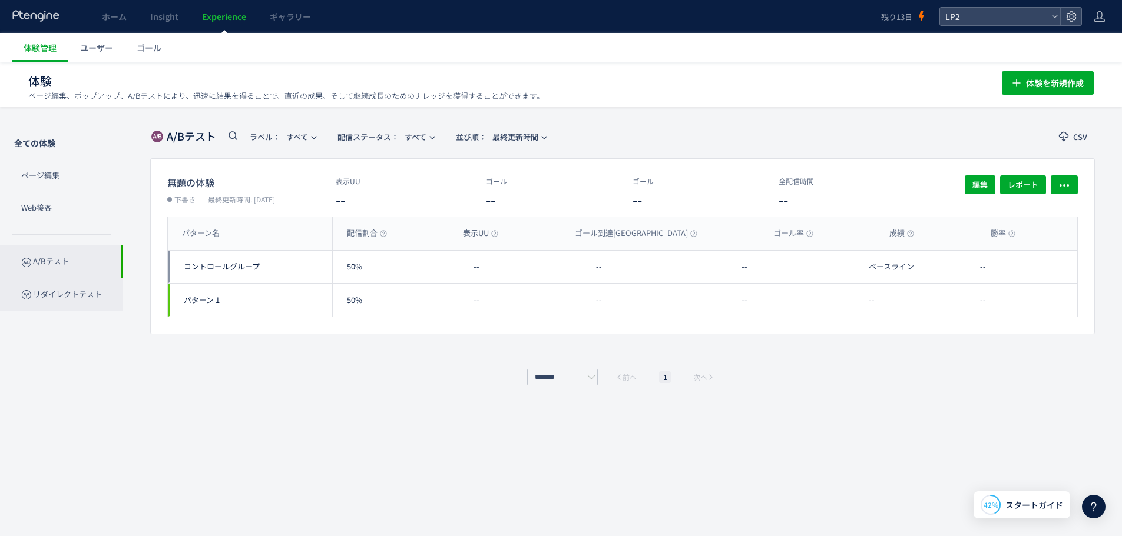
click at [55, 299] on p "リダイレクトテスト" at bounding box center [61, 295] width 122 height 32
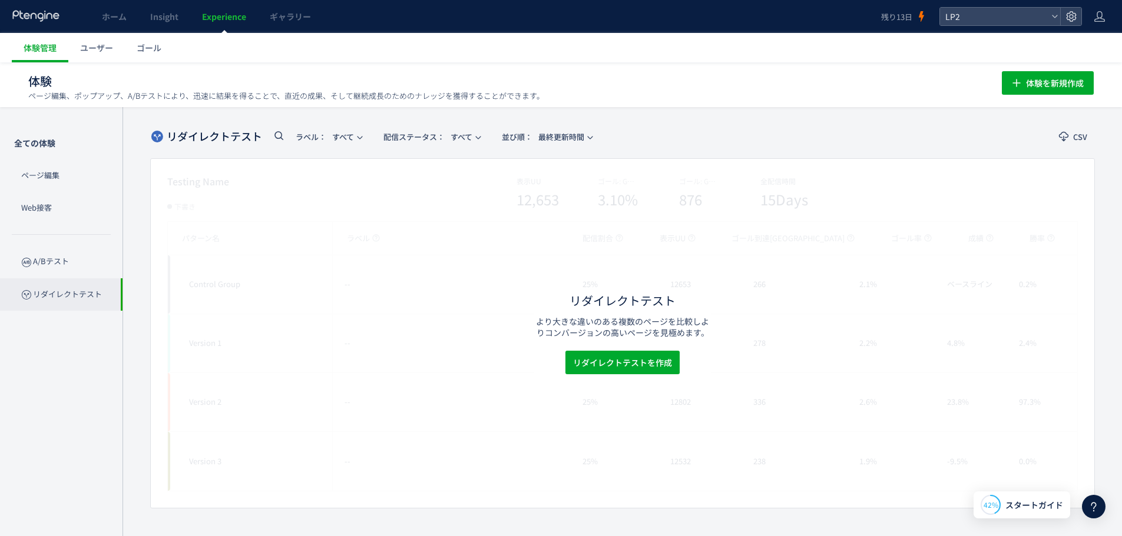
scroll to position [1, 0]
click at [595, 366] on span "リダイレクトテストを作成" at bounding box center [622, 362] width 99 height 24
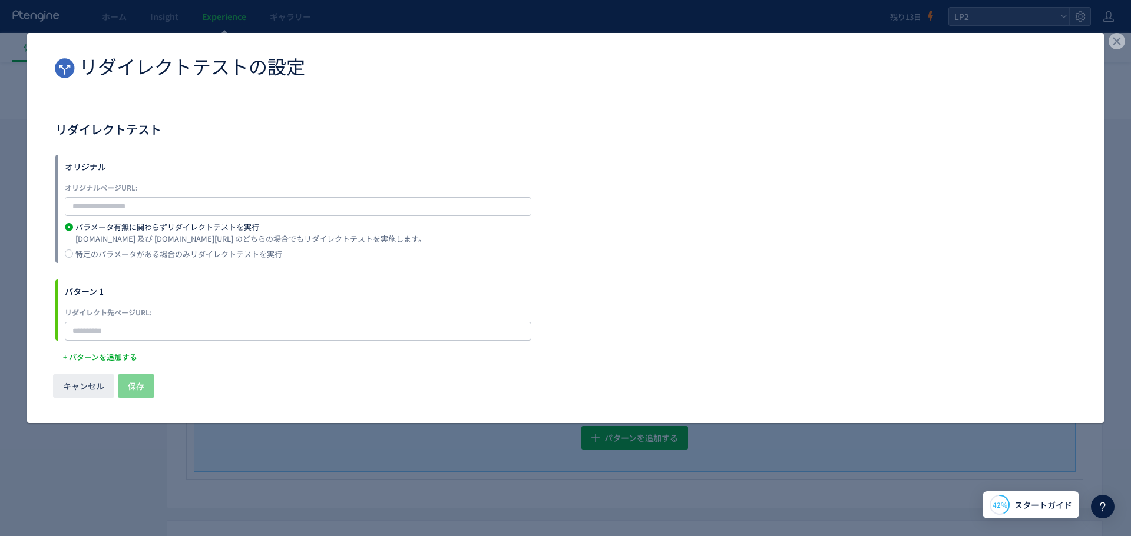
click at [303, 189] on label "オリジナルページURL:" at bounding box center [298, 188] width 466 height 12
click at [303, 201] on input "dialog" at bounding box center [298, 206] width 466 height 19
click at [86, 377] on div "キャンセル 保存" at bounding box center [565, 396] width 1076 height 55
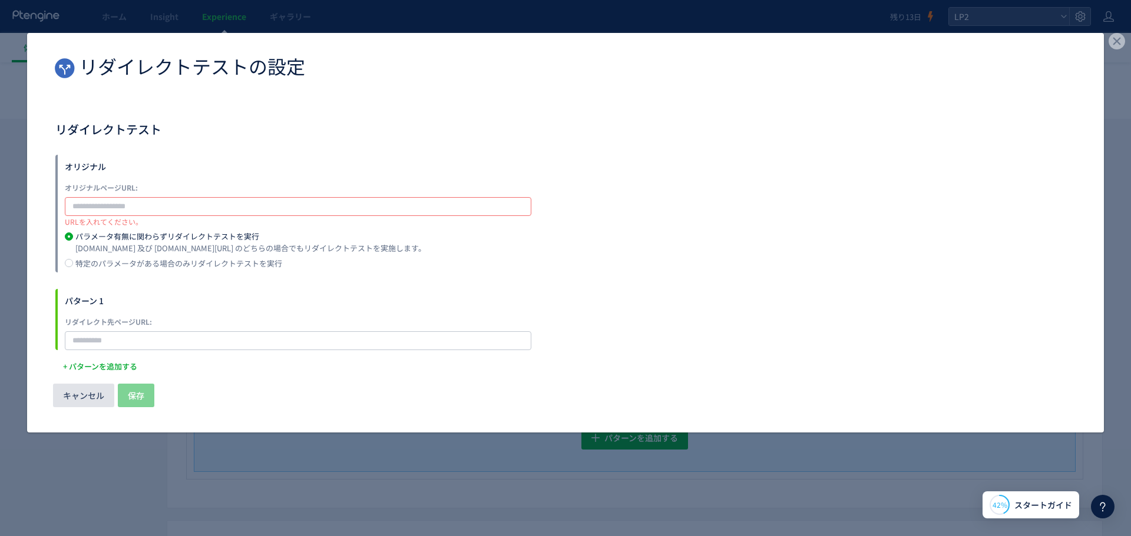
click at [86, 384] on span "キャンセル" at bounding box center [83, 396] width 41 height 24
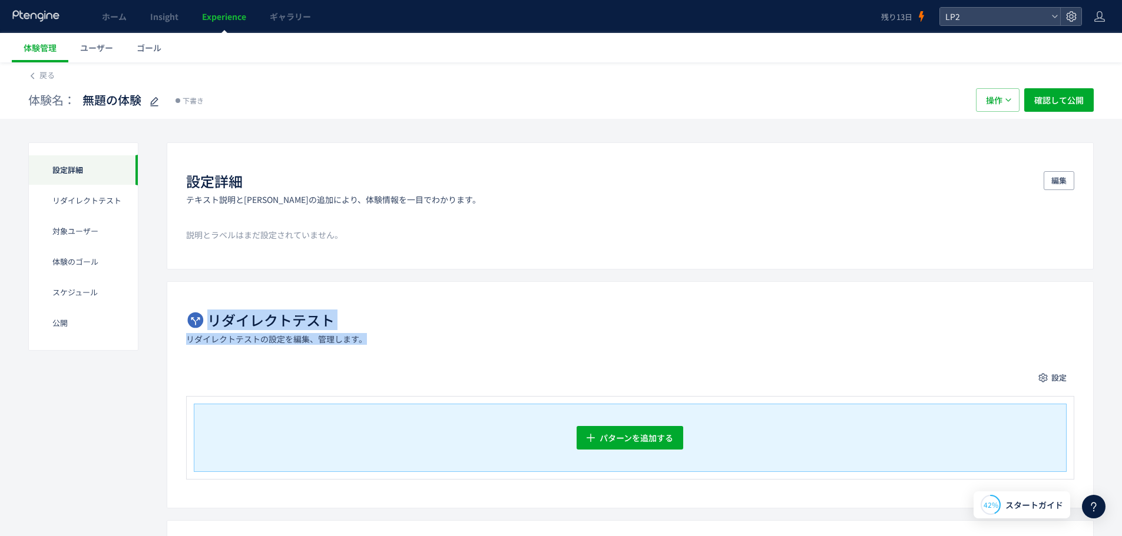
drag, startPoint x: 178, startPoint y: 323, endPoint x: 557, endPoint y: 337, distance: 379.5
click at [557, 337] on div "リダイレクトテスト リダイレクトテストの設定を編集、管理します。 設定 パターンを追加する 削除の確認 キャンセル 削除 一時停止の確認 キャンセル 確定 配…" at bounding box center [630, 394] width 927 height 227
drag, startPoint x: 300, startPoint y: 253, endPoint x: 212, endPoint y: 379, distance: 154.0
click at [44, 87] on div "体験名： 無題の体験 下書き 操作 確認して公開" at bounding box center [560, 100] width 1065 height 38
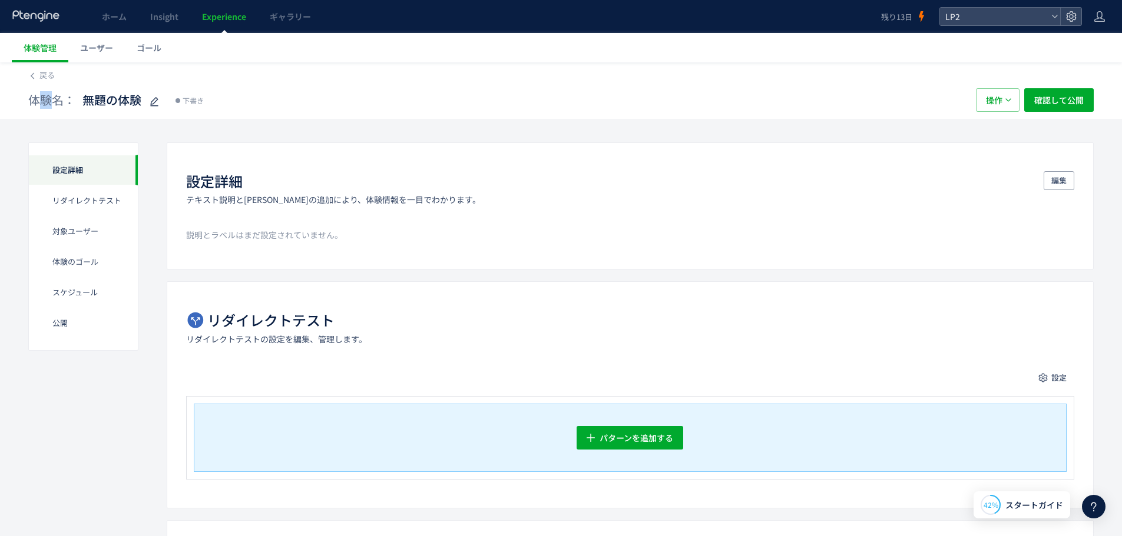
click at [36, 75] on div at bounding box center [36, 75] width 0 height 0
click at [27, 78] on div "戻る 体験名： 無題の体験 下書き 操作 確認して公開" at bounding box center [561, 90] width 1122 height 57
click at [35, 81] on div "体験名： 無題の体験 下書き 操作 確認して公開" at bounding box center [560, 100] width 1065 height 38
click at [54, 48] on span "体験管理" at bounding box center [40, 48] width 33 height 12
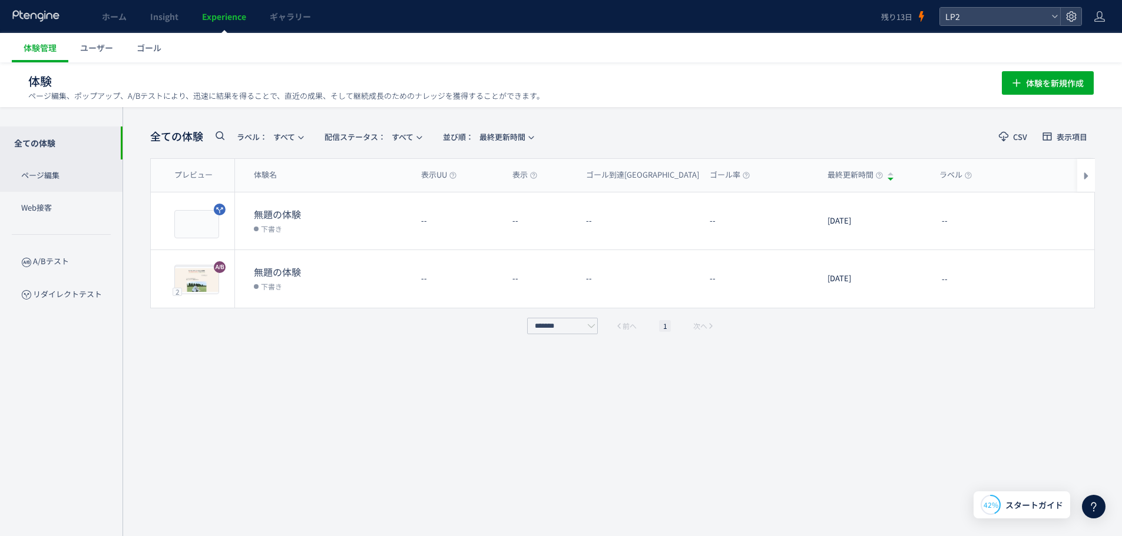
click at [52, 178] on p "ページ編集" at bounding box center [61, 176] width 122 height 32
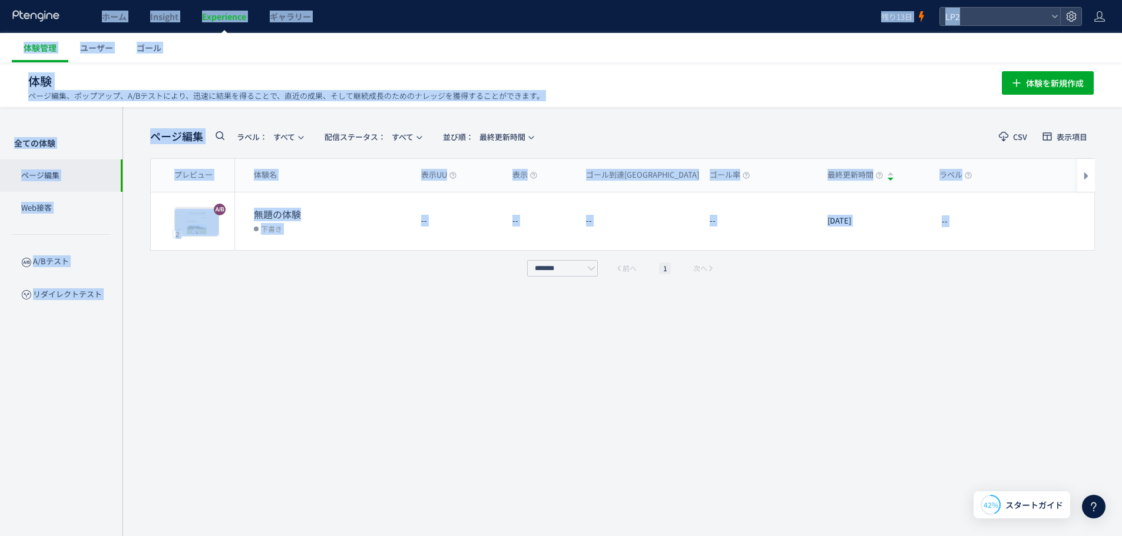
click at [202, 259] on div "ホーム Insight Experience ギャラリー 残り13日 LP2 体験管理 ユーザー ゴール 体験 ページ編集、ポップアップ、A/Bテストにより、…" at bounding box center [561, 268] width 1122 height 536
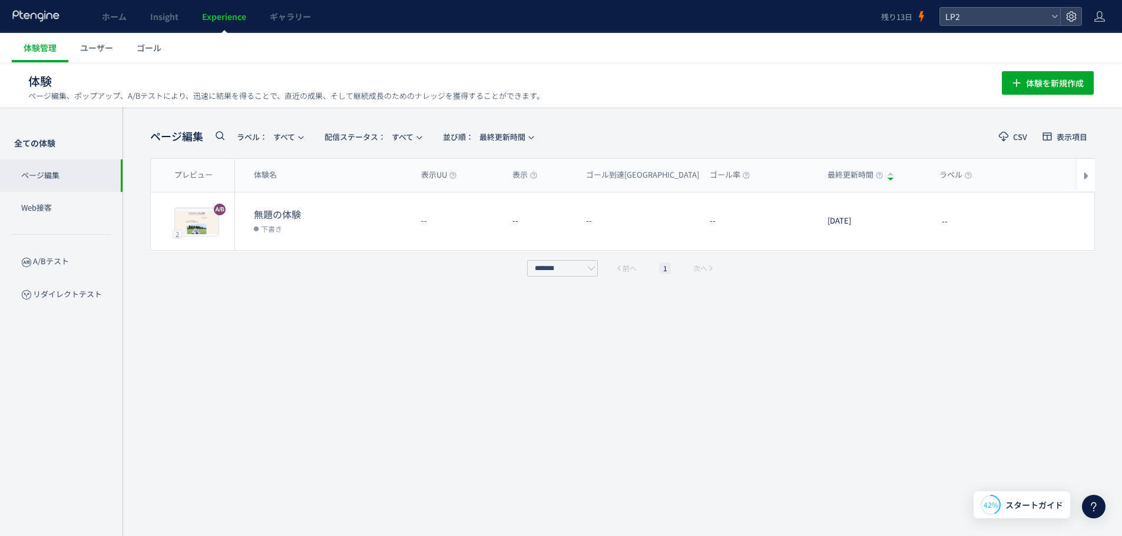
click at [202, 354] on div "ページ編集 ラベル： すべて 配信ステータス​： すべて 並び順： 最終更新時間 CSV 表示項目 プレビュー 体験名 表示UU 表示 ゴール到達UU ゴール…" at bounding box center [622, 322] width 945 height 394
click at [1066, 80] on span "体験を新規作成" at bounding box center [1055, 83] width 58 height 24
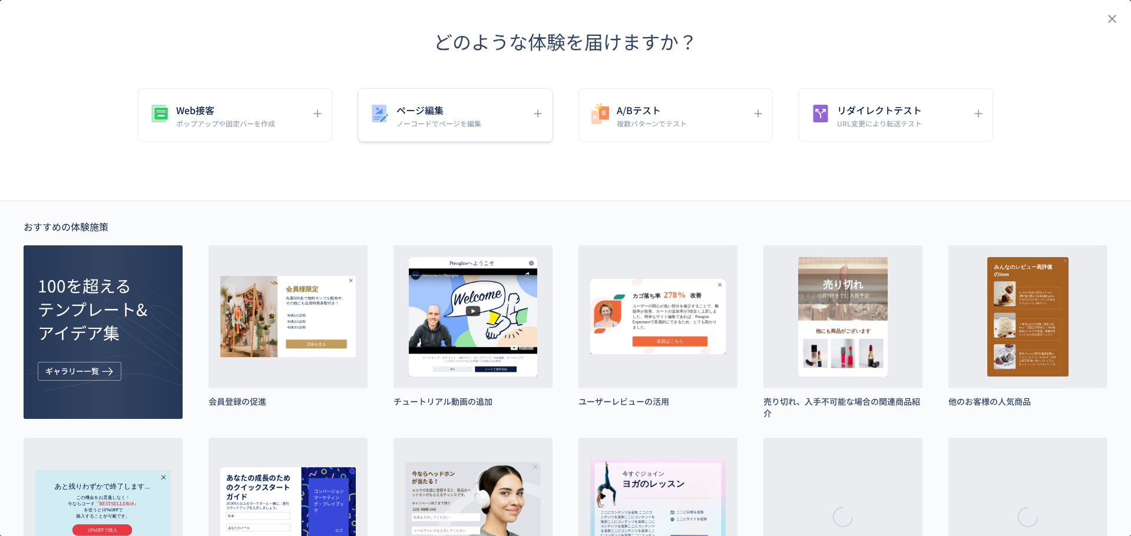
click at [479, 124] on div "ページ編集 ノーコードでページを編集" at bounding box center [446, 115] width 157 height 26
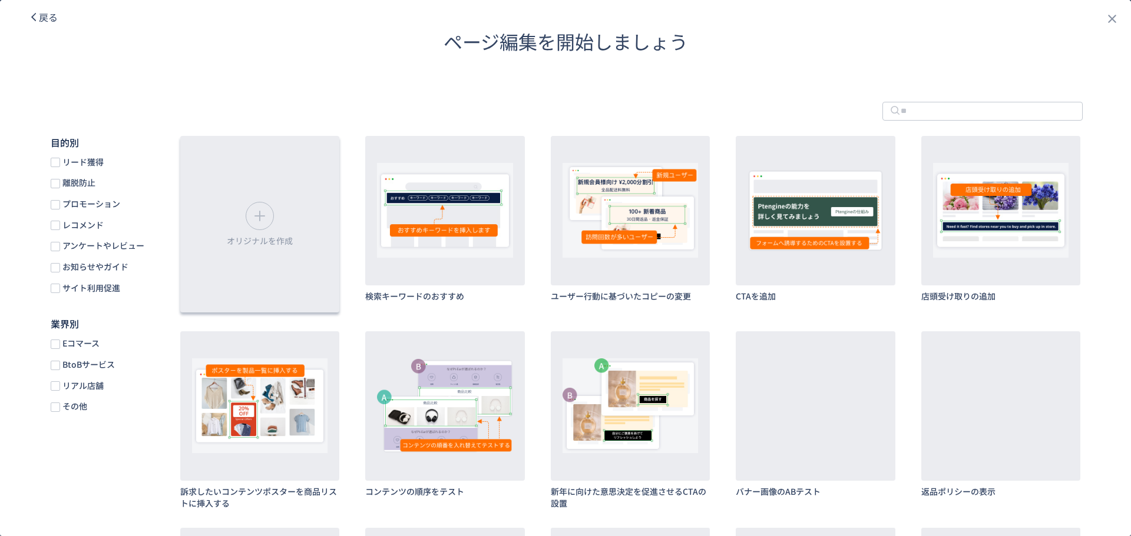
drag, startPoint x: 275, startPoint y: 206, endPoint x: 285, endPoint y: 211, distance: 11.3
click at [274, 211] on div "dialog" at bounding box center [260, 216] width 28 height 28
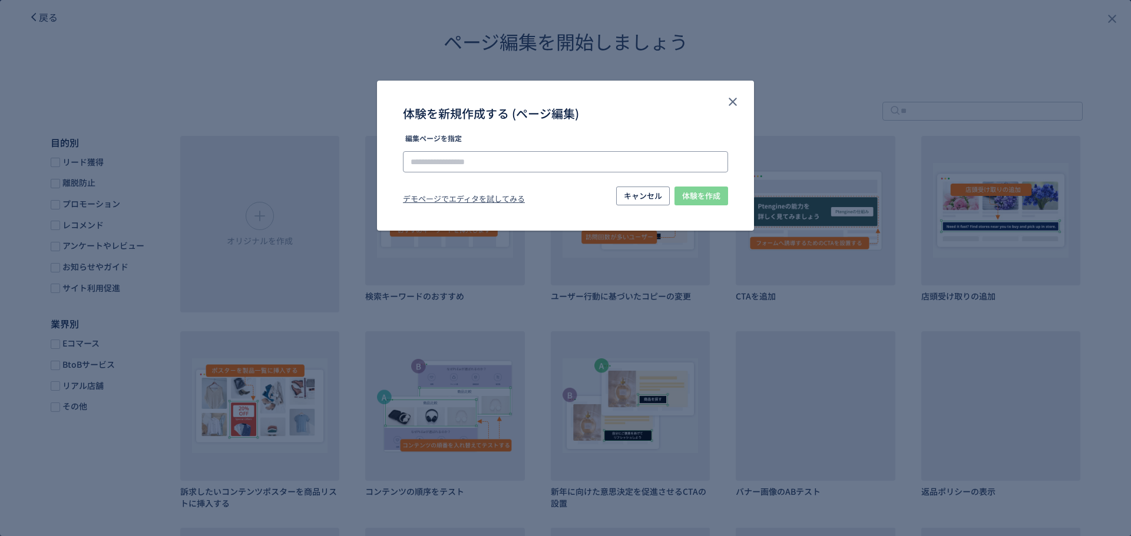
click at [483, 160] on input "体験を新規作成する (ページ編集)" at bounding box center [565, 161] width 325 height 21
paste input "**********"
type input "**********"
click at [702, 190] on span "体験を作成" at bounding box center [701, 196] width 38 height 19
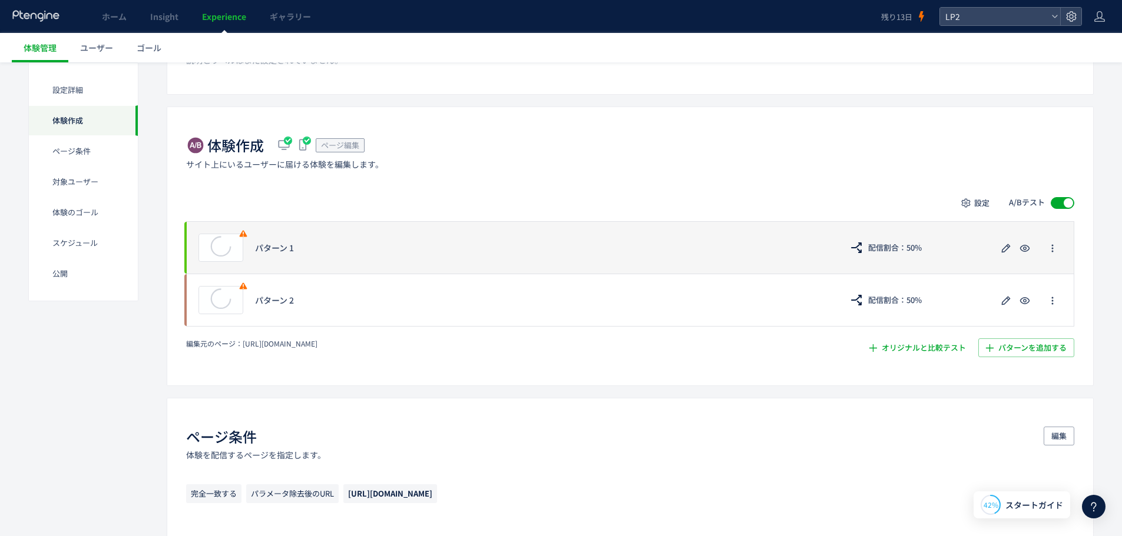
scroll to position [177, 0]
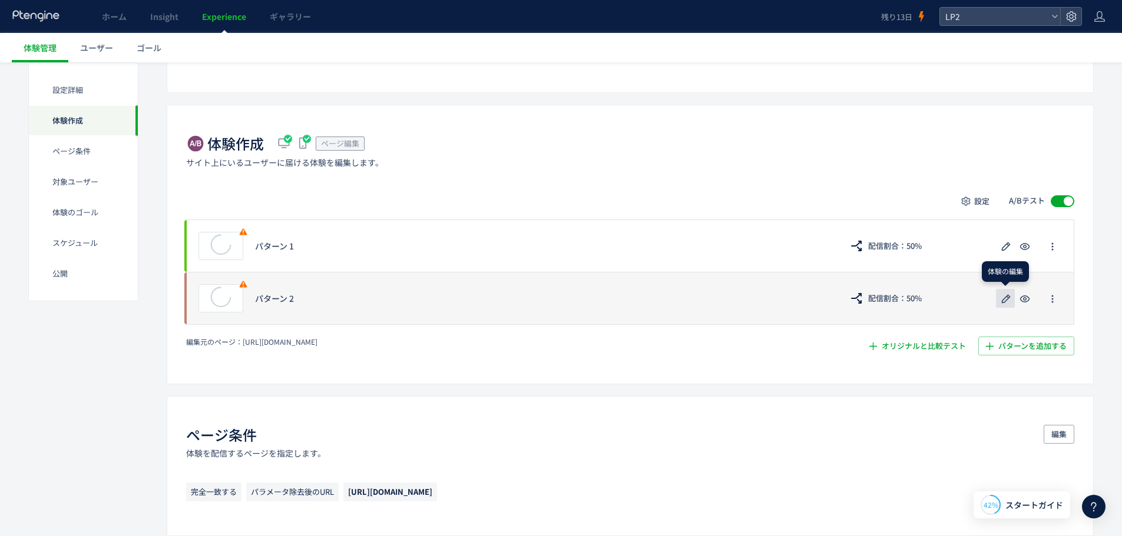
click at [999, 301] on icon "button" at bounding box center [1006, 299] width 14 height 14
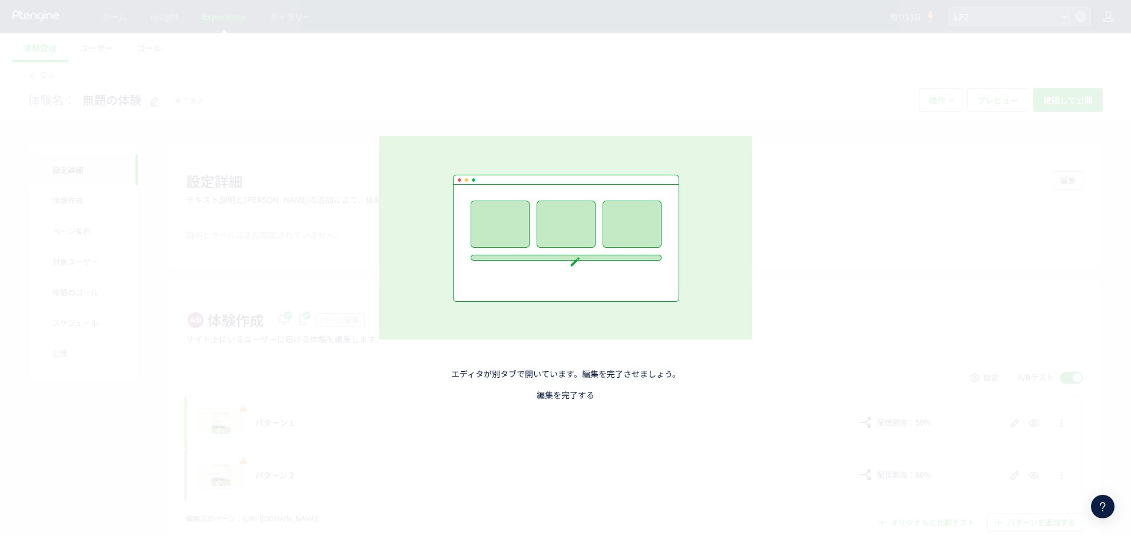
click at [559, 396] on link "編集を完了する" at bounding box center [565, 395] width 58 height 12
click at [539, 397] on link "編集を完了する" at bounding box center [565, 395] width 58 height 12
click at [555, 393] on link "編集を完了する" at bounding box center [565, 395] width 58 height 12
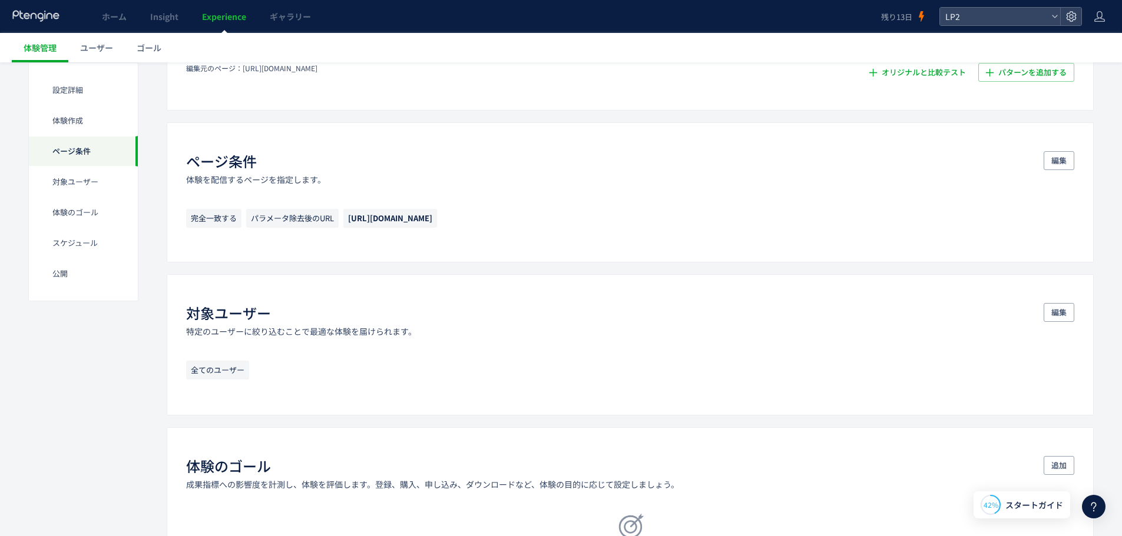
scroll to position [471, 0]
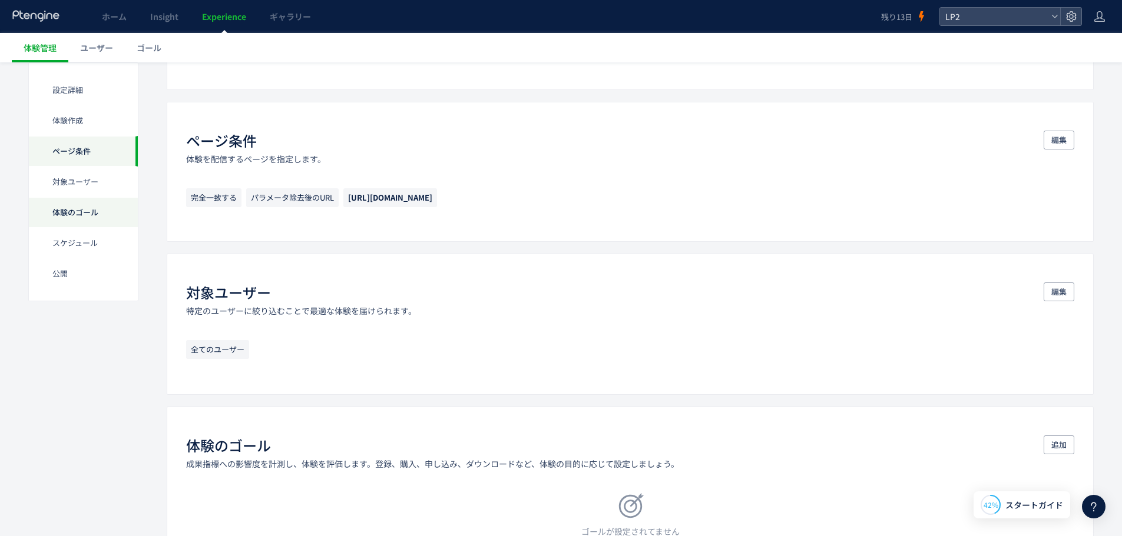
click at [121, 218] on div "体験のゴール" at bounding box center [83, 212] width 109 height 31
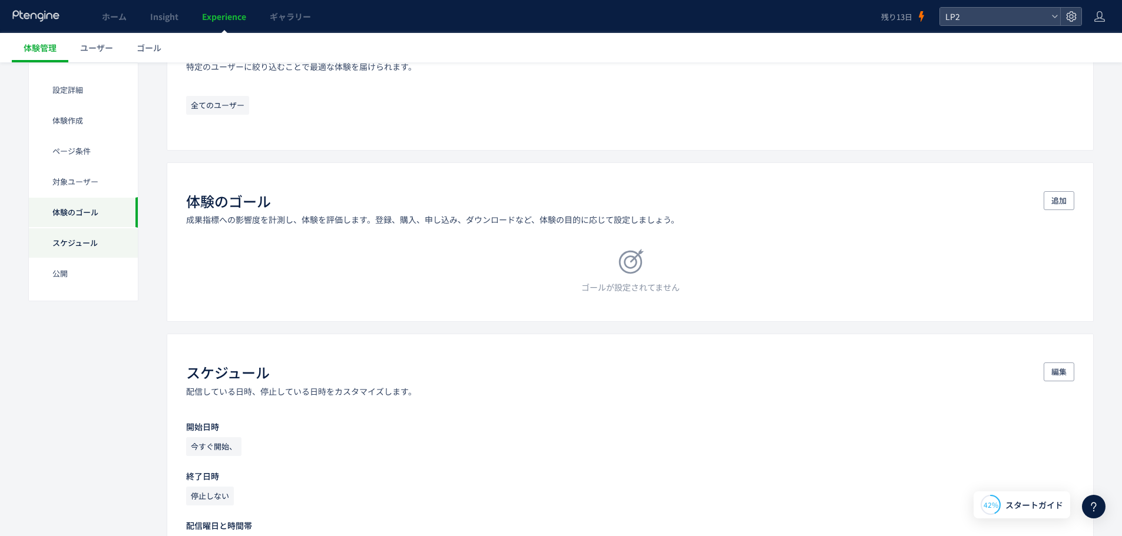
click at [108, 238] on div "スケジュール​" at bounding box center [83, 243] width 109 height 31
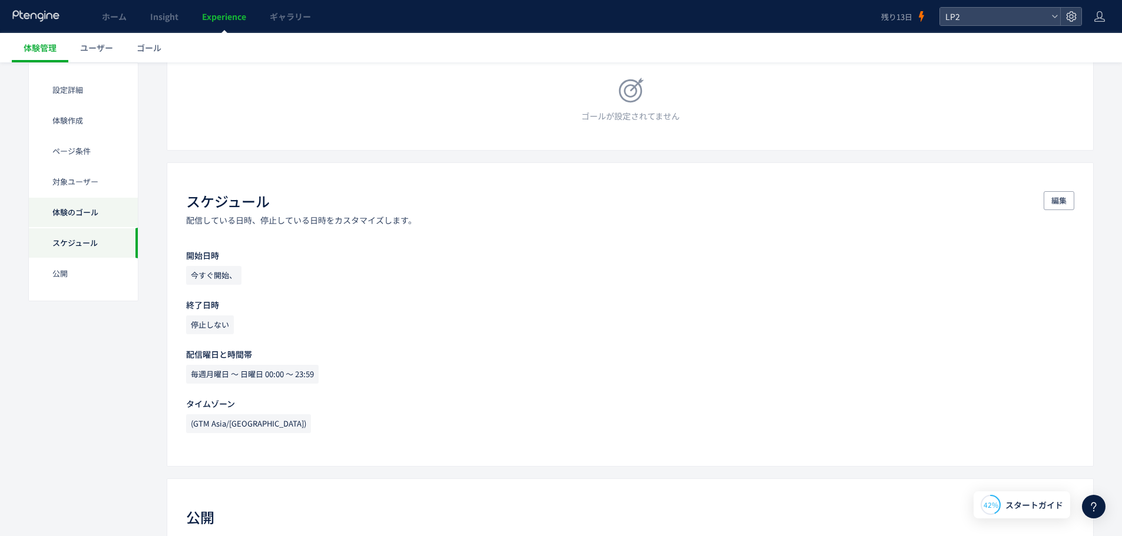
click at [103, 201] on div "体験のゴール" at bounding box center [83, 212] width 109 height 31
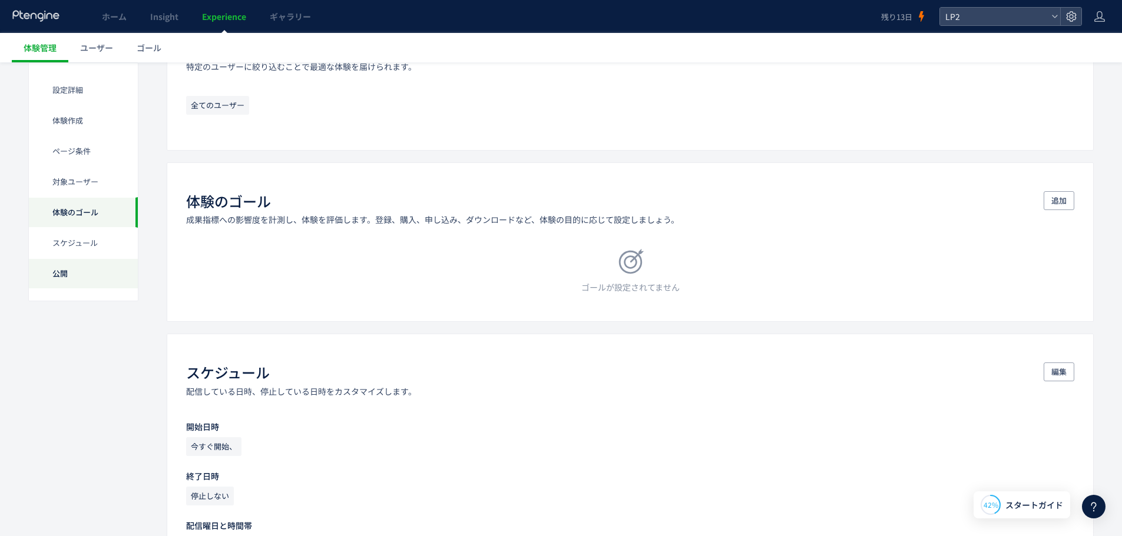
click at [100, 278] on div "公開" at bounding box center [83, 274] width 109 height 31
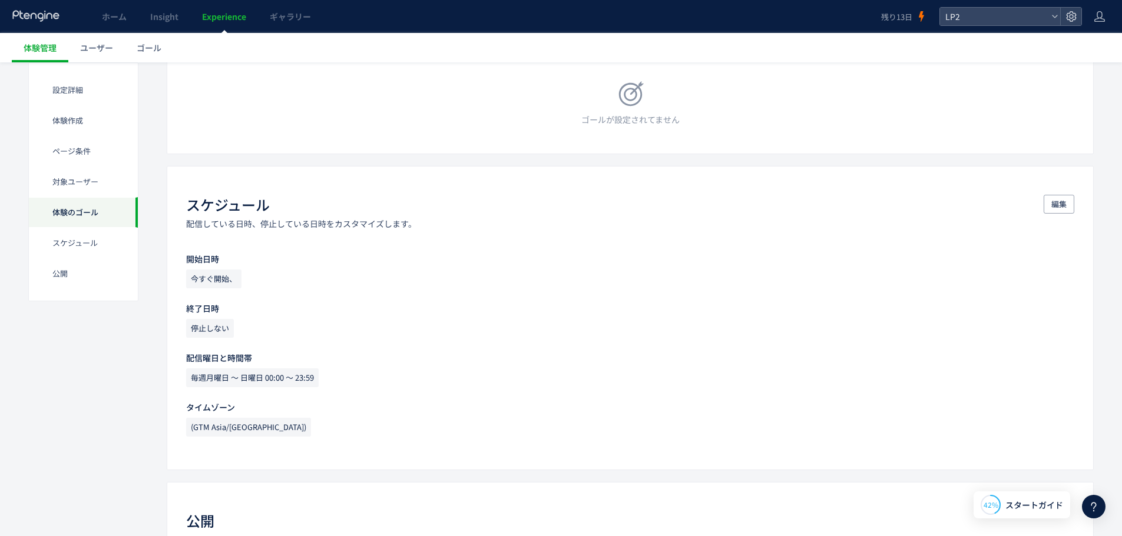
scroll to position [750, 0]
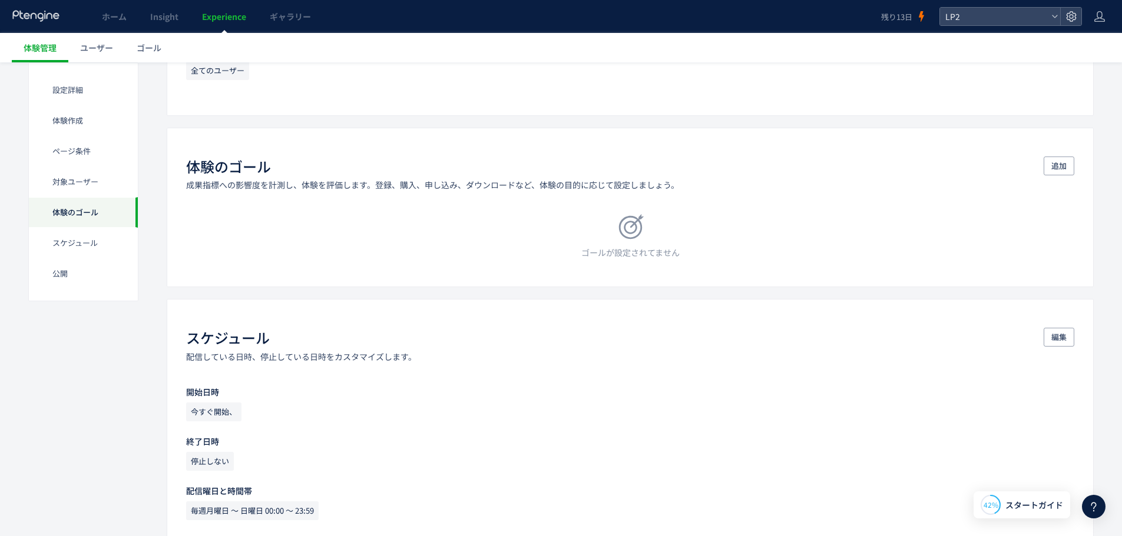
click at [200, 16] on link "Experience" at bounding box center [224, 16] width 68 height 33
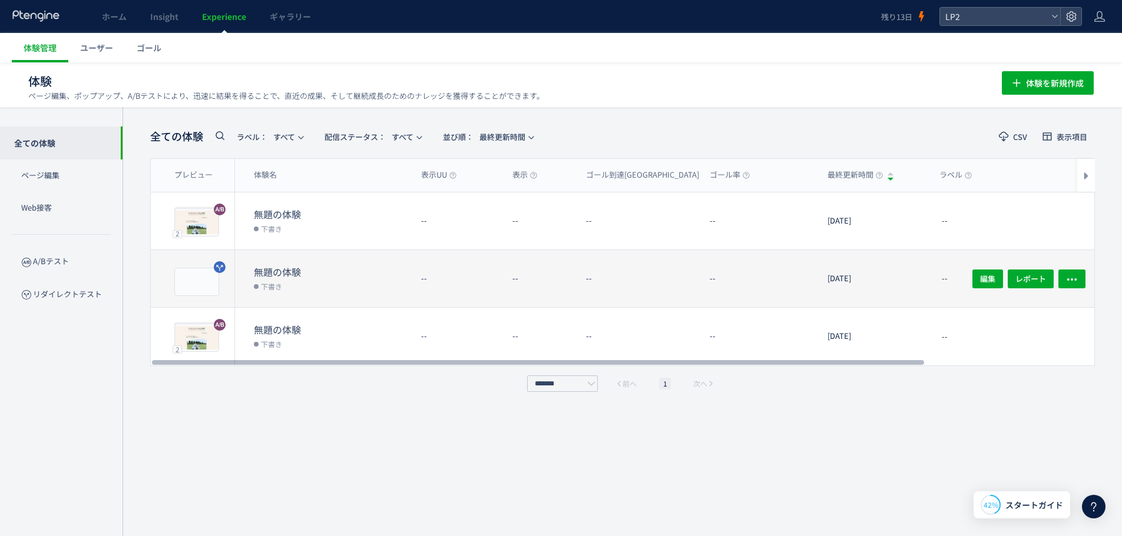
click at [337, 283] on dd "下書き" at bounding box center [333, 286] width 158 height 15
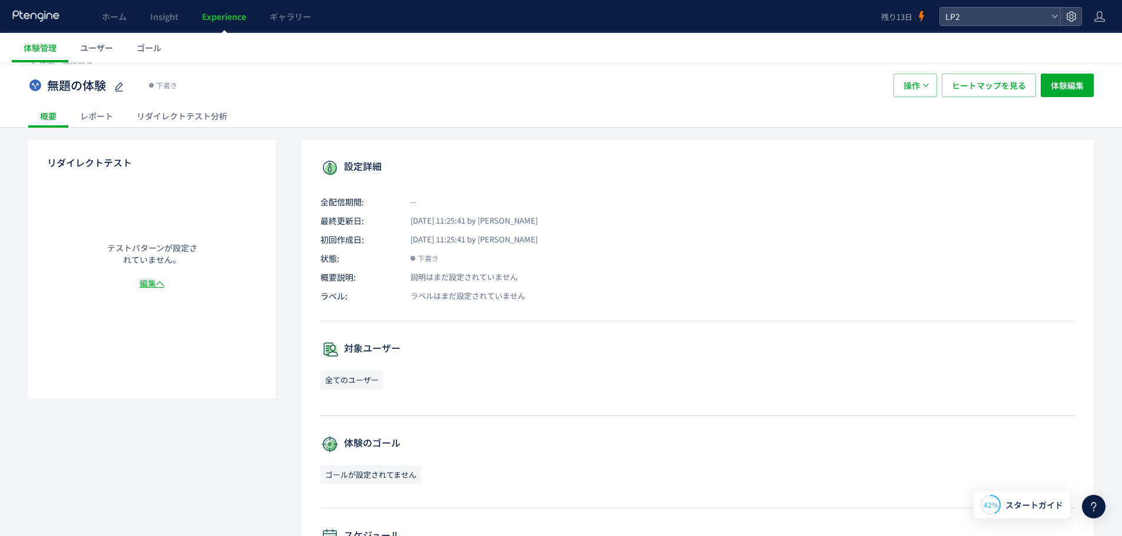
scroll to position [9, 0]
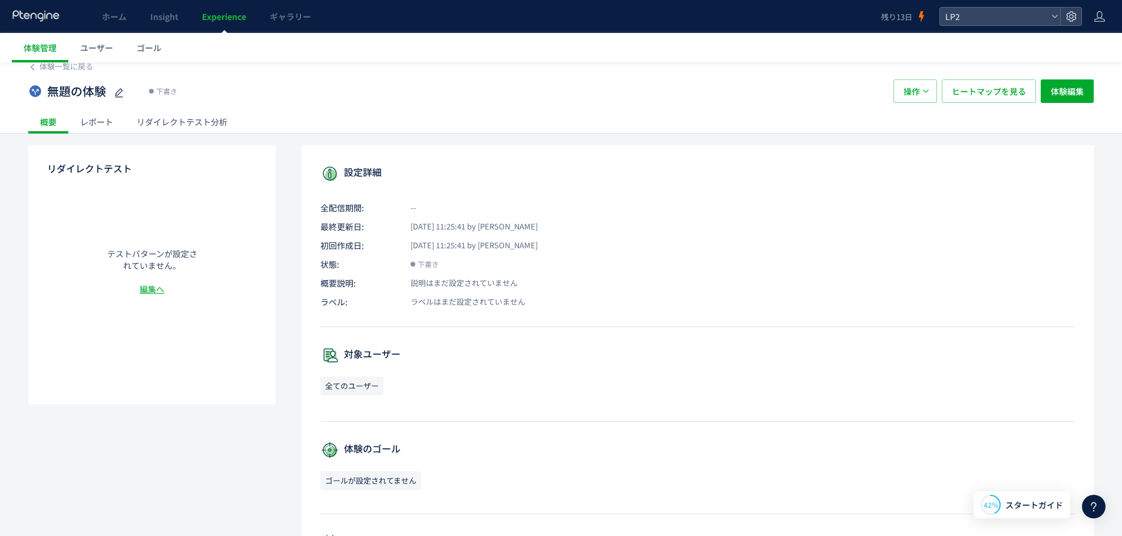
click at [150, 288] on p "編集へ" at bounding box center [152, 289] width 94 height 12
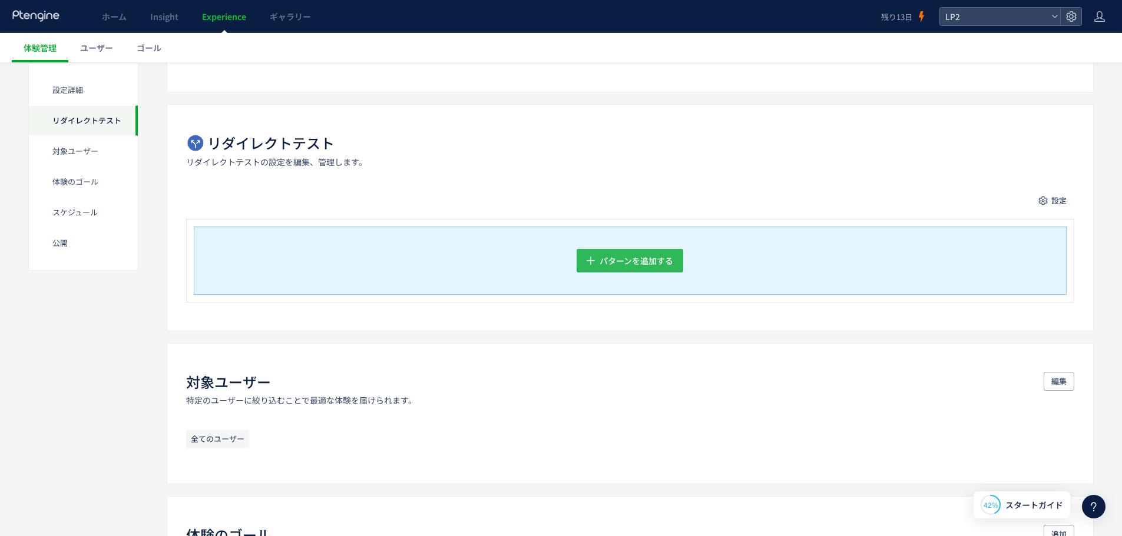
scroll to position [177, 0]
click at [605, 249] on div "パターンを追加する" at bounding box center [630, 261] width 873 height 68
click at [605, 258] on span "パターンを追加する" at bounding box center [637, 262] width 74 height 24
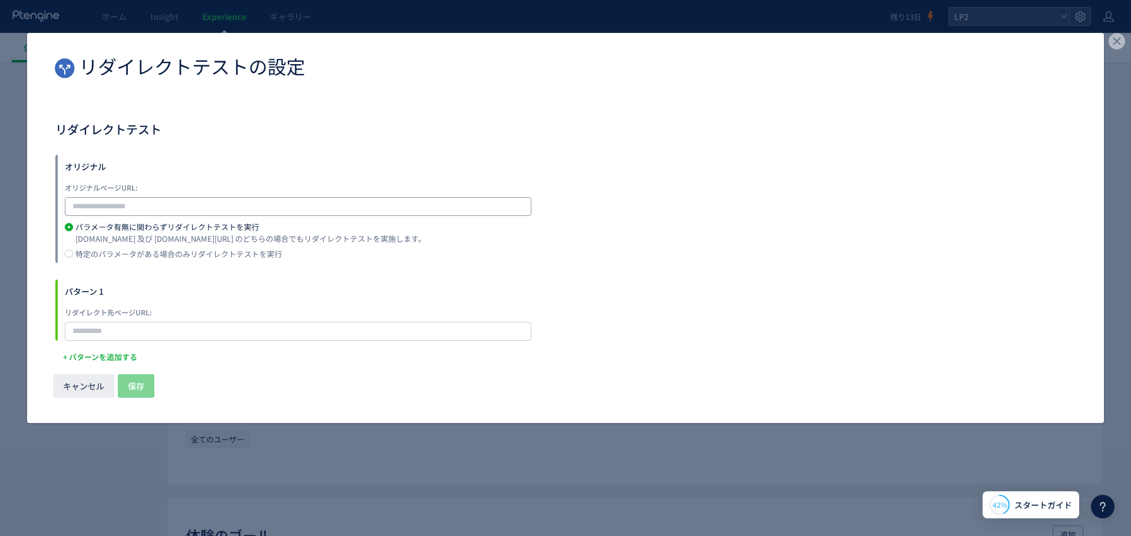
click at [354, 213] on input "dialog" at bounding box center [298, 206] width 466 height 19
paste input "**********"
type input "**********"
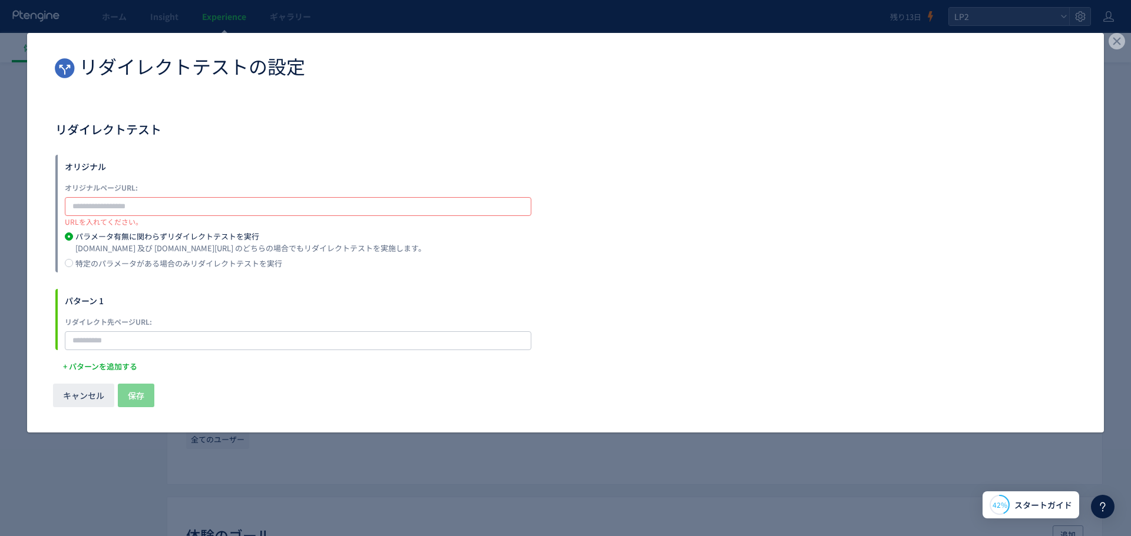
click at [220, 203] on input "dialog" at bounding box center [298, 206] width 466 height 19
paste input "**********"
drag, startPoint x: 204, startPoint y: 203, endPoint x: -49, endPoint y: 211, distance: 253.9
click at [0, 211] on html "ホーム Insight Experience ギャラリー 残り13日 LP2 体験管理 ユーザー ゴール 戻る 体験名： 無題の体験 下書き 操作 確認して公…" at bounding box center [565, 91] width 1131 height 536
type input "**********"
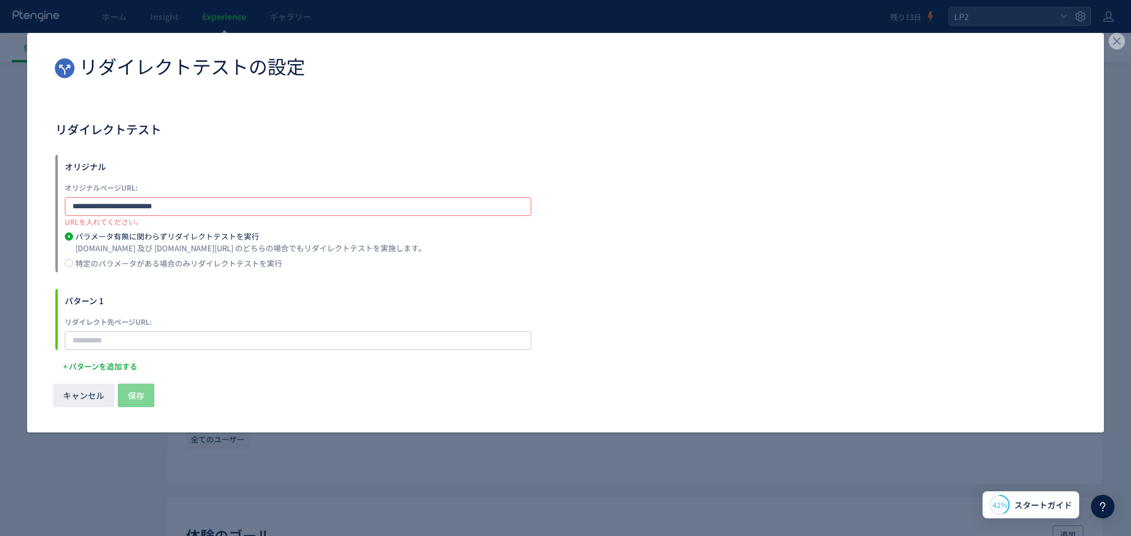
click at [291, 322] on label "リダイレクト先ページURL:" at bounding box center [298, 322] width 466 height 12
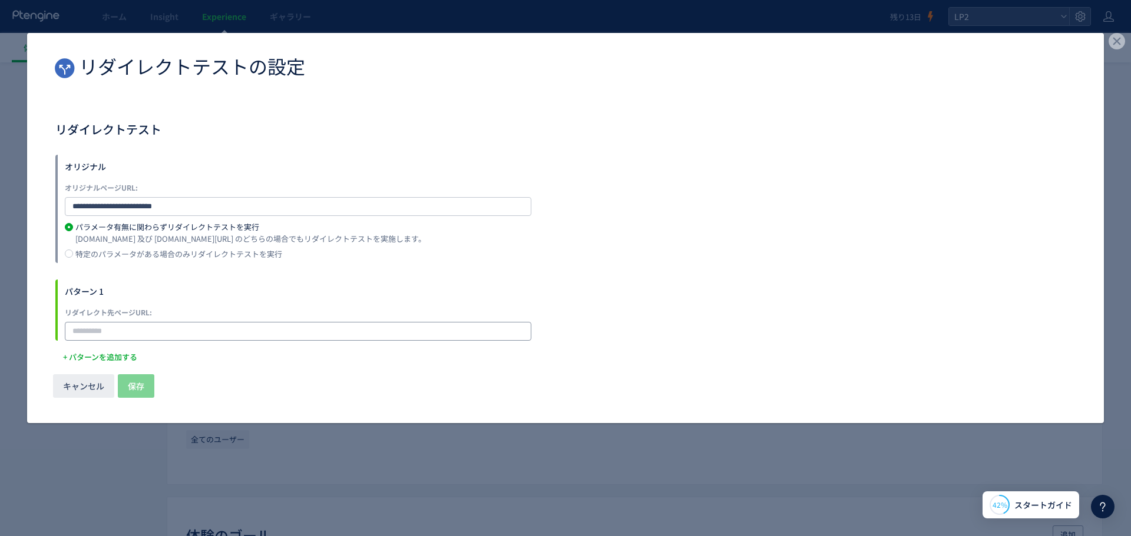
click at [291, 329] on input "dialog" at bounding box center [298, 331] width 466 height 19
paste input "**********"
type input "**********"
click at [144, 383] on span "保存" at bounding box center [136, 387] width 16 height 24
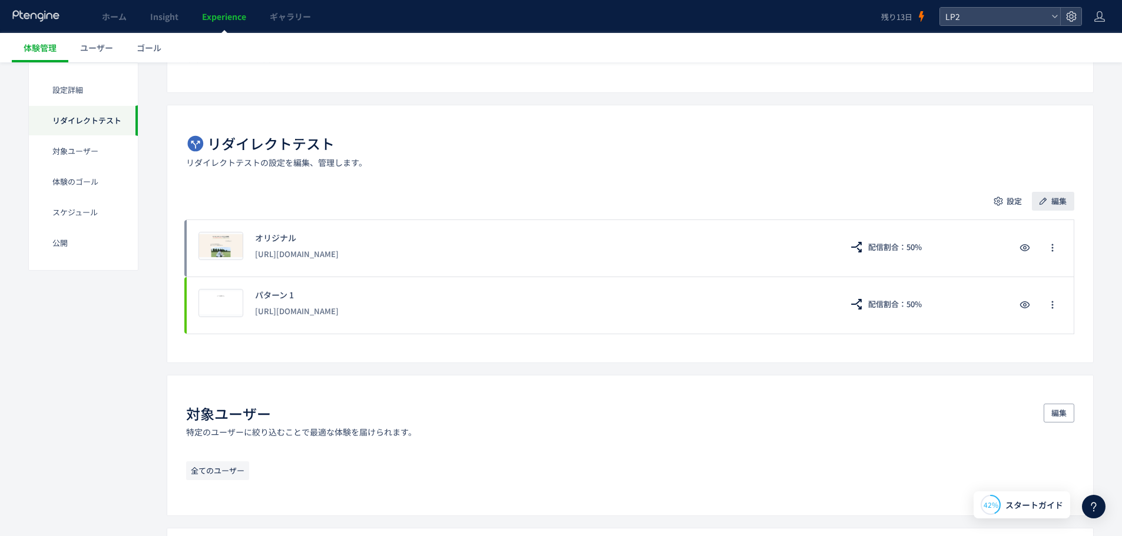
click at [1065, 194] on span "編集" at bounding box center [1058, 201] width 15 height 19
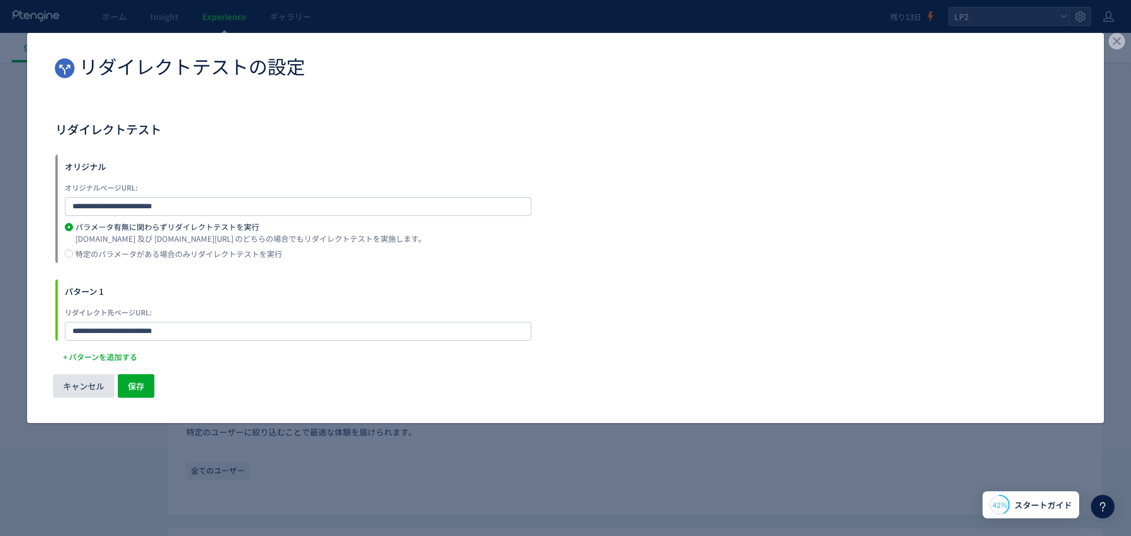
drag, startPoint x: 529, startPoint y: 458, endPoint x: 54, endPoint y: 365, distance: 483.5
click at [88, 372] on div "**********" at bounding box center [565, 268] width 1131 height 536
drag, startPoint x: 81, startPoint y: 350, endPoint x: 89, endPoint y: 350, distance: 7.7
click at [84, 350] on span "+ パターンを追加する​" at bounding box center [100, 357] width 74 height 19
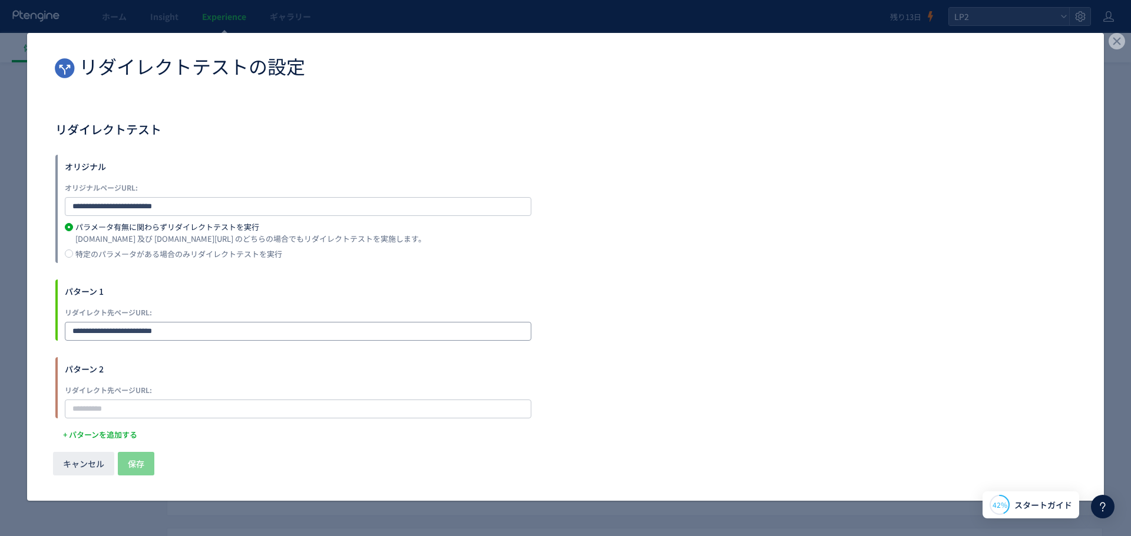
drag, startPoint x: 185, startPoint y: 328, endPoint x: 41, endPoint y: 337, distance: 144.6
click at [41, 337] on div "**********" at bounding box center [565, 283] width 1076 height 325
click at [112, 417] on div "**********" at bounding box center [565, 283] width 1020 height 325
drag, startPoint x: 112, startPoint y: 417, endPoint x: 138, endPoint y: 396, distance: 33.1
click at [118, 412] on div "**********" at bounding box center [565, 283] width 1020 height 325
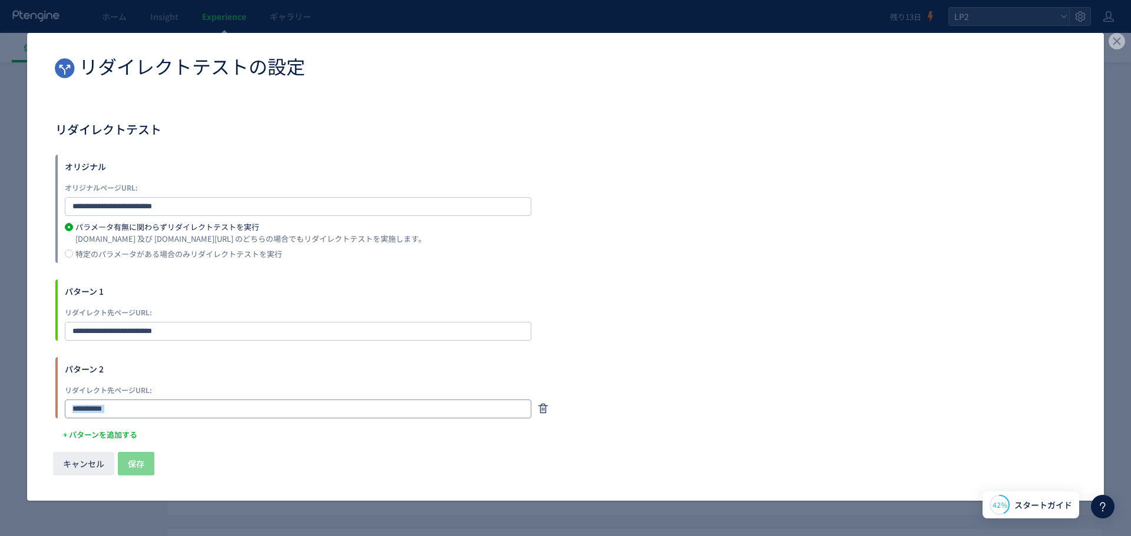
click at [138, 400] on input "dialog" at bounding box center [298, 409] width 466 height 19
paste input "**********"
type input "**********"
click at [135, 459] on span "保存" at bounding box center [136, 464] width 16 height 24
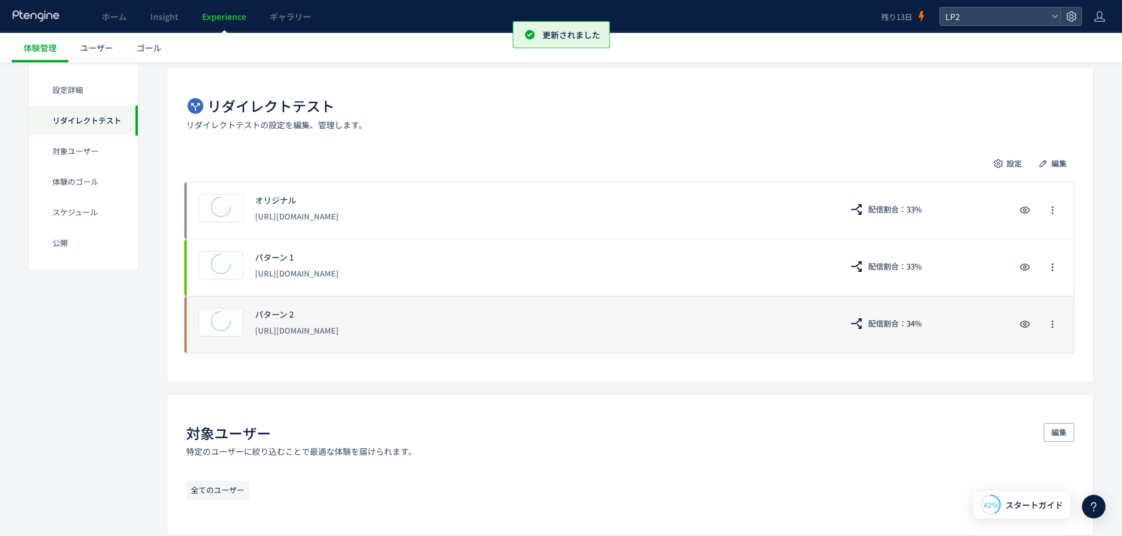
scroll to position [236, 0]
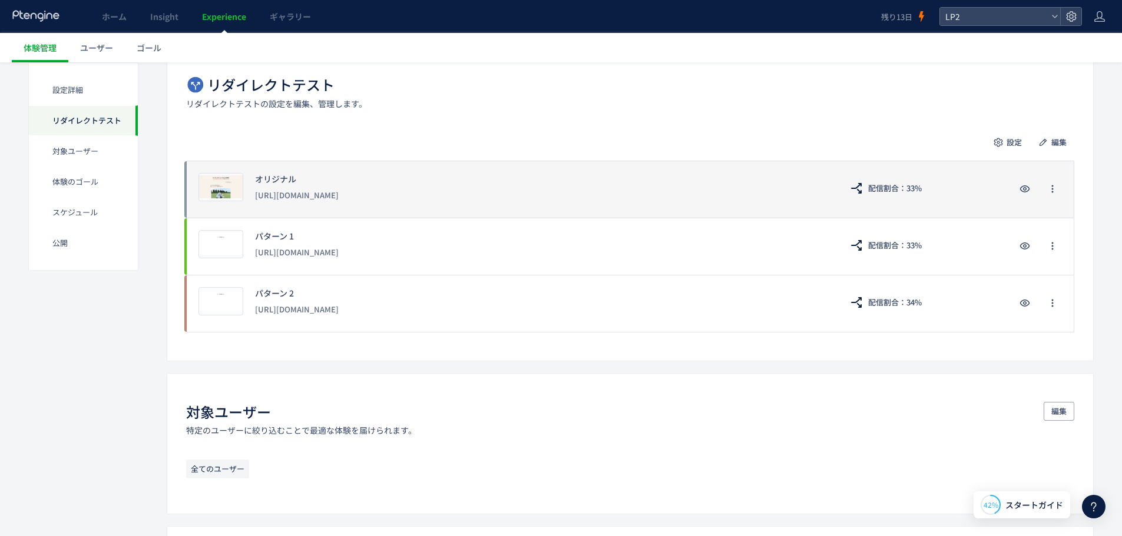
drag, startPoint x: 377, startPoint y: 210, endPoint x: 251, endPoint y: 204, distance: 126.7
click at [251, 204] on div "プレビュー オリジナル https://lp.ishitsuku.com/02 配信割合：33%" at bounding box center [630, 189] width 888 height 57
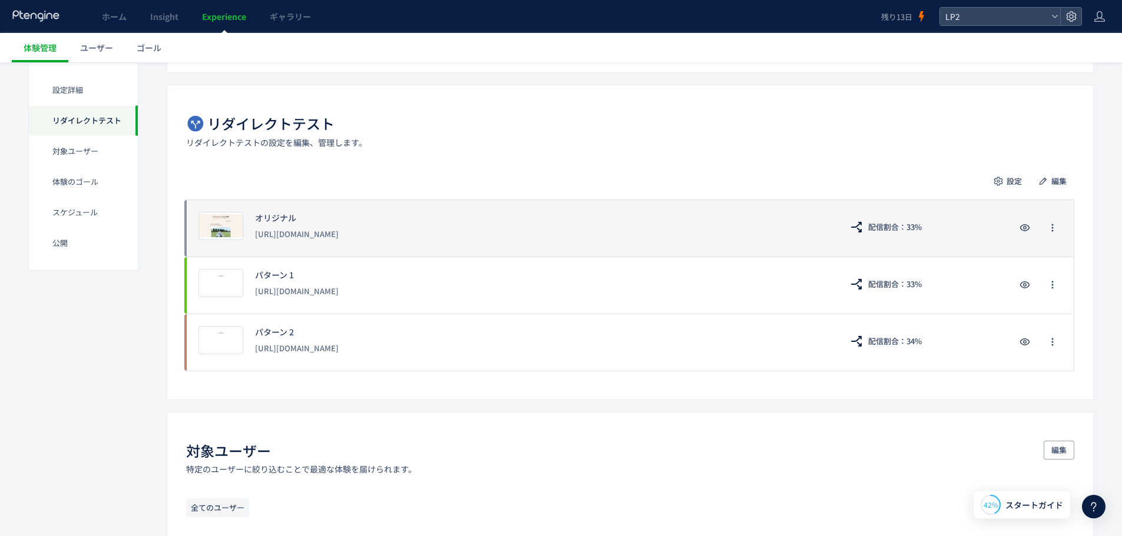
scroll to position [177, 0]
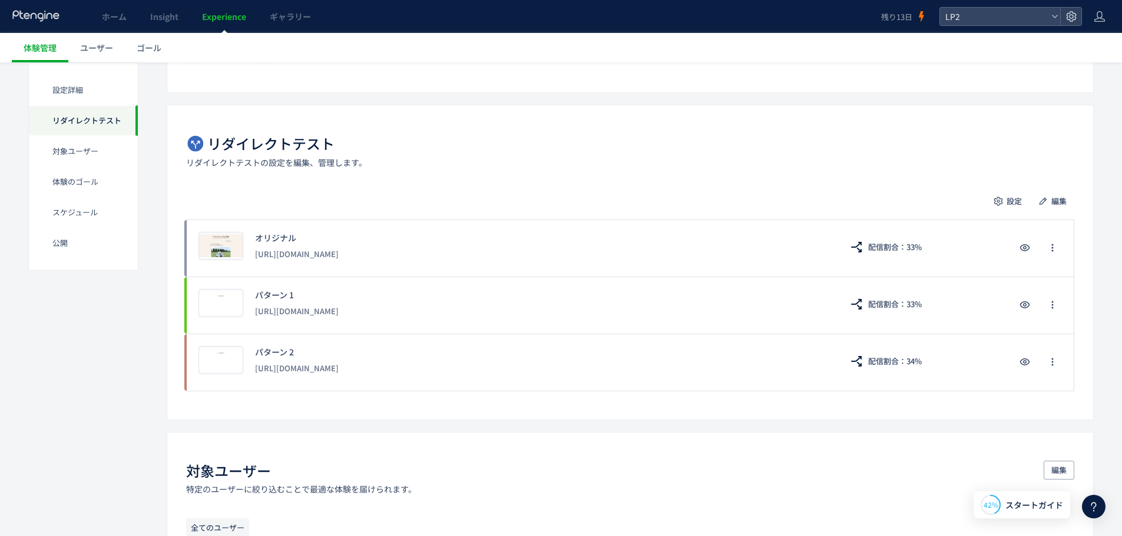
click at [429, 209] on div "設定 編集" at bounding box center [630, 201] width 888 height 19
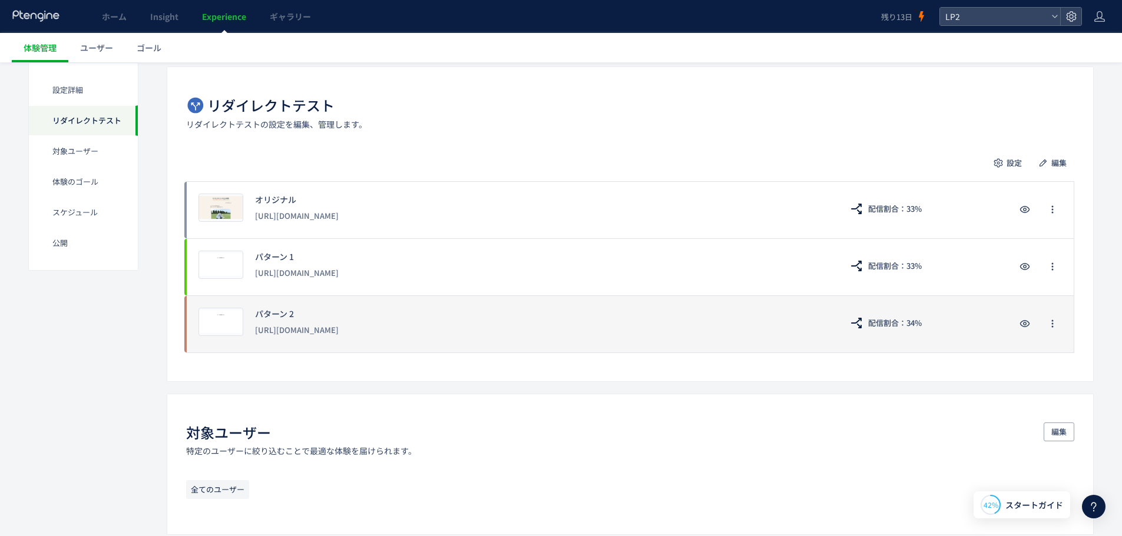
scroll to position [236, 0]
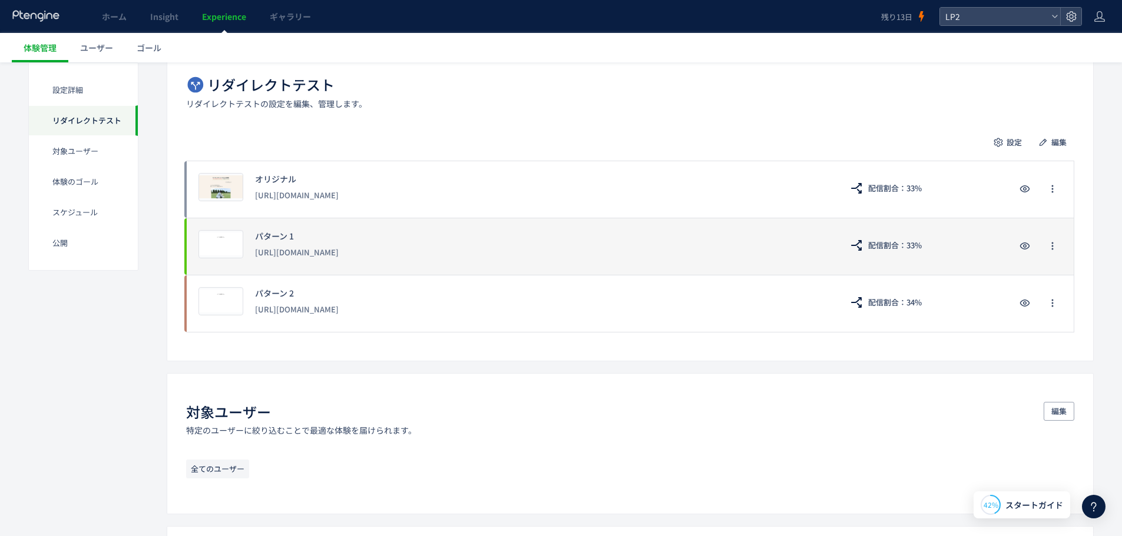
click at [337, 261] on div "[URL][DOMAIN_NAME]" at bounding box center [542, 252] width 575 height 21
drag, startPoint x: 375, startPoint y: 256, endPoint x: 382, endPoint y: 256, distance: 7.7
click at [382, 256] on div "[URL][DOMAIN_NAME]" at bounding box center [542, 252] width 575 height 21
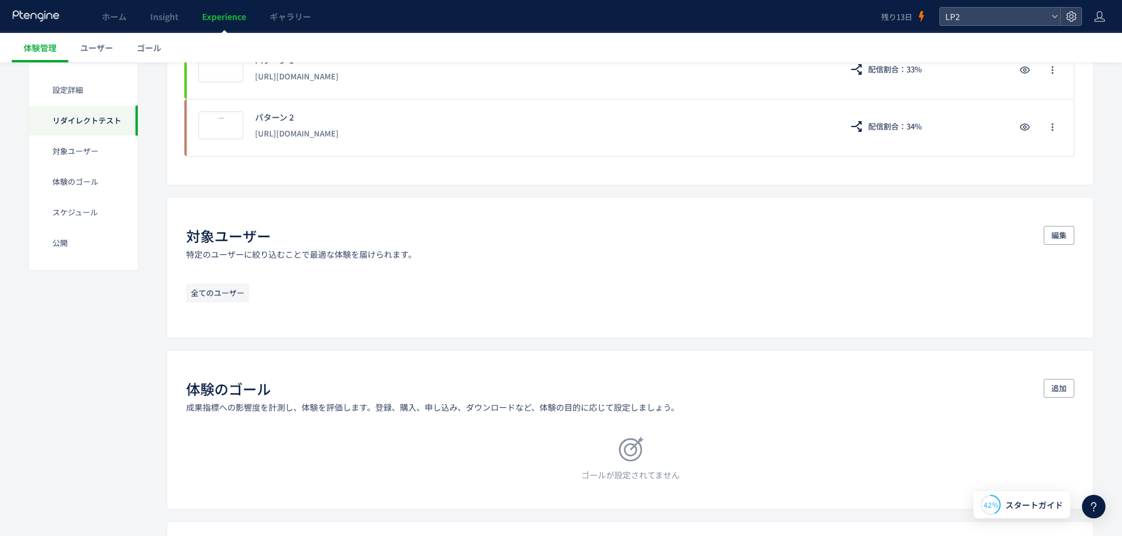
scroll to position [412, 0]
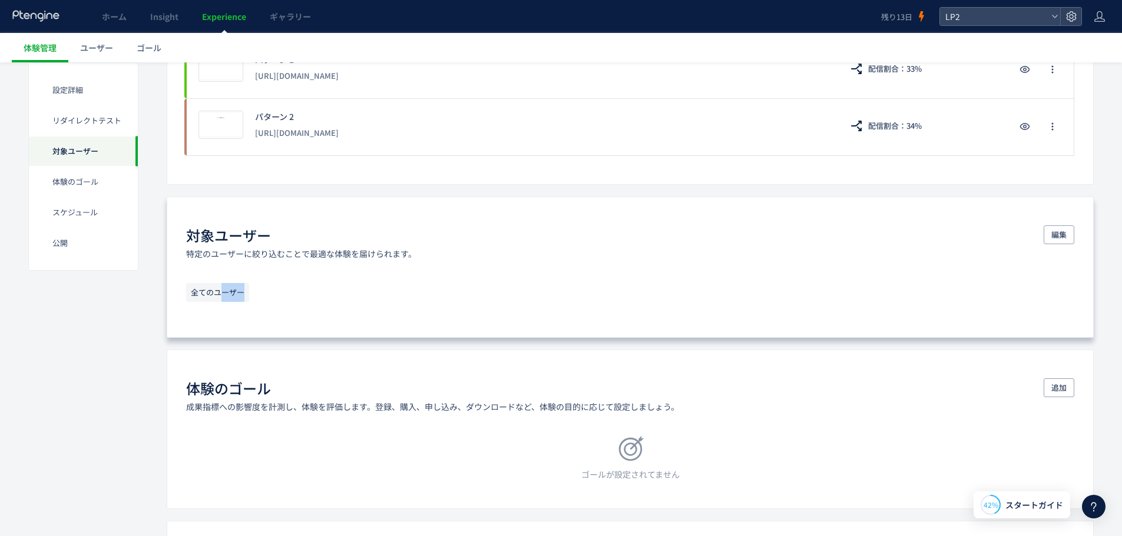
drag, startPoint x: 223, startPoint y: 290, endPoint x: 574, endPoint y: 297, distance: 350.4
click at [571, 287] on div "全てのユーザー" at bounding box center [630, 296] width 888 height 26
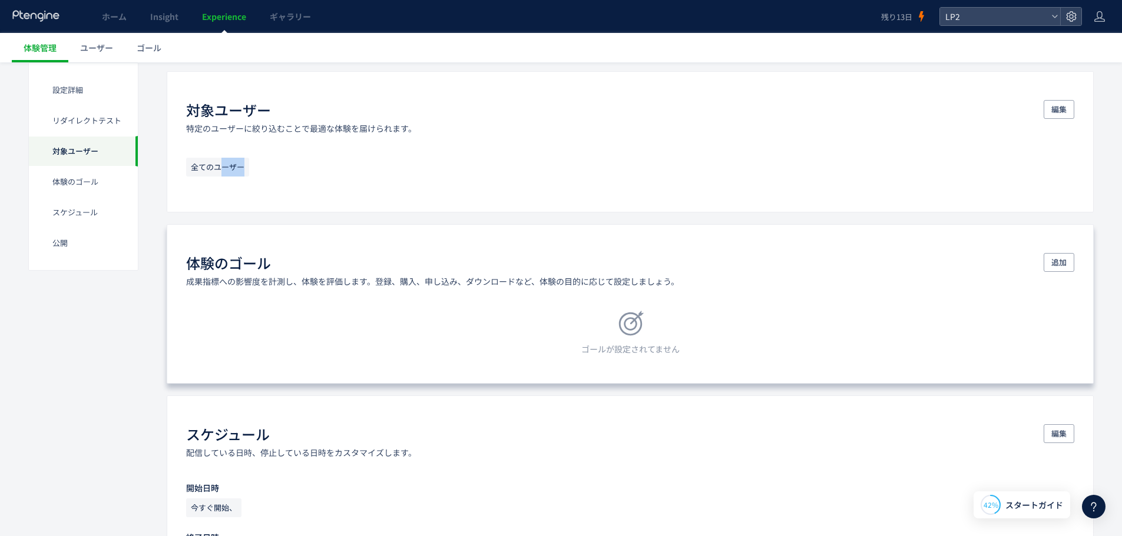
scroll to position [589, 0]
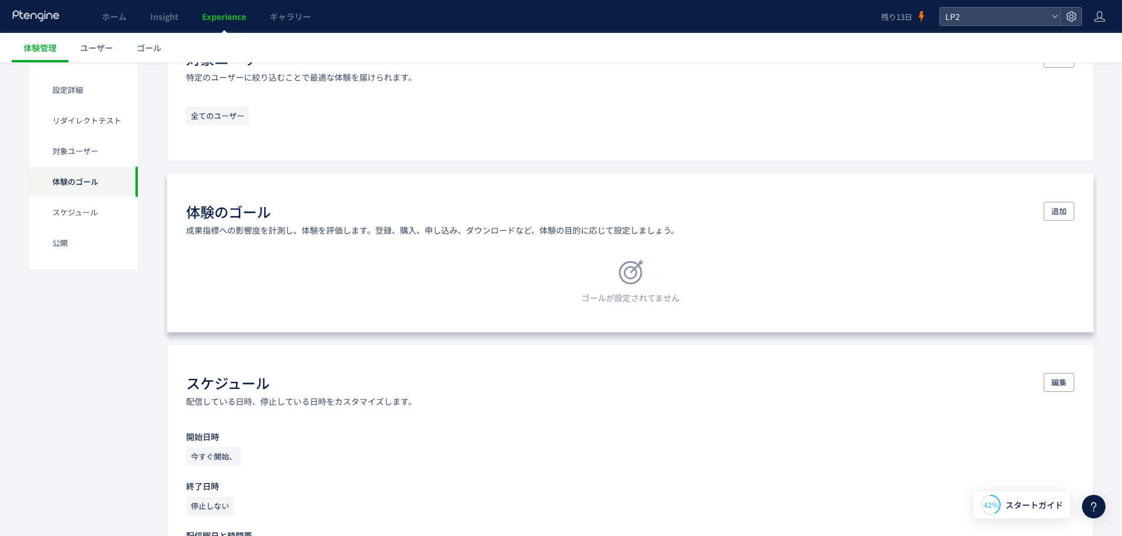
click at [640, 271] on icon at bounding box center [630, 273] width 26 height 26
click at [604, 281] on div "ゴールが設定されてません" at bounding box center [630, 282] width 888 height 44
click at [1066, 211] on button "追加" at bounding box center [1058, 211] width 31 height 19
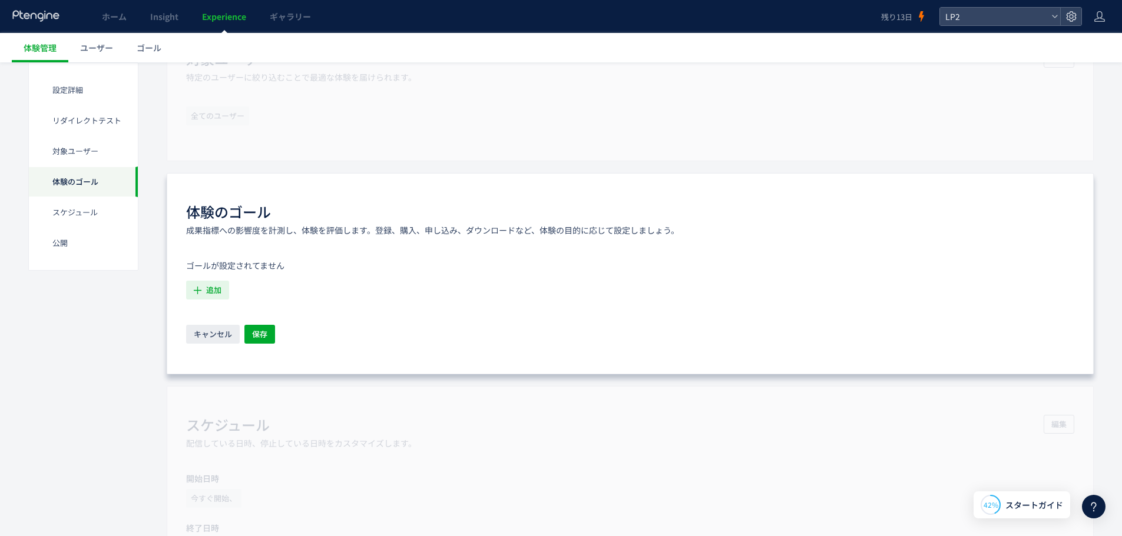
click at [214, 286] on span "追加" at bounding box center [213, 290] width 15 height 19
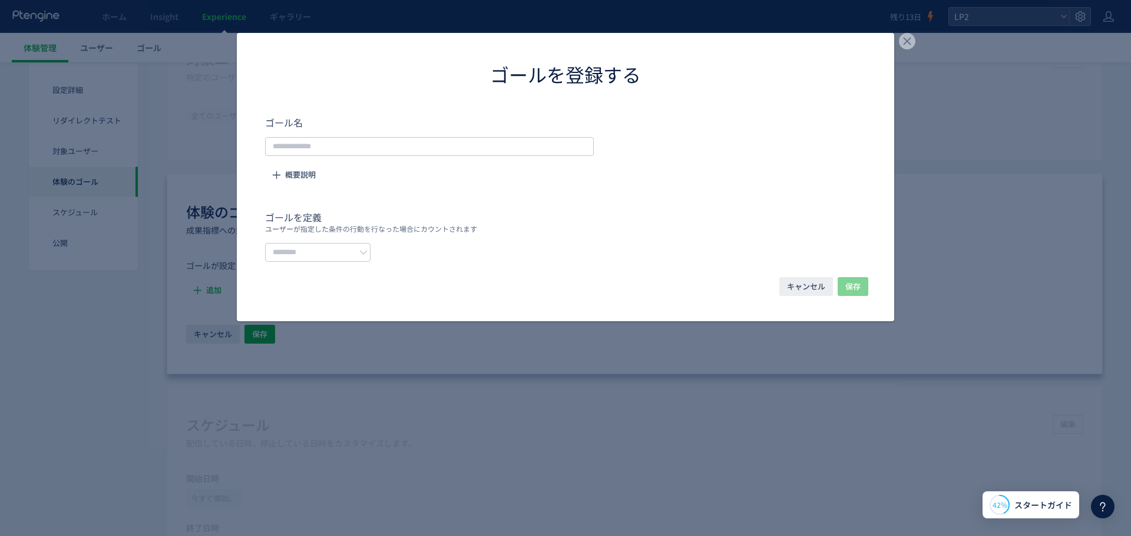
click at [399, 163] on form "ゴール名 概要説明 ゴールを定義 ユーザーが指定した条件の行動を行なった場合にカウントされます" at bounding box center [565, 188] width 601 height 147
click at [401, 150] on input "dialog" at bounding box center [429, 146] width 329 height 19
click at [348, 261] on div "ゴールを登録する ゴール名 概要説明 ゴールを定義 ユーザーが指定した条件の行動を行なった場合にカウントされます キャンセル 保存" at bounding box center [565, 177] width 657 height 289
click at [355, 246] on input "dialog" at bounding box center [317, 252] width 105 height 19
click at [361, 286] on li "URLで指定する" at bounding box center [332, 282] width 132 height 20
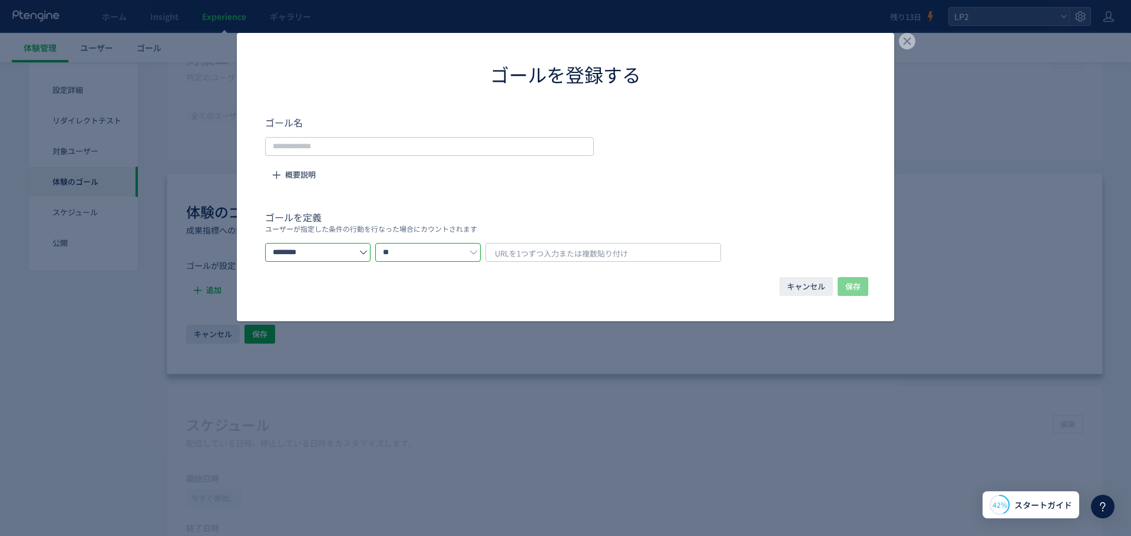
click at [479, 253] on input "**" at bounding box center [427, 252] width 105 height 19
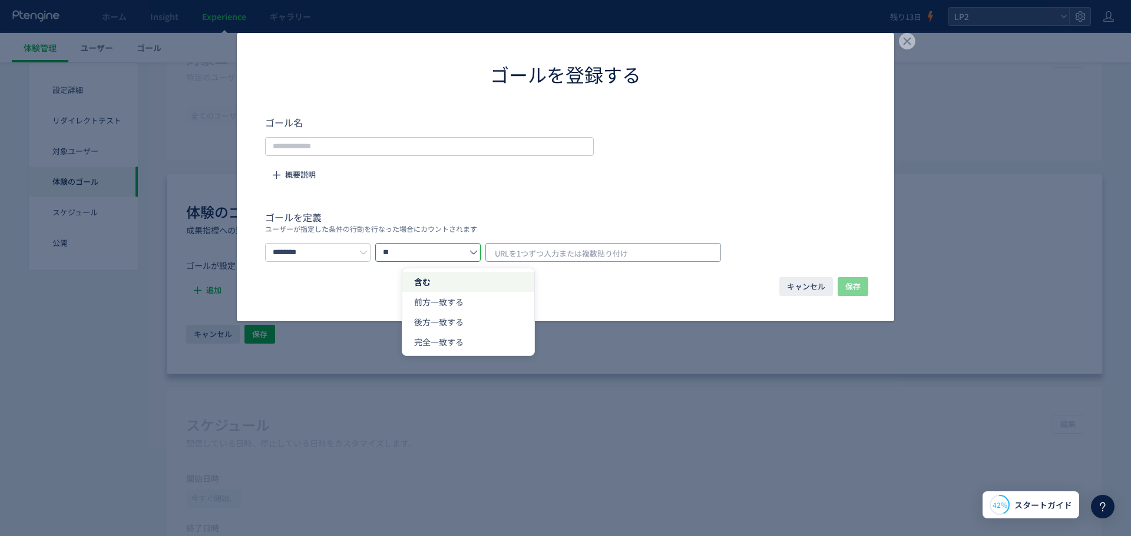
click at [604, 251] on span "URLを1つずつ入力または複数貼り付け" at bounding box center [561, 254] width 133 height 18
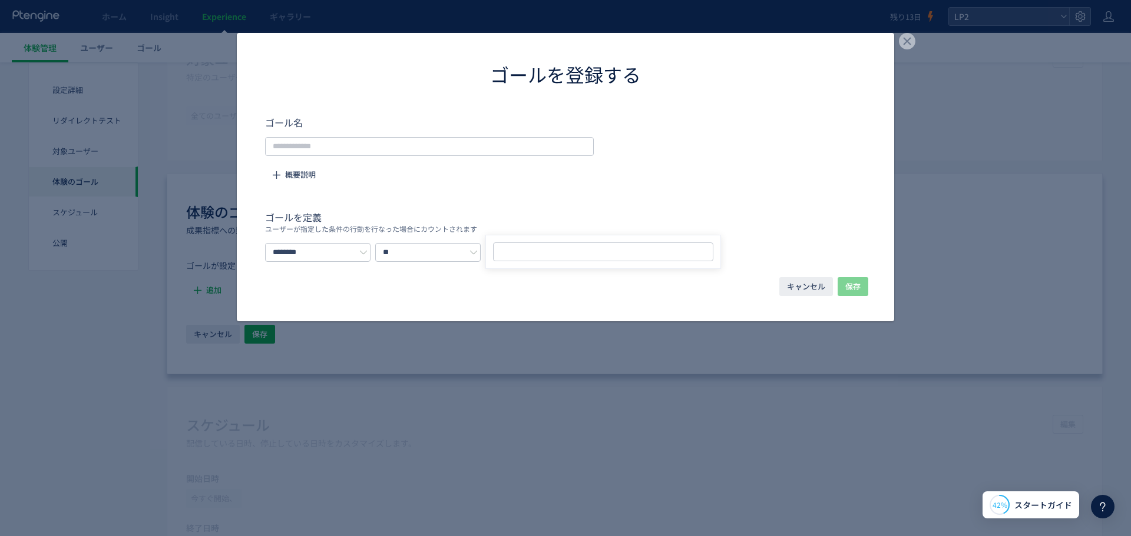
click at [489, 279] on div "キャンセル 保存" at bounding box center [565, 296] width 657 height 50
click at [334, 261] on div "ゴールを登録する ゴール名 概要説明 ゴールを定義 ユーザーが指定した条件の行動を行なった場合にカウントされます ******** ** URLを1つずつ入力…" at bounding box center [565, 177] width 657 height 289
click at [352, 251] on input "********" at bounding box center [317, 252] width 105 height 19
click at [354, 301] on li "イベントを選択する" at bounding box center [332, 302] width 132 height 20
type input "*********"
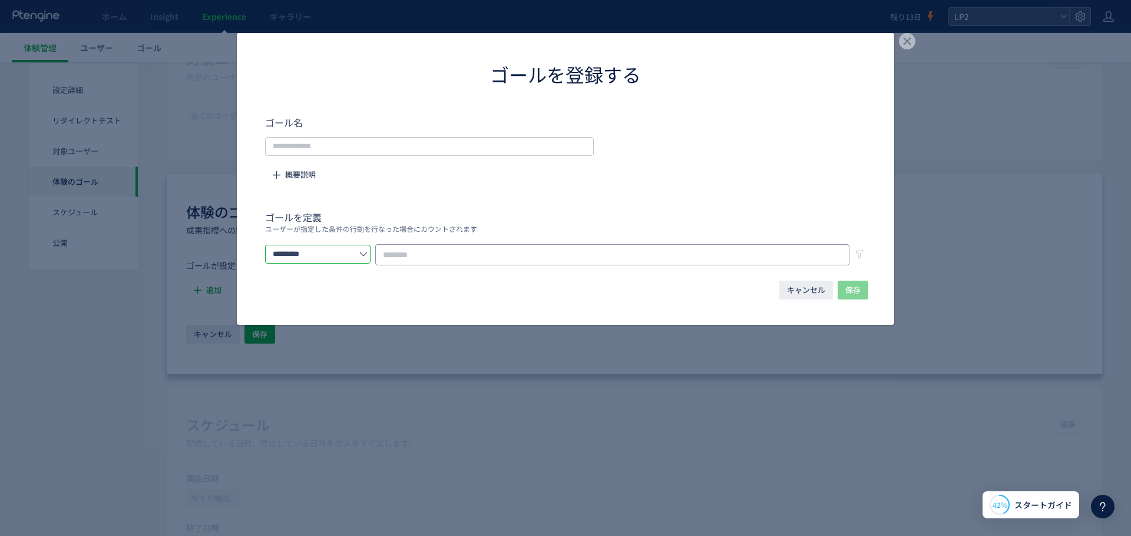
click at [504, 244] on input "dialog" at bounding box center [612, 254] width 474 height 21
click at [507, 249] on input "dialog" at bounding box center [612, 254] width 474 height 21
click at [479, 275] on div "キャンセル 保存" at bounding box center [565, 300] width 657 height 50
click at [522, 250] on input "dialog" at bounding box center [612, 254] width 474 height 21
drag, startPoint x: 317, startPoint y: 163, endPoint x: 331, endPoint y: 154, distance: 16.5
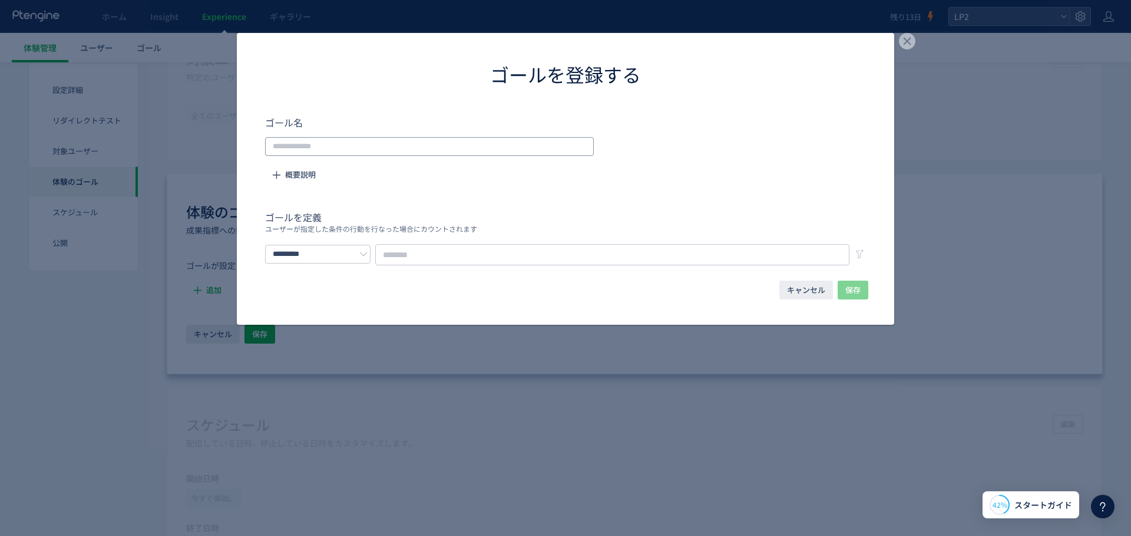
click at [331, 154] on form "ゴール名 概要説明 ゴールを定義 ユーザーが指定した条件の行動を行なった場合にカウントされます *********" at bounding box center [565, 190] width 601 height 150
click at [426, 155] on form "ゴール名 概要説明 ゴールを定義 ユーザーが指定した条件の行動を行なった場合にカウントされます *********" at bounding box center [565, 190] width 601 height 150
drag, startPoint x: 430, startPoint y: 145, endPoint x: 450, endPoint y: 145, distance: 20.0
click at [433, 145] on input "dialog" at bounding box center [429, 146] width 329 height 19
drag, startPoint x: 868, startPoint y: 277, endPoint x: 861, endPoint y: 289, distance: 13.7
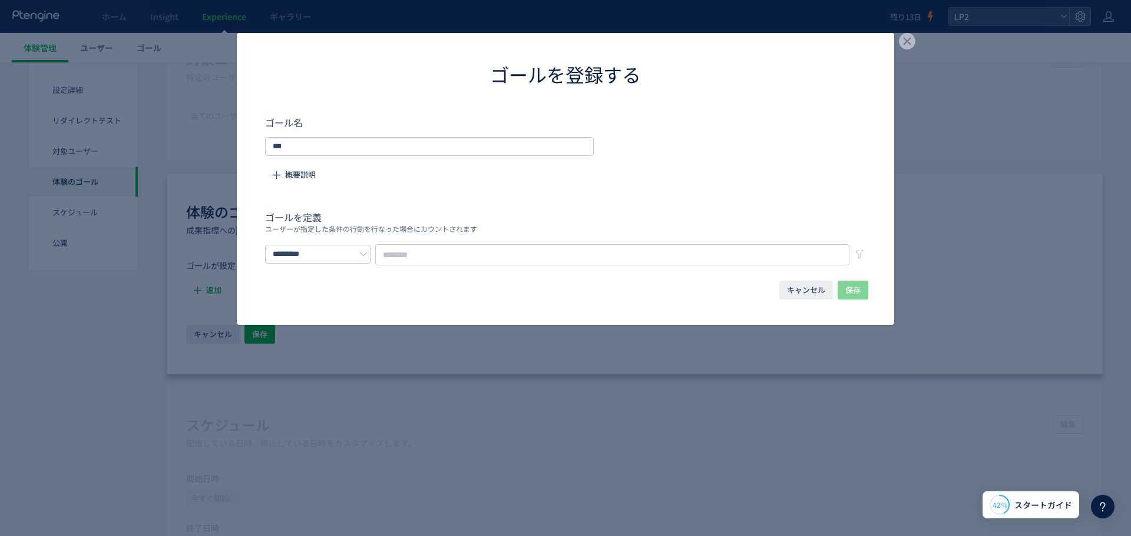
click at [868, 279] on div "キャンセル 保存" at bounding box center [565, 300] width 657 height 50
click at [771, 179] on form "ゴール名 *** 概要説明 ゴールを定義 ユーザーが指定した条件の行動を行なった場合にカウントされます *********" at bounding box center [565, 190] width 601 height 150
click at [446, 144] on input "***" at bounding box center [429, 146] width 329 height 19
type input "**"
click at [487, 257] on input "dialog" at bounding box center [612, 254] width 474 height 21
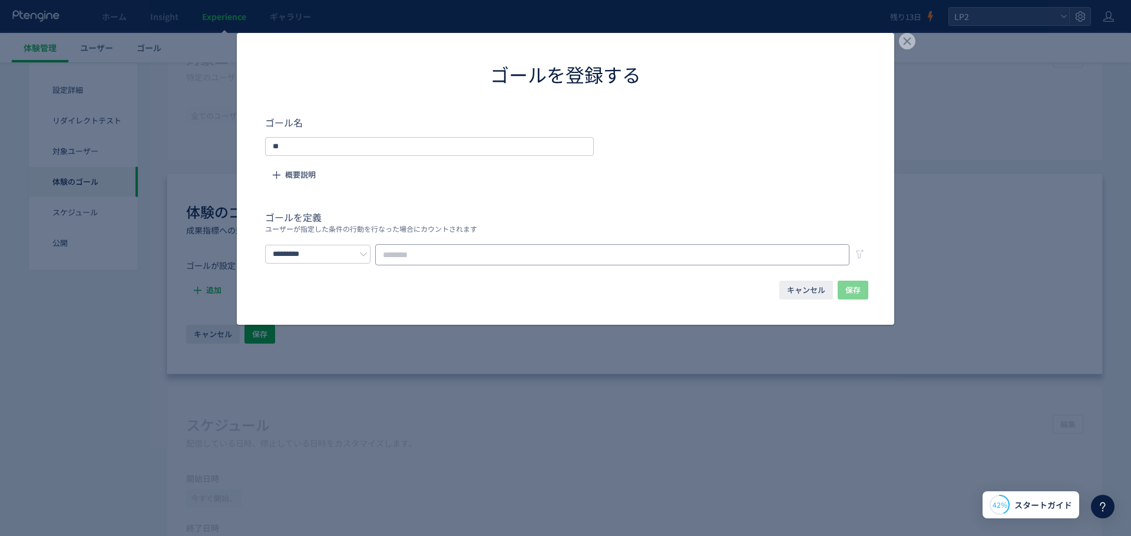
type input "*"
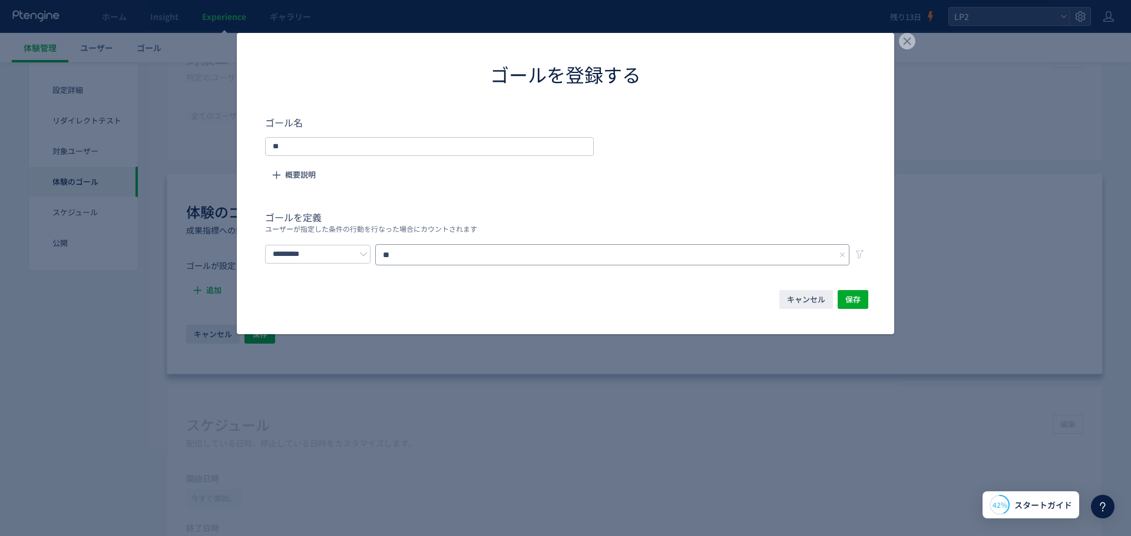
type input "*"
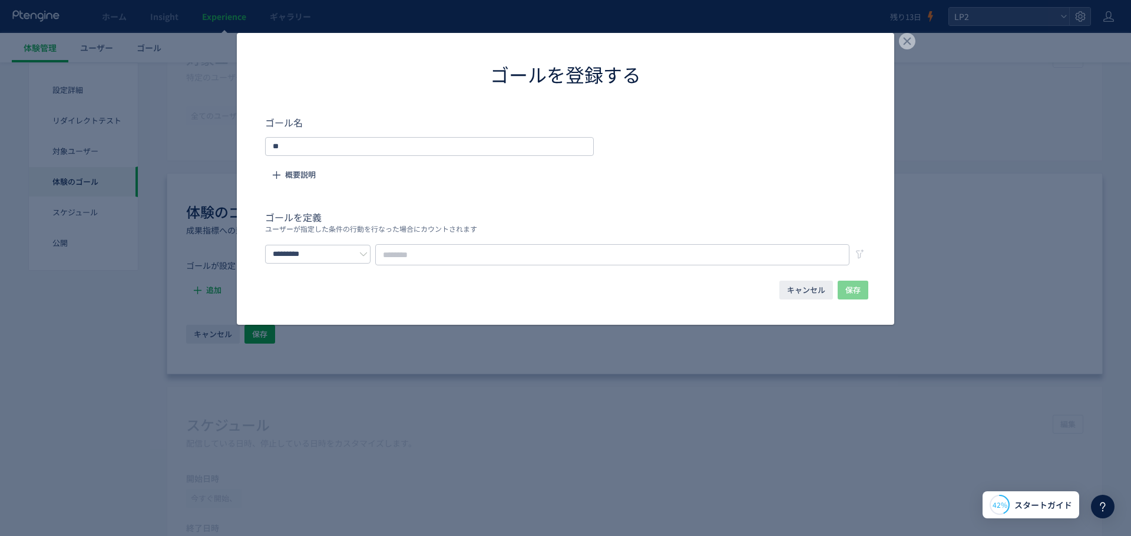
click at [527, 424] on div "ゴールを登録する ゴール名 ** 概要説明 ゴールを定義 ユーザーが指定した条件の行動を行なった場合にカウントされます ********* キャンセル 保存" at bounding box center [565, 268] width 1131 height 536
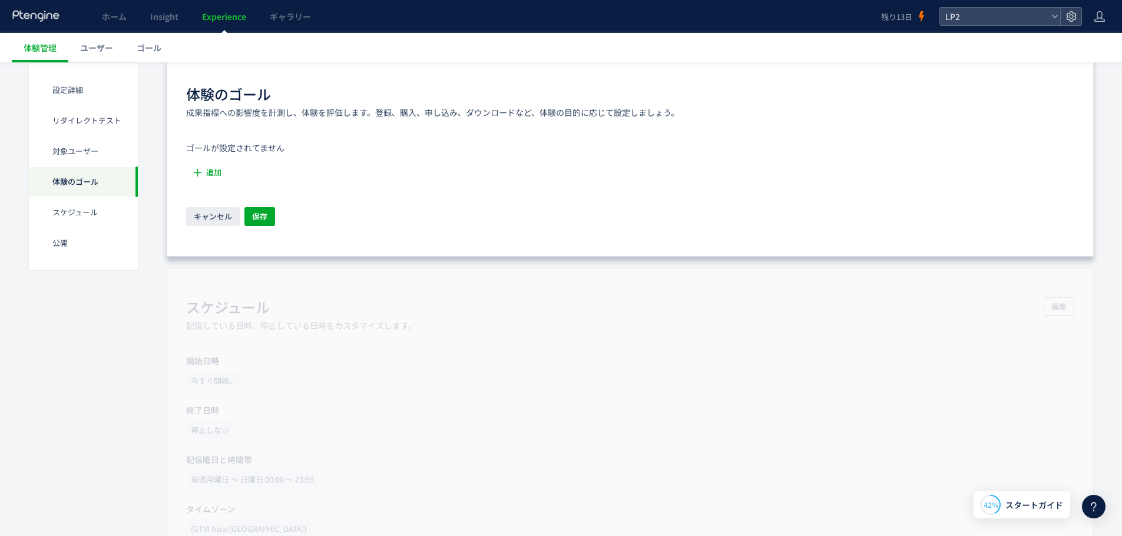
click at [453, 383] on div "スケジュール​ 配信している日時、停止している日時をカスタマイズします。 編集 開始日時 今すぐ開始、 終了日時 停止しない 配信曜日と時間帯 毎週月曜日 〜…" at bounding box center [630, 421] width 927 height 304
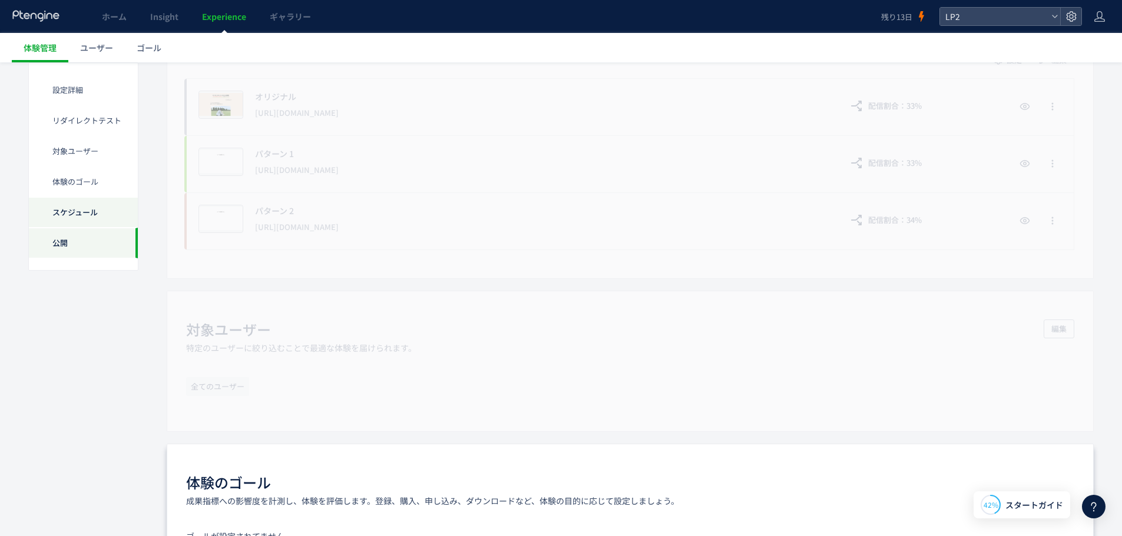
click at [122, 204] on div "スケジュール​" at bounding box center [83, 212] width 109 height 31
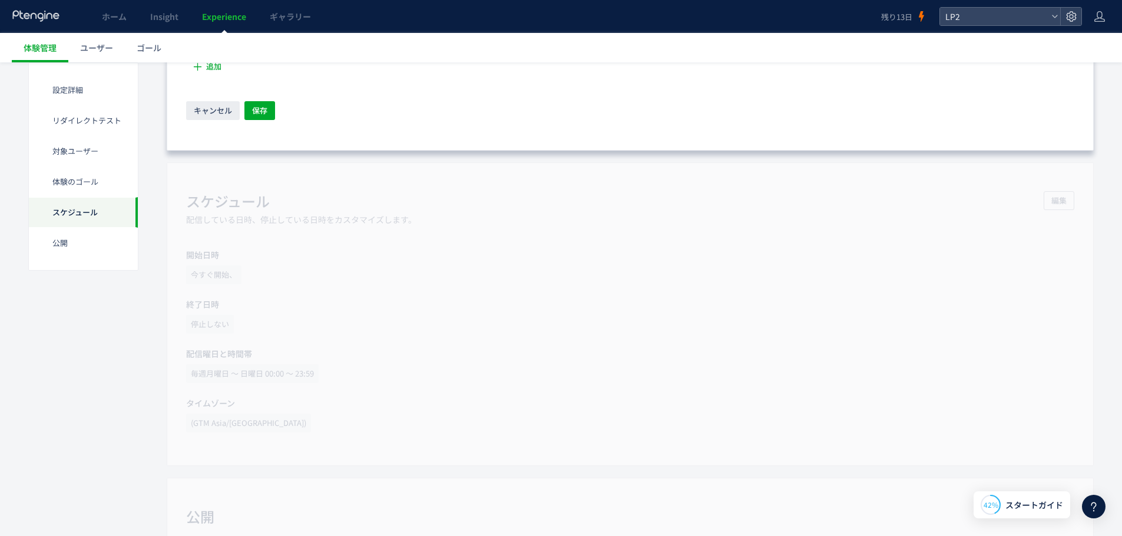
click at [225, 243] on div "スケジュール​ 配信している日時、停止している日時をカスタマイズします。 編集 開始日時 今すぐ開始、 終了日時 停止しない 配信曜日と時間帯 毎週月曜日 〜…" at bounding box center [630, 315] width 927 height 304
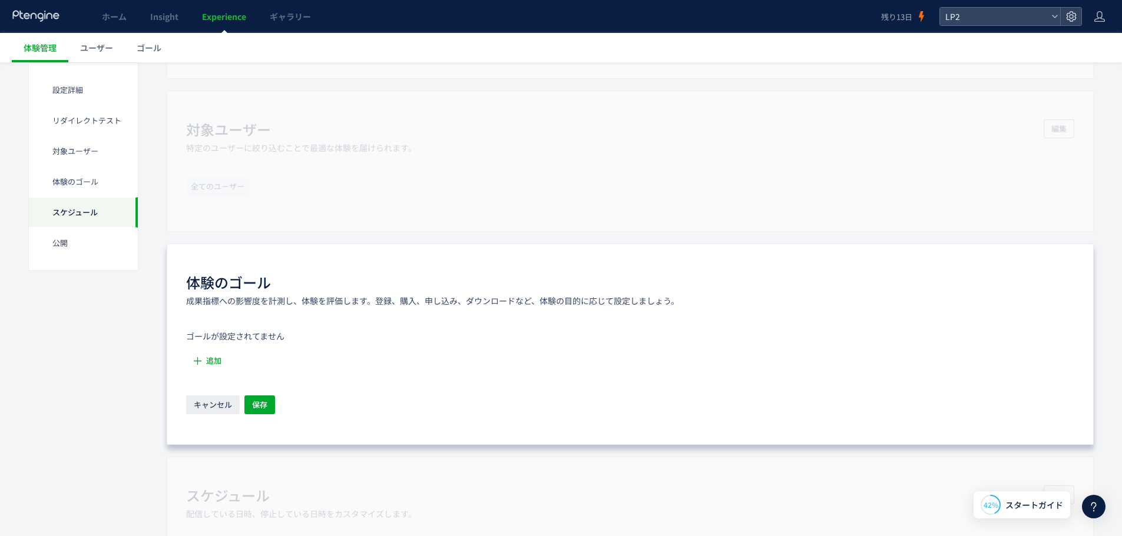
click at [333, 188] on div "対象ユーザー 特定のユーザーに絞り込むことで最適な体験を届けられます。 編集 全てのユーザー" at bounding box center [630, 161] width 927 height 141
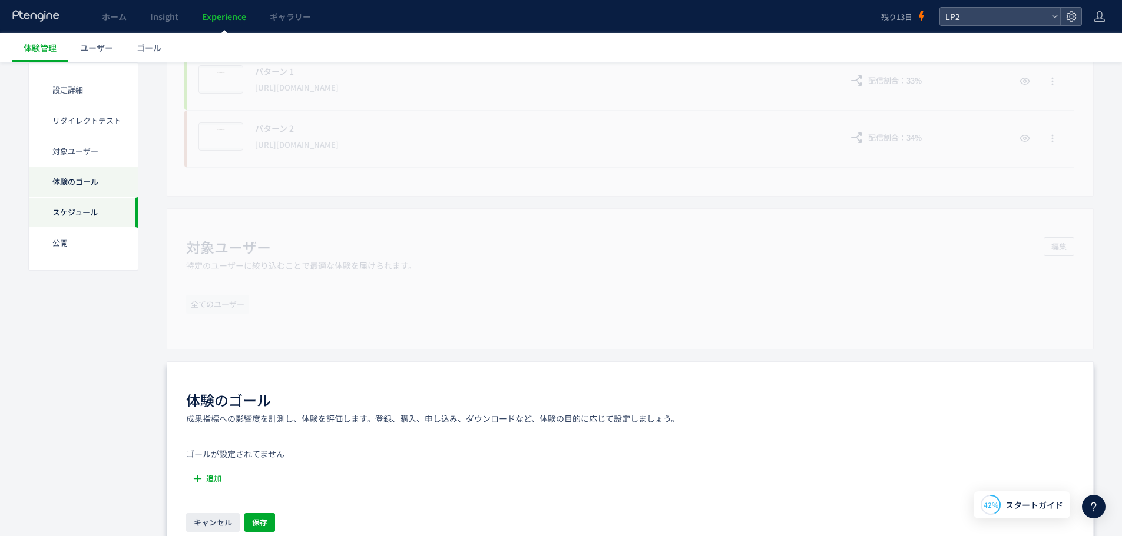
click at [93, 184] on div "体験のゴール" at bounding box center [83, 182] width 109 height 31
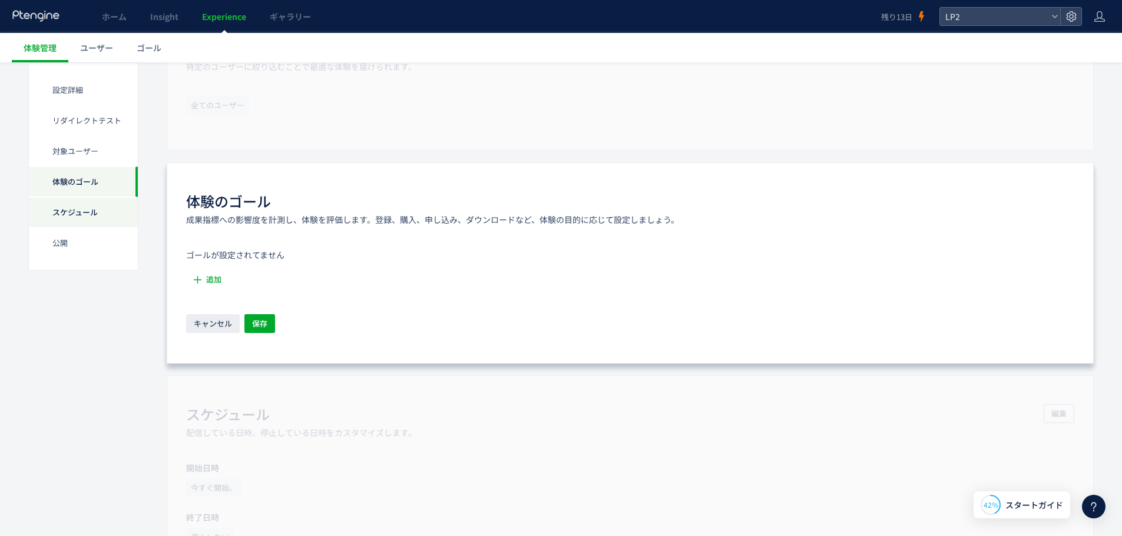
click at [93, 202] on div "スケジュール​" at bounding box center [83, 212] width 109 height 31
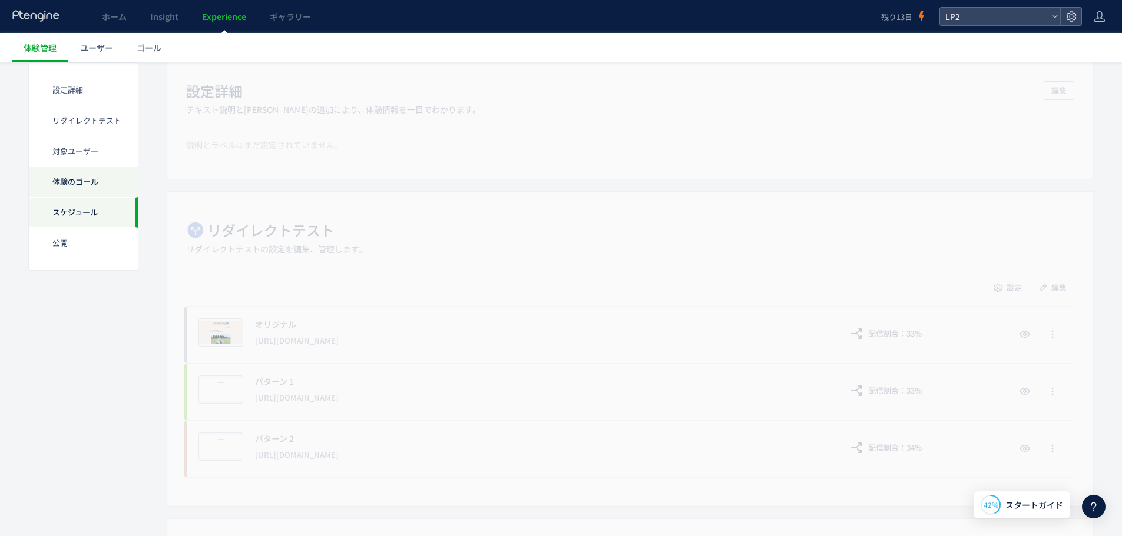
scroll to position [0, 0]
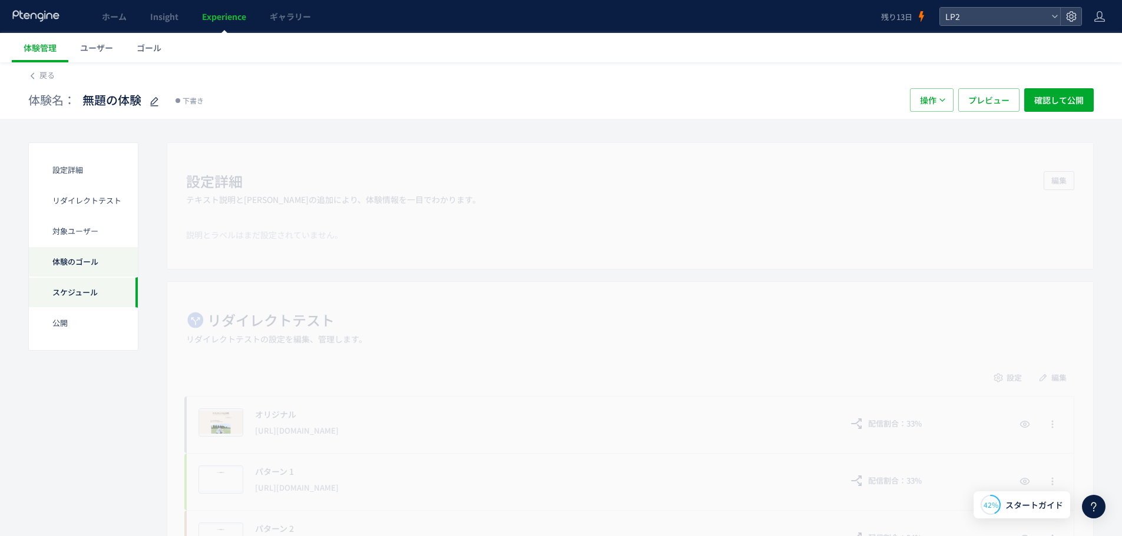
click at [72, 187] on div "リダイレクトテスト" at bounding box center [83, 200] width 109 height 31
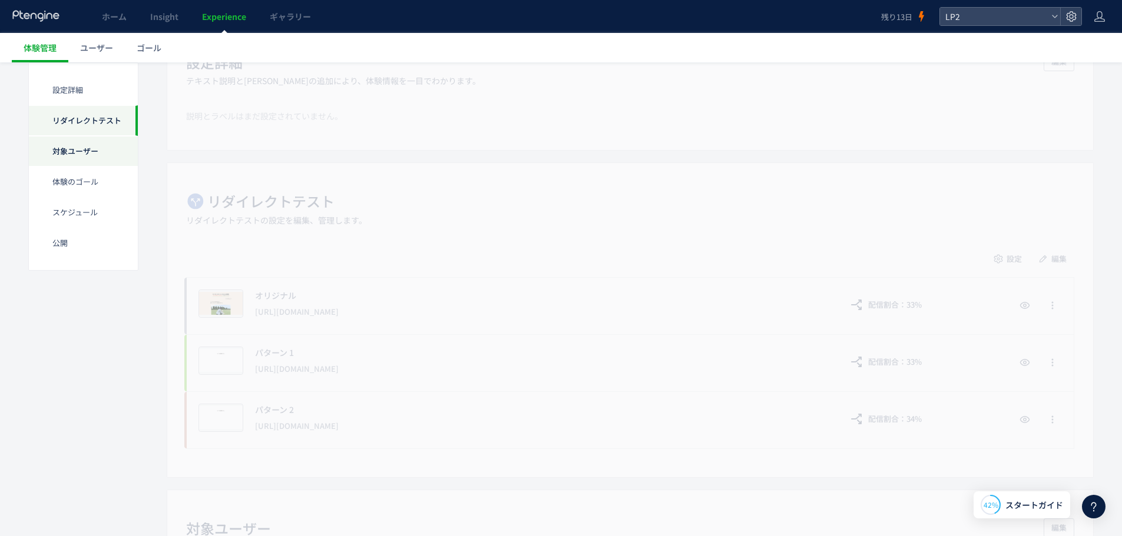
click at [69, 164] on div "対象ユーザー" at bounding box center [83, 151] width 109 height 31
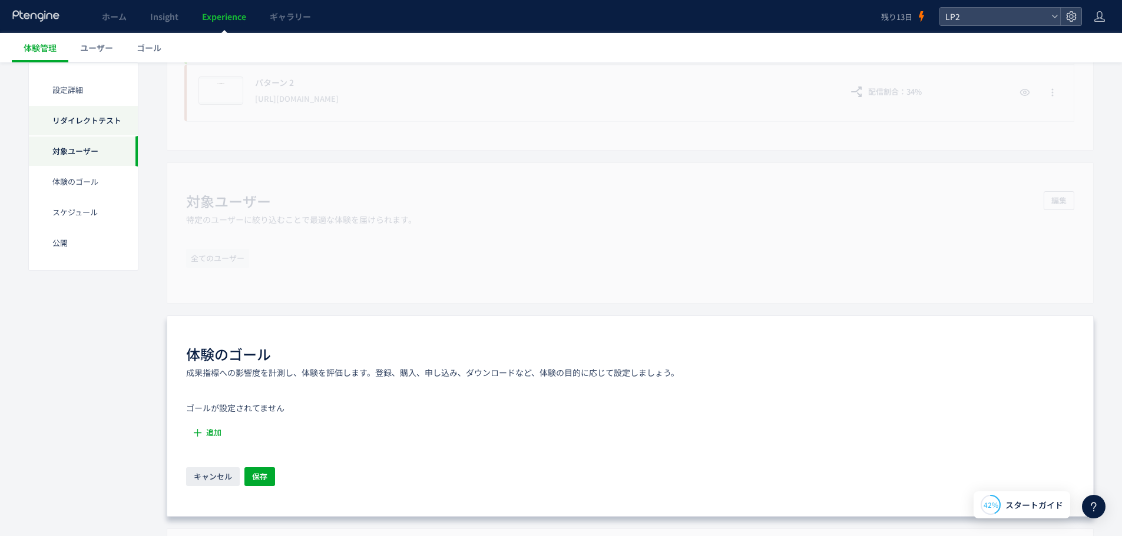
click at [75, 125] on div "リダイレクトテスト" at bounding box center [83, 120] width 109 height 31
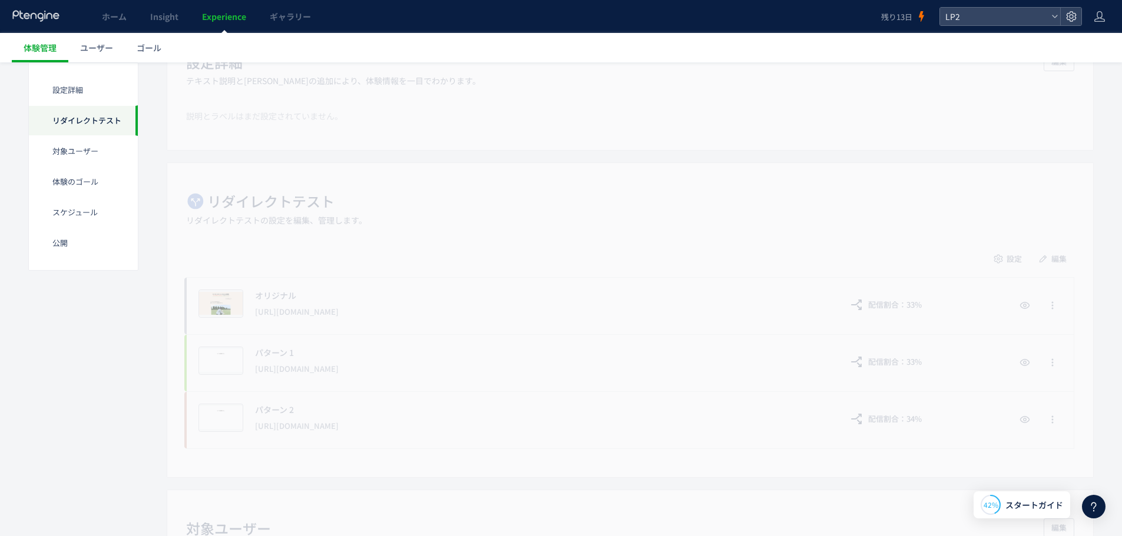
click at [220, 145] on div "設定詳細 テキスト説明と[PERSON_NAME]の追加により、体験情報を一目でわかります。 編集 説明とラベルはまだ設定されていません。" at bounding box center [630, 87] width 927 height 127
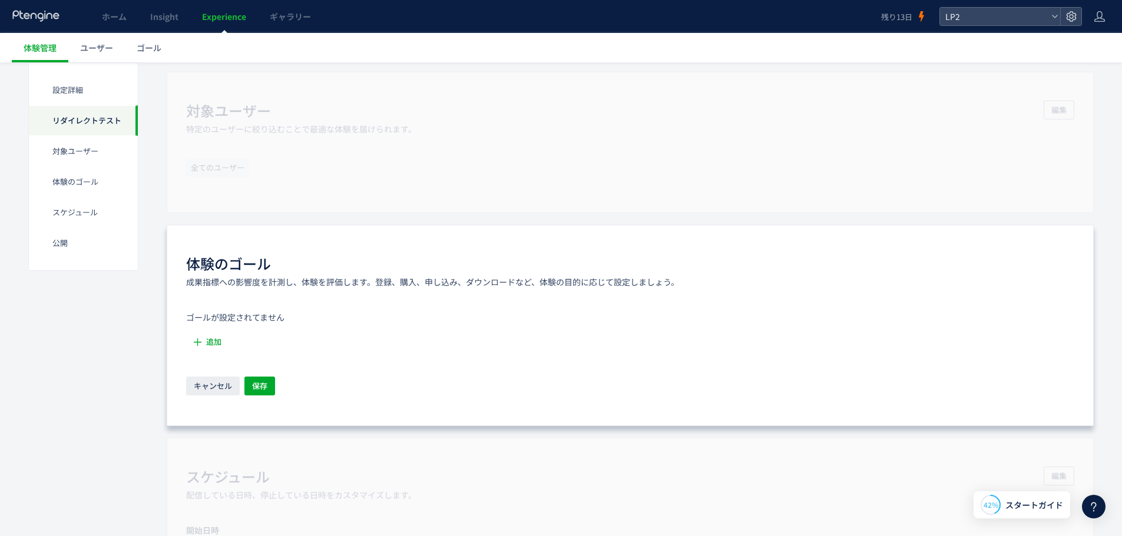
scroll to position [530, 0]
